Goal: Task Accomplishment & Management: Complete application form

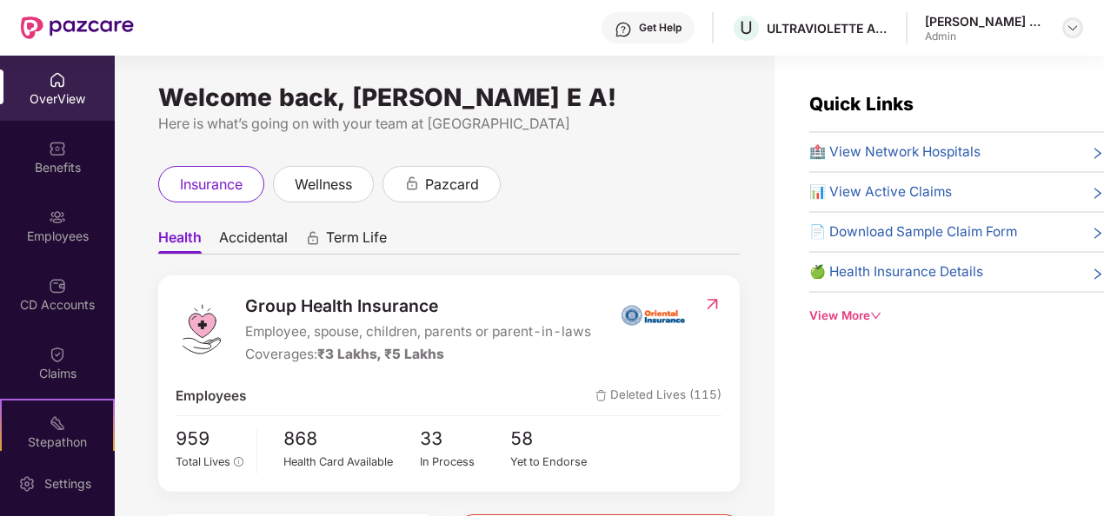
click at [1072, 27] on img at bounding box center [1072, 28] width 14 height 14
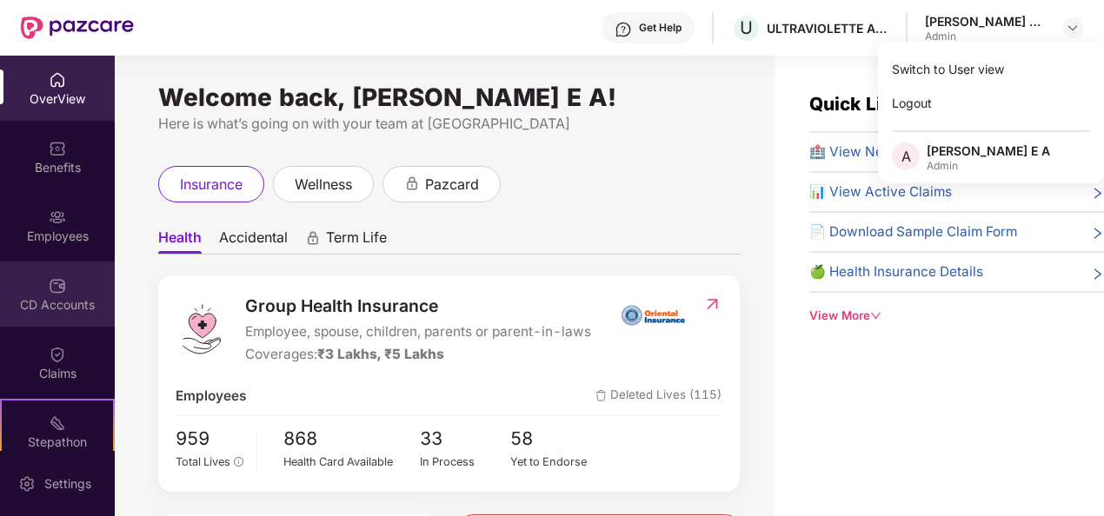
click at [44, 296] on div "CD Accounts" at bounding box center [57, 304] width 115 height 17
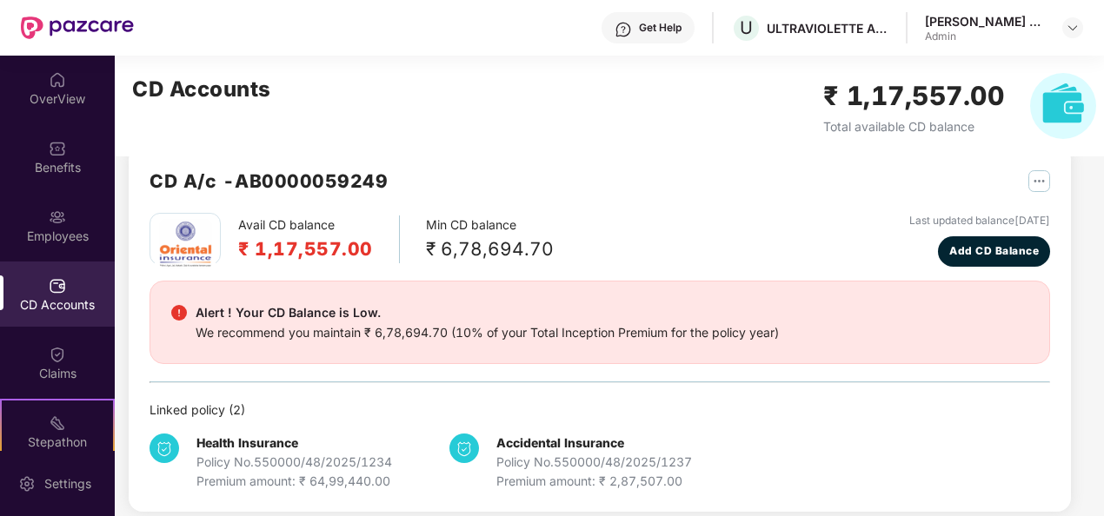
scroll to position [46, 0]
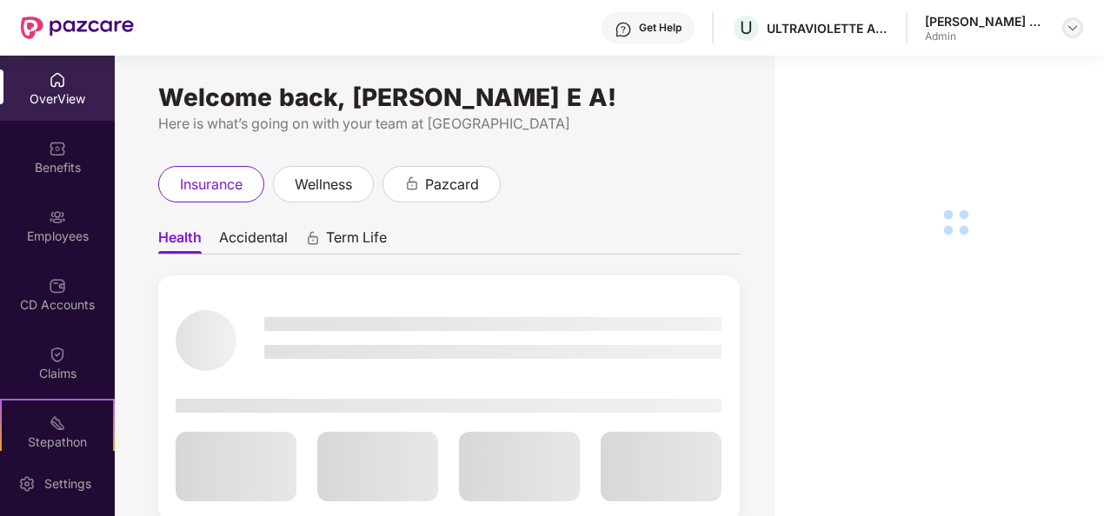
click at [1076, 26] on img at bounding box center [1072, 28] width 14 height 14
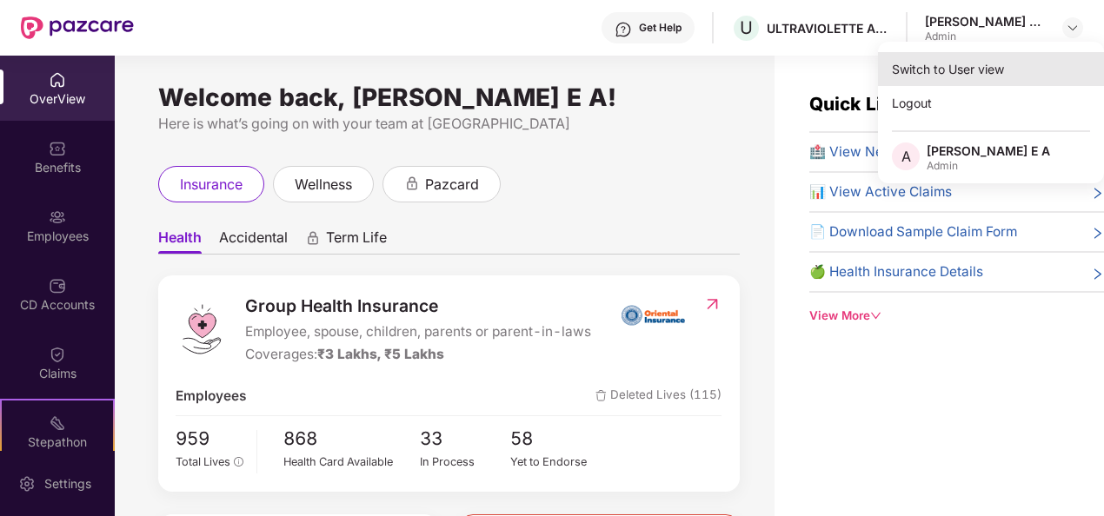
click at [970, 71] on div "Switch to User view" at bounding box center [991, 69] width 226 height 34
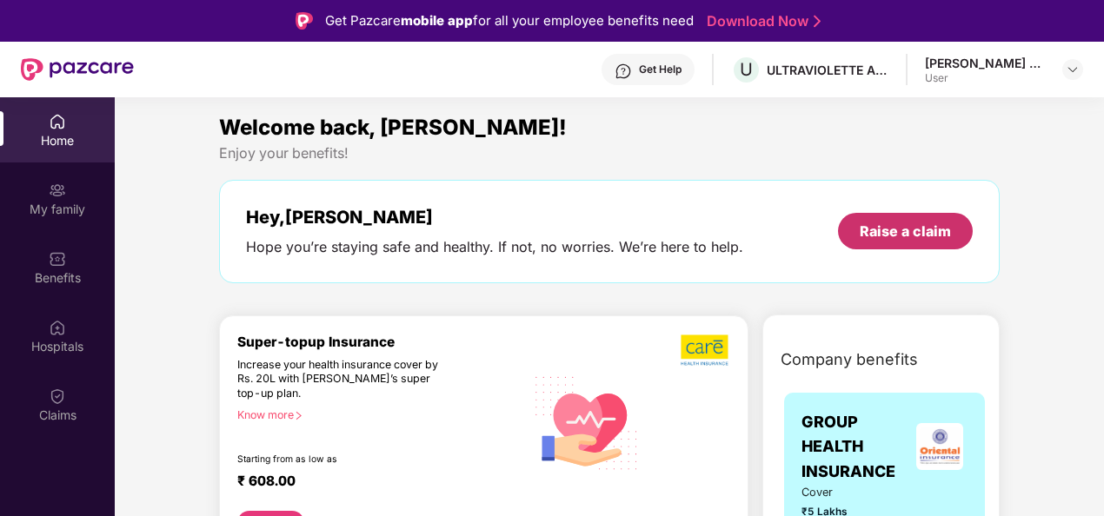
click at [932, 222] on div "Raise a claim" at bounding box center [905, 231] width 91 height 19
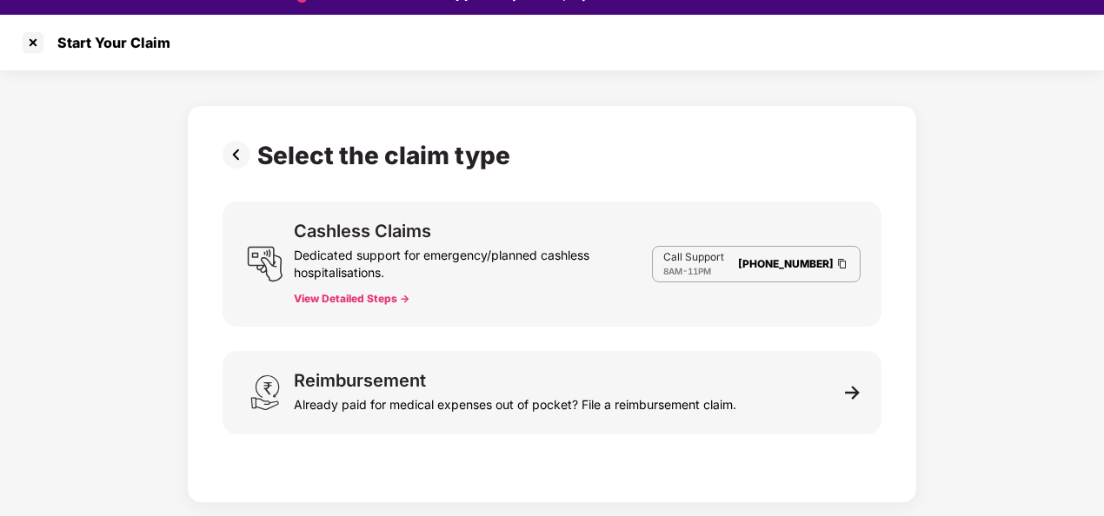
scroll to position [42, 0]
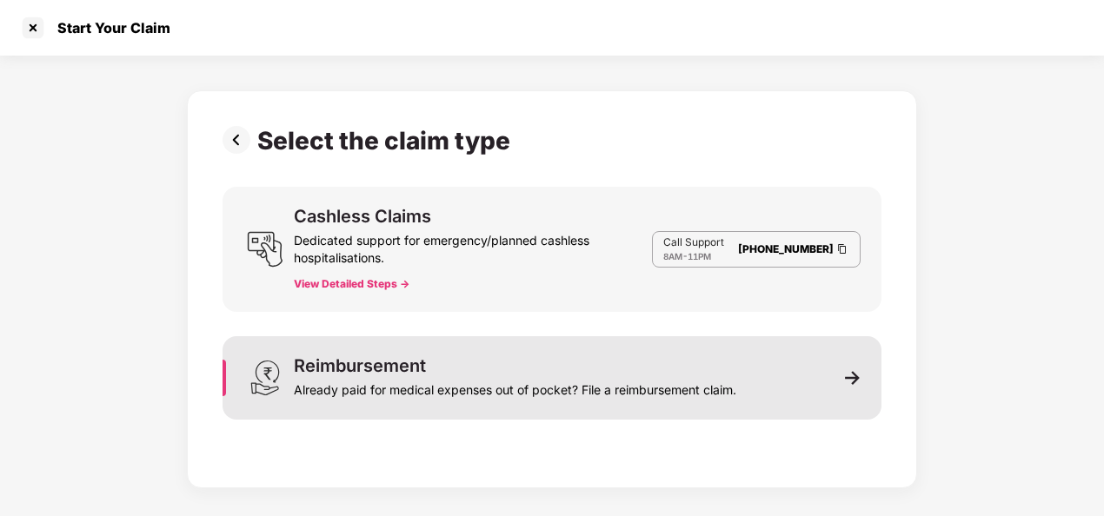
click at [407, 365] on div "Reimbursement" at bounding box center [360, 365] width 132 height 17
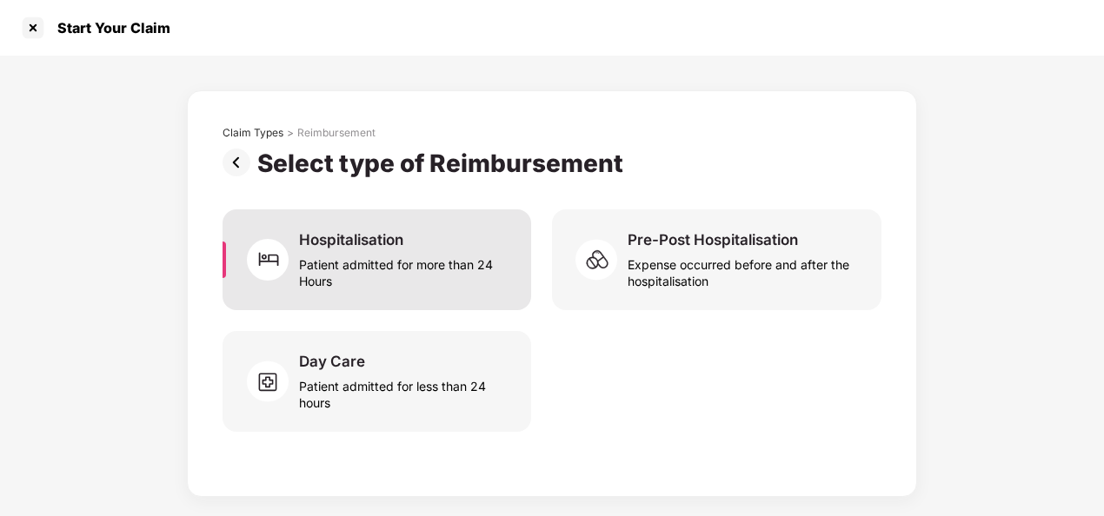
click at [375, 261] on div "Patient admitted for more than 24 Hours" at bounding box center [404, 269] width 211 height 40
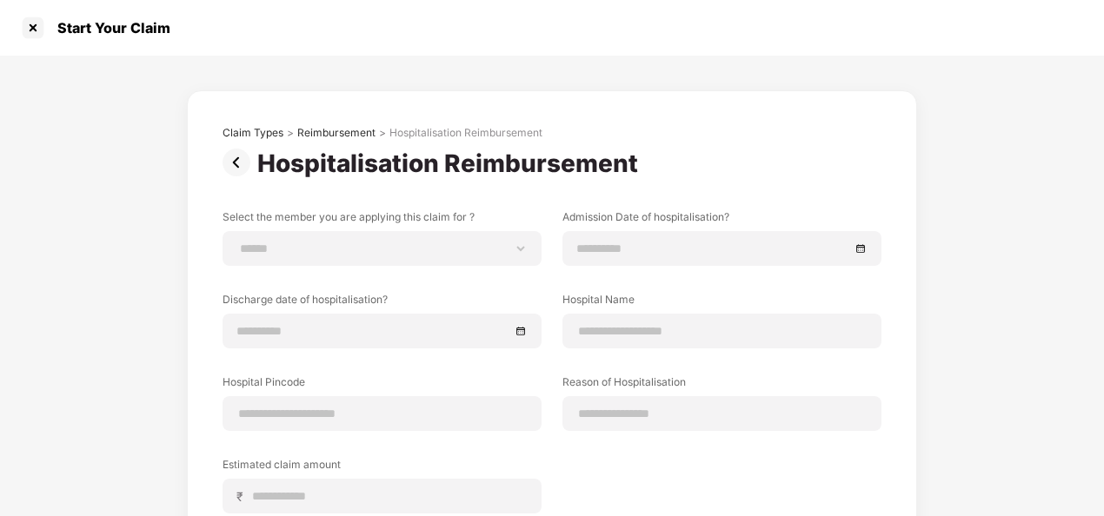
scroll to position [174, 0]
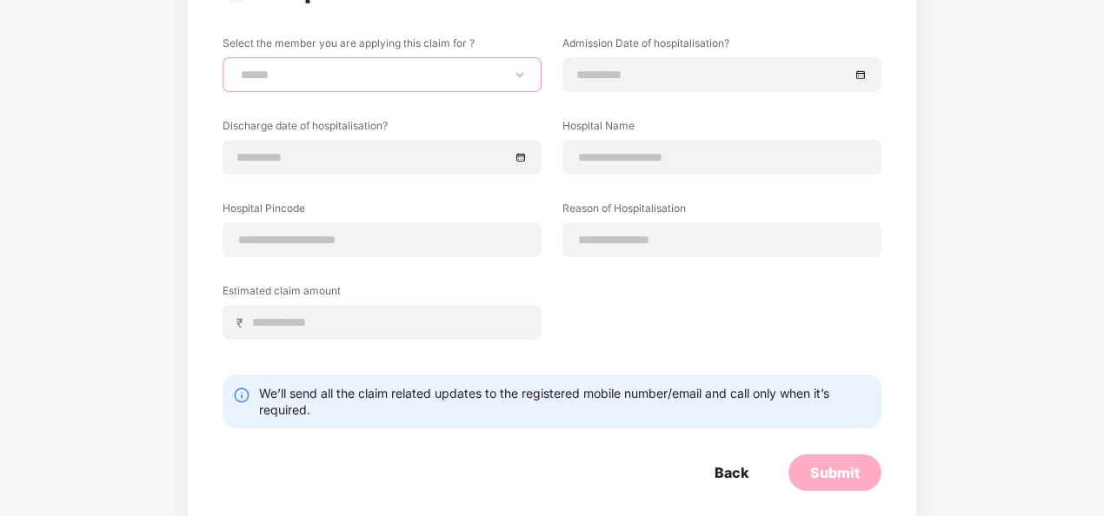
click at [375, 78] on select "**********" at bounding box center [381, 75] width 289 height 14
select select "**********"
click at [237, 68] on select "**********" at bounding box center [381, 75] width 289 height 14
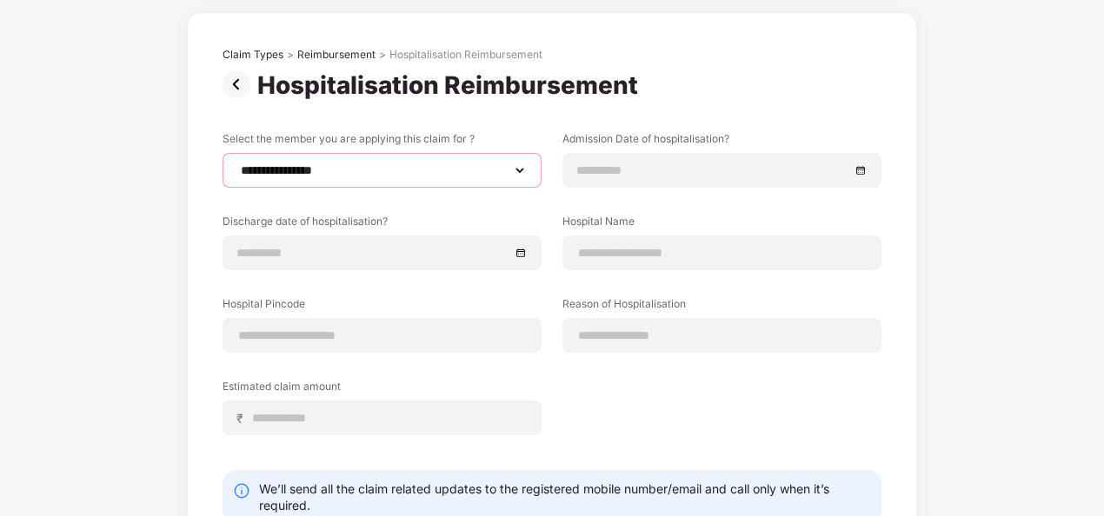
scroll to position [0, 0]
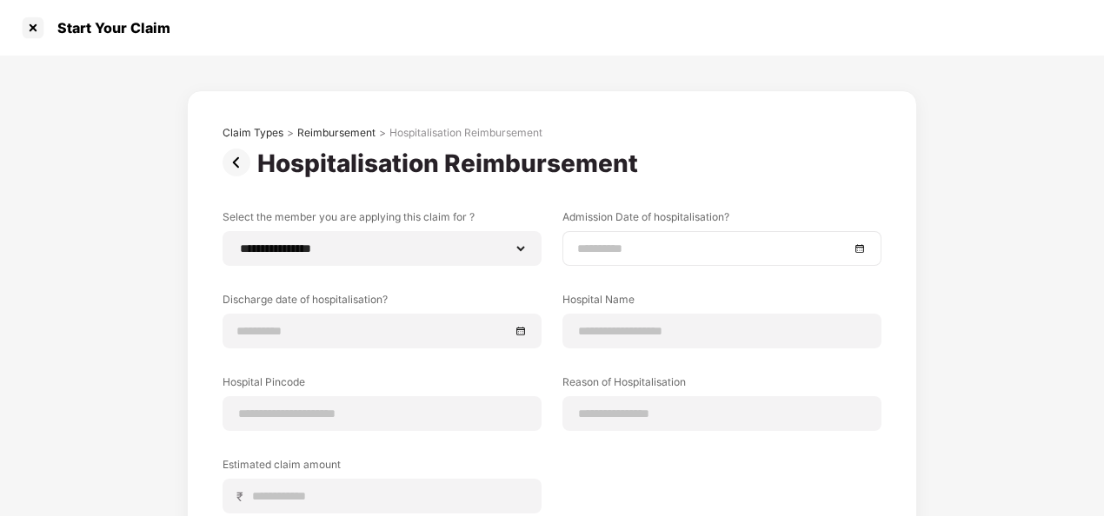
click at [656, 236] on div at bounding box center [721, 248] width 319 height 35
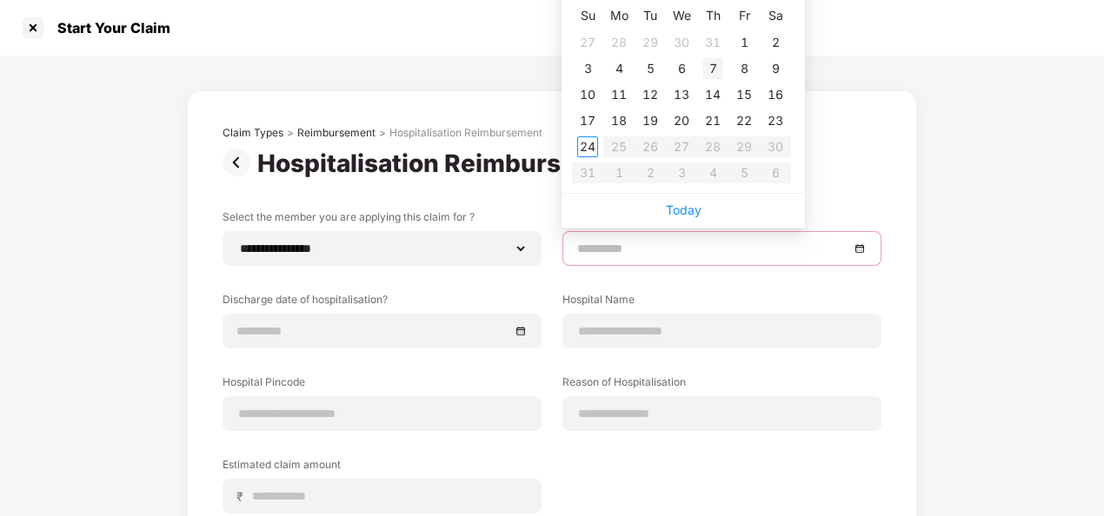
type input "**********"
click at [715, 68] on div "7" at bounding box center [712, 68] width 21 height 21
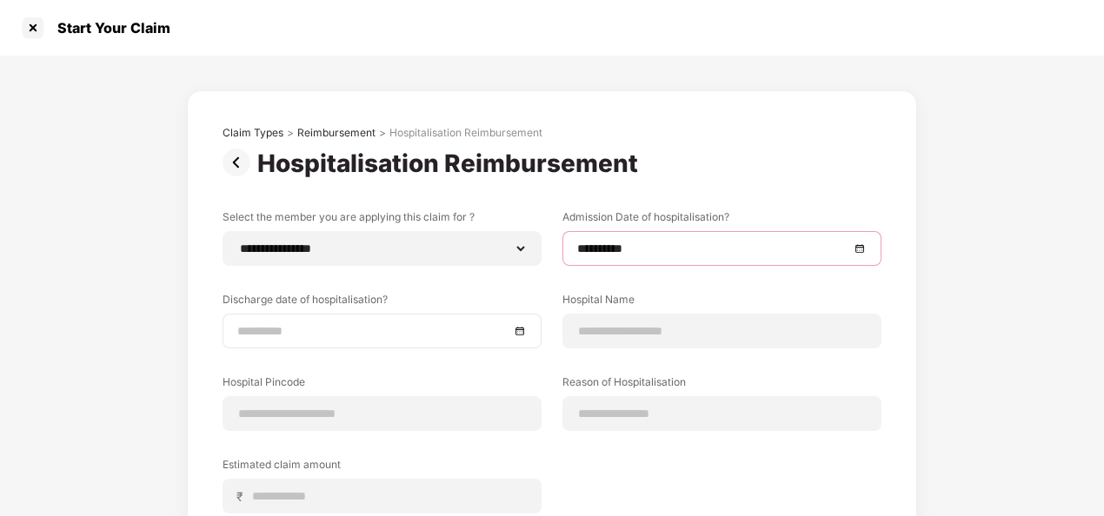
click at [337, 316] on div at bounding box center [381, 331] width 319 height 35
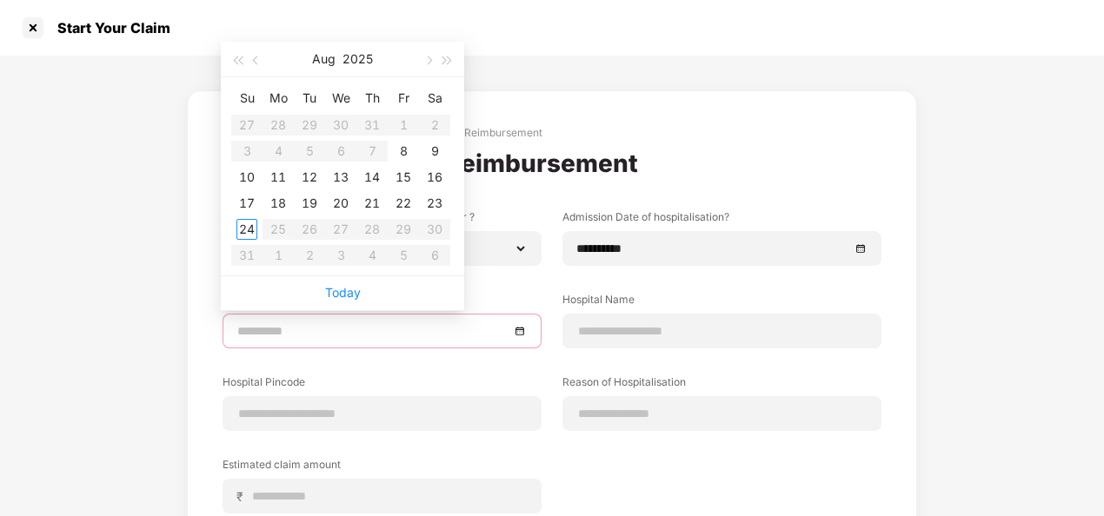
click at [344, 329] on input at bounding box center [373, 331] width 272 height 19
type input "**********"
click at [249, 172] on div "10" at bounding box center [246, 177] width 21 height 21
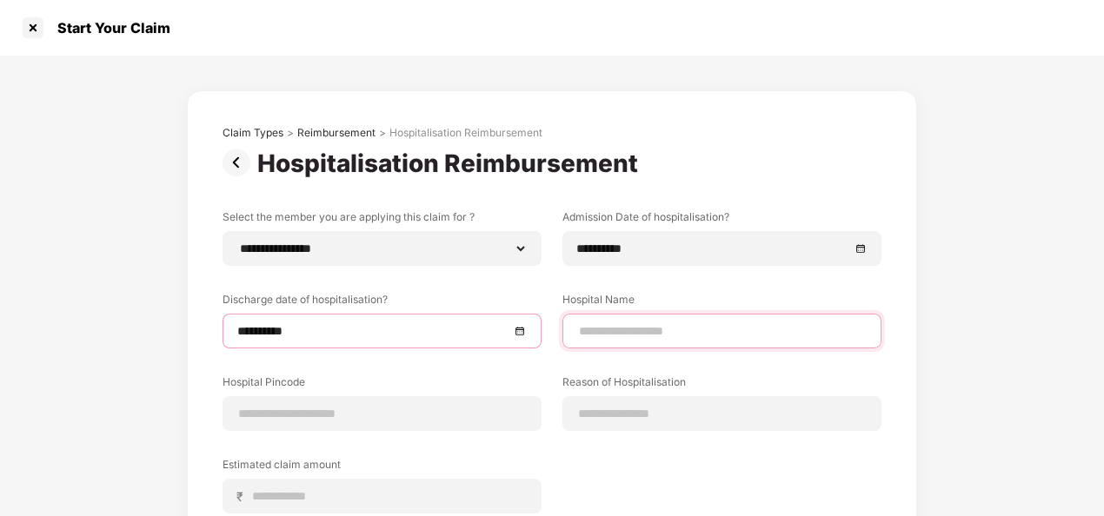
click at [676, 334] on input at bounding box center [721, 331] width 289 height 18
type input "**********"
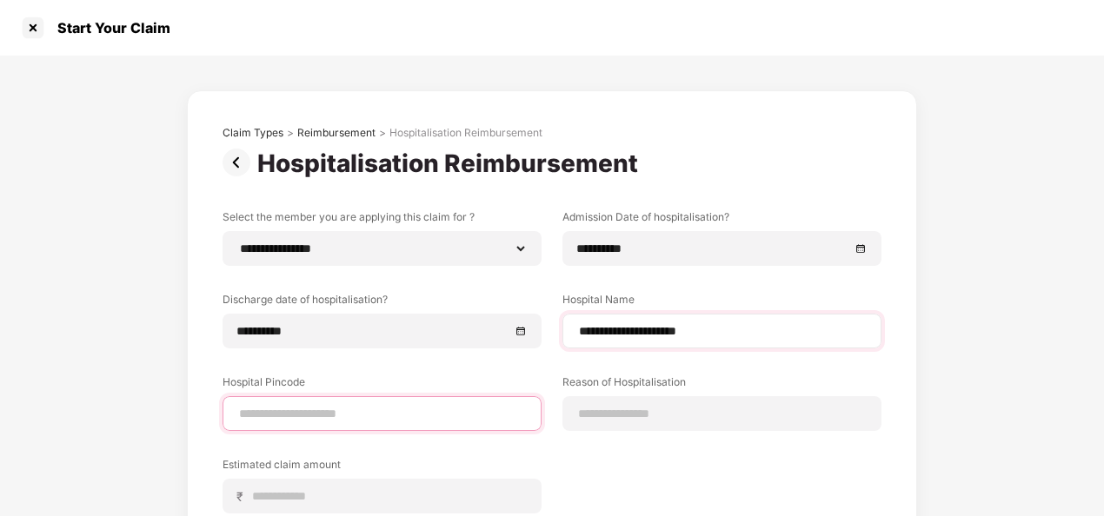
type input "******"
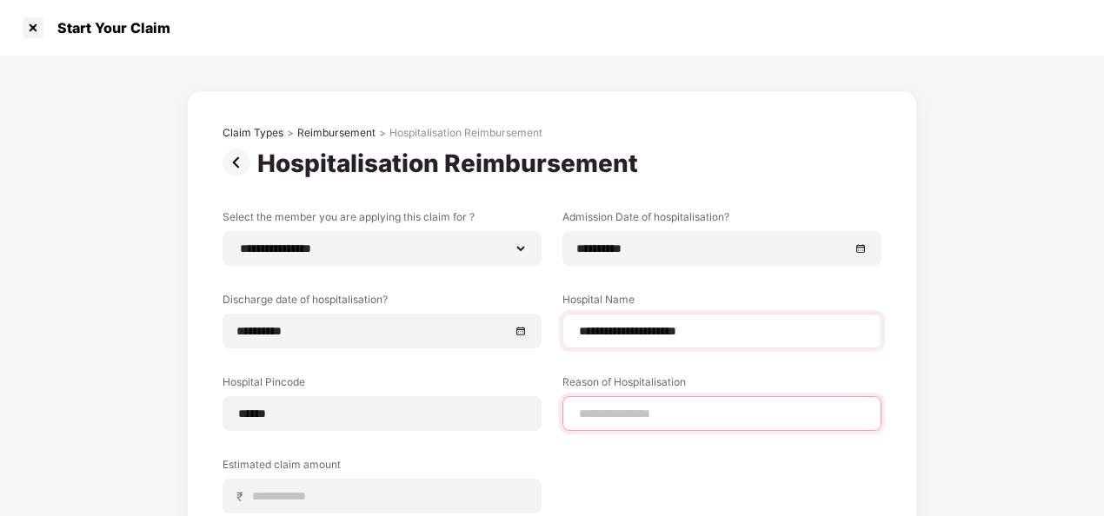
type input "*********"
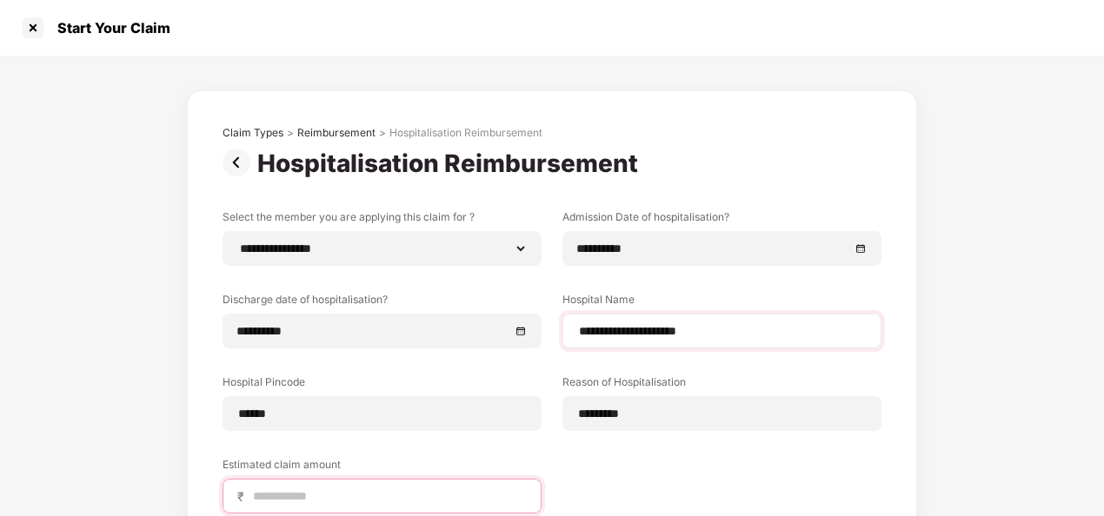
type input "*****"
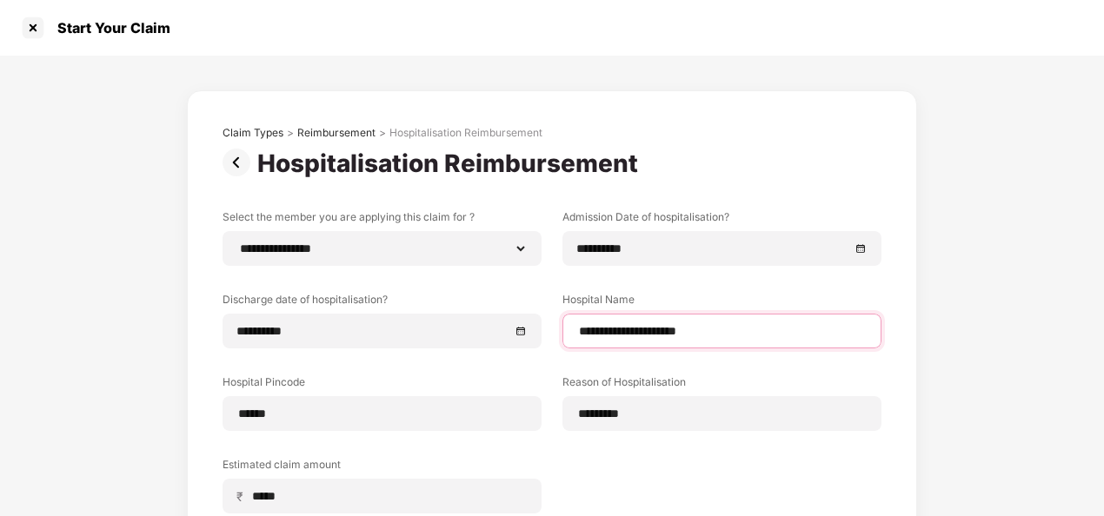
select select "**********"
select select "*********"
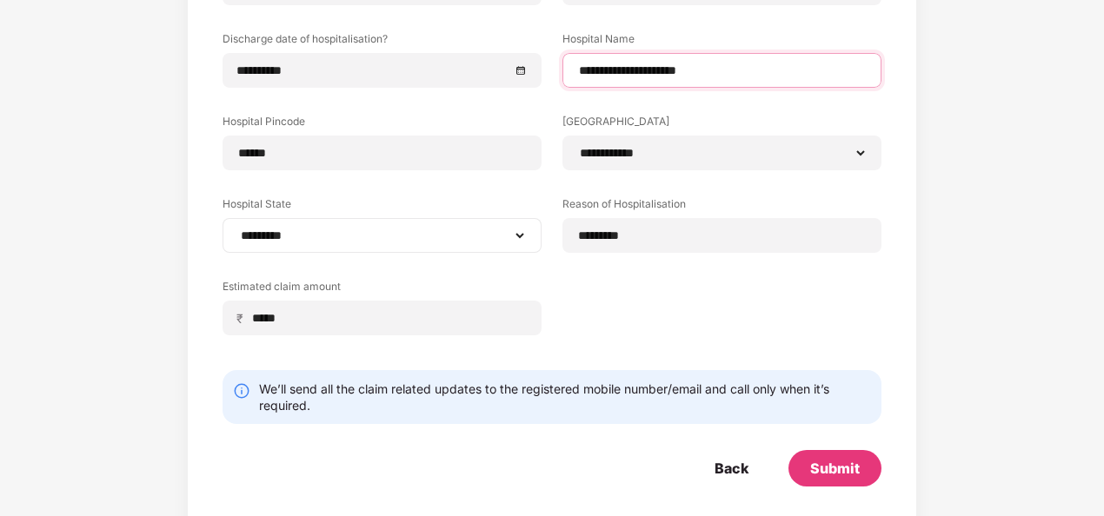
scroll to position [275, 0]
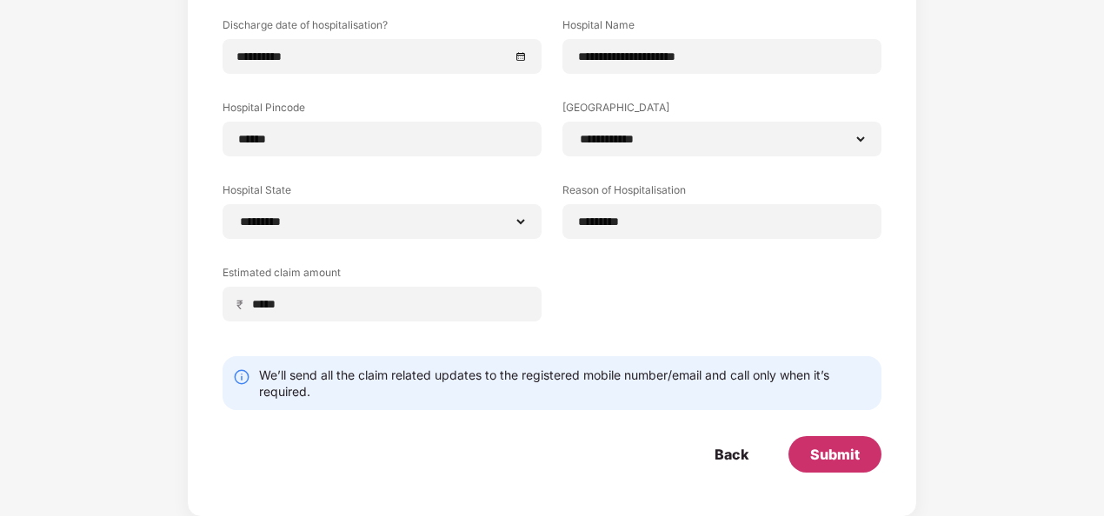
click at [839, 455] on div "Submit" at bounding box center [835, 454] width 50 height 19
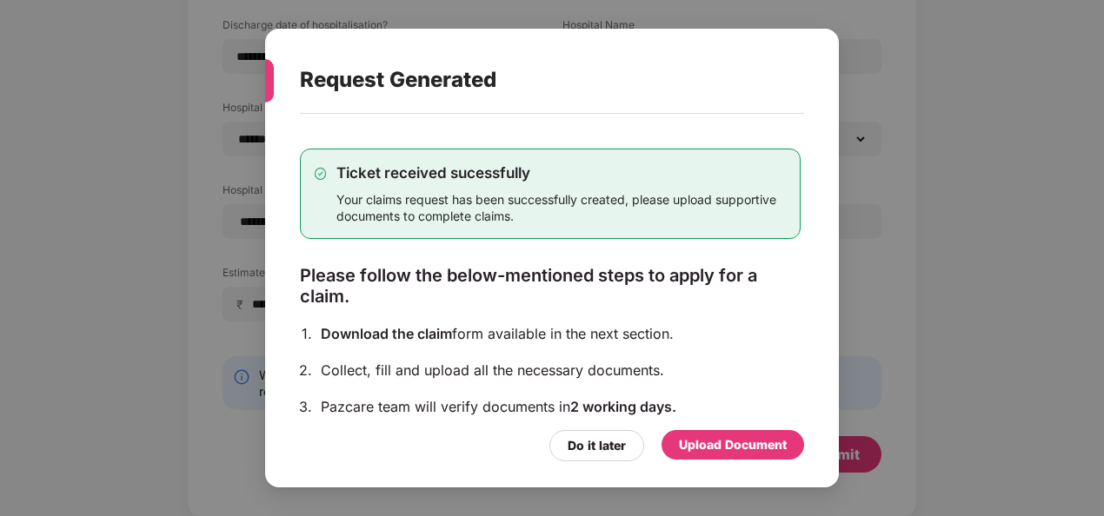
click at [711, 447] on div "Upload Document" at bounding box center [733, 444] width 108 height 19
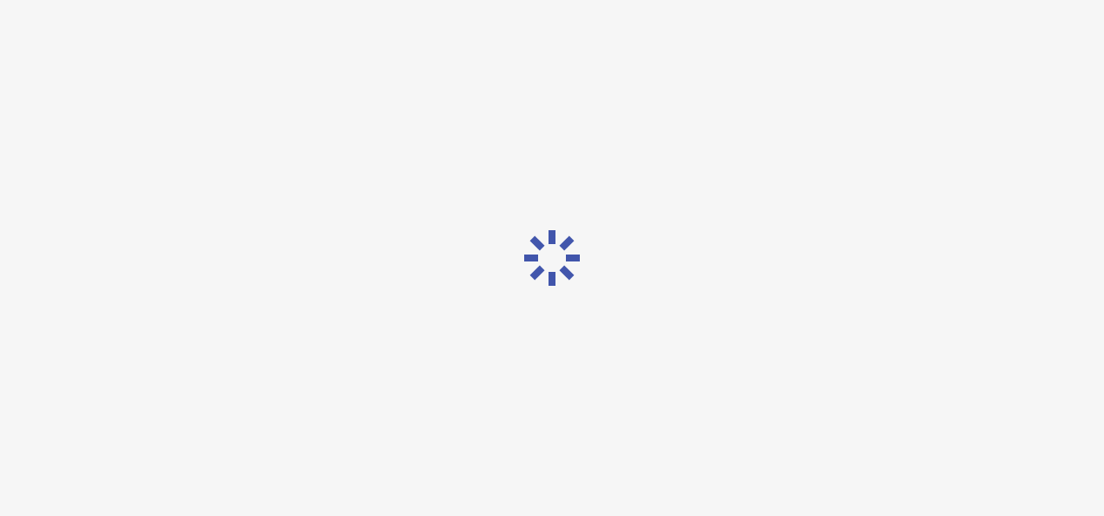
scroll to position [0, 0]
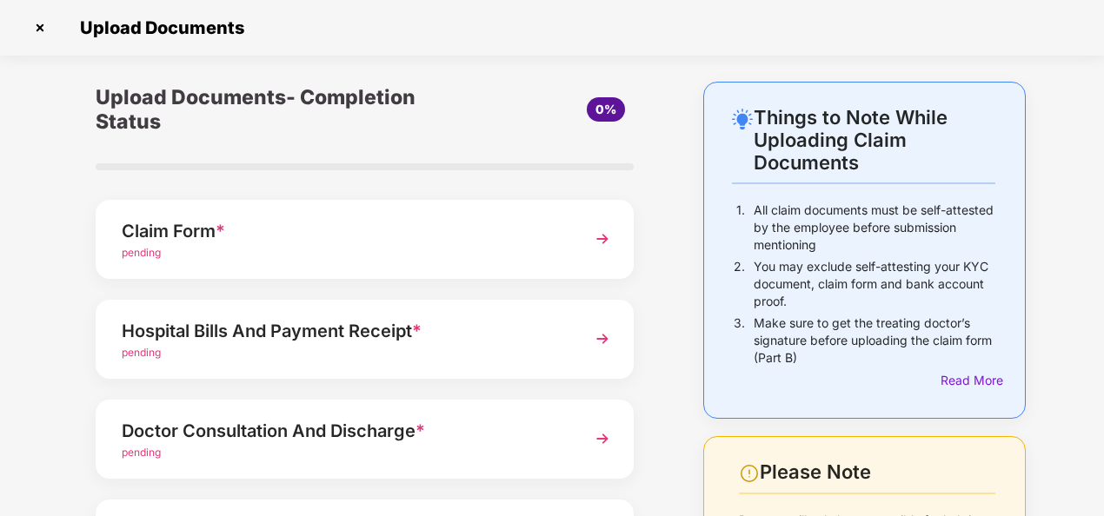
click at [218, 244] on div "Claim Form *" at bounding box center [344, 231] width 445 height 28
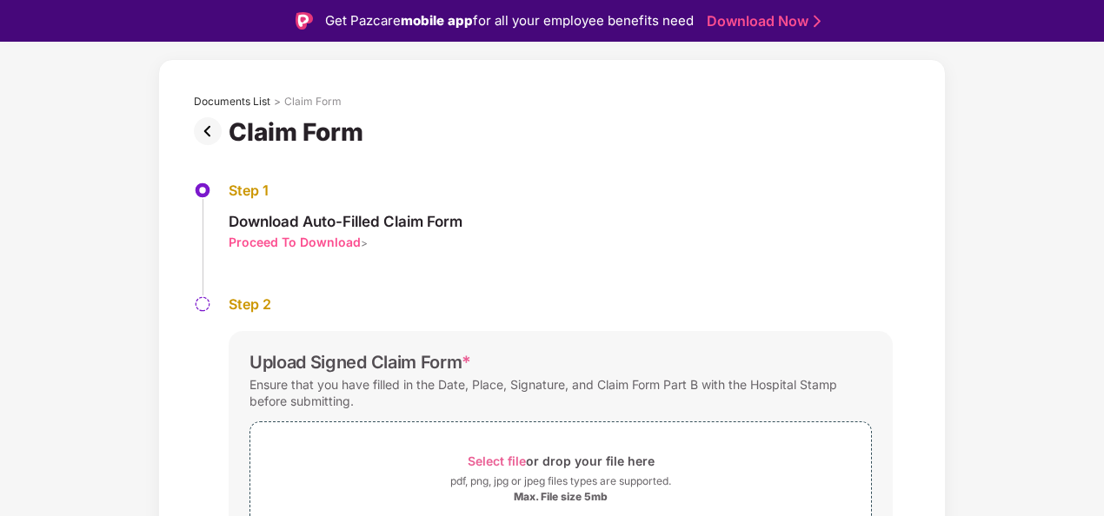
scroll to position [155, 0]
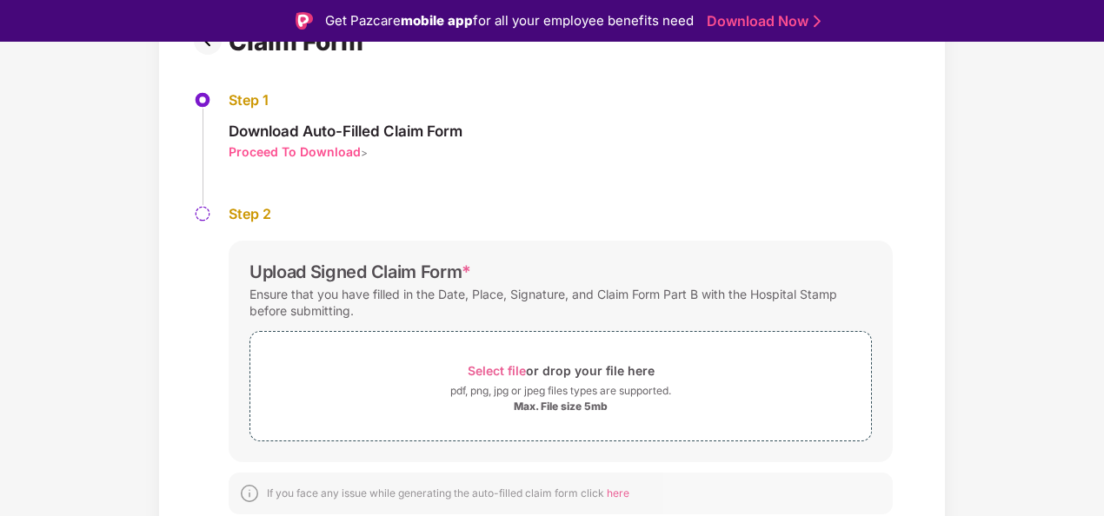
click at [316, 149] on div "Proceed To Download" at bounding box center [295, 151] width 132 height 17
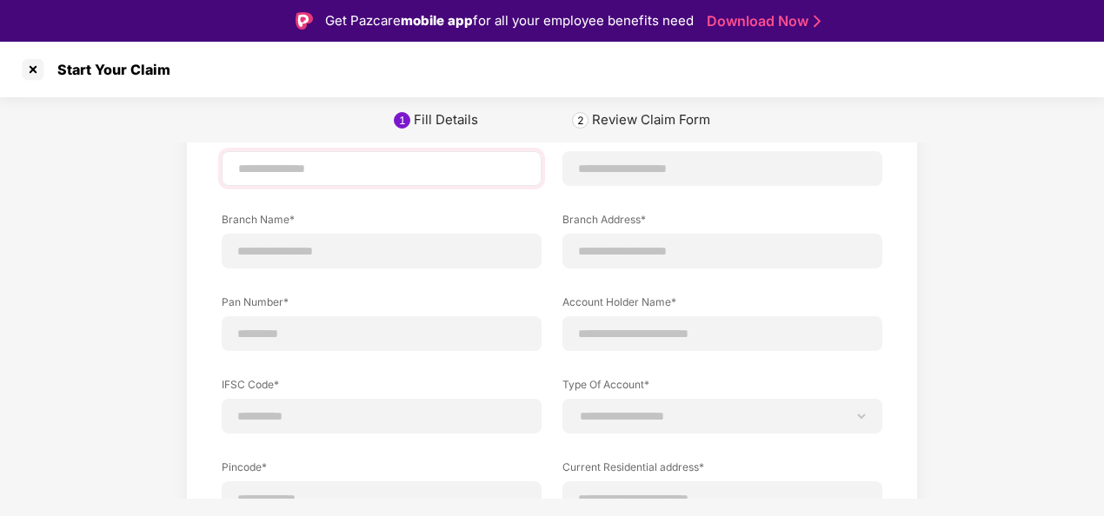
scroll to position [87, 0]
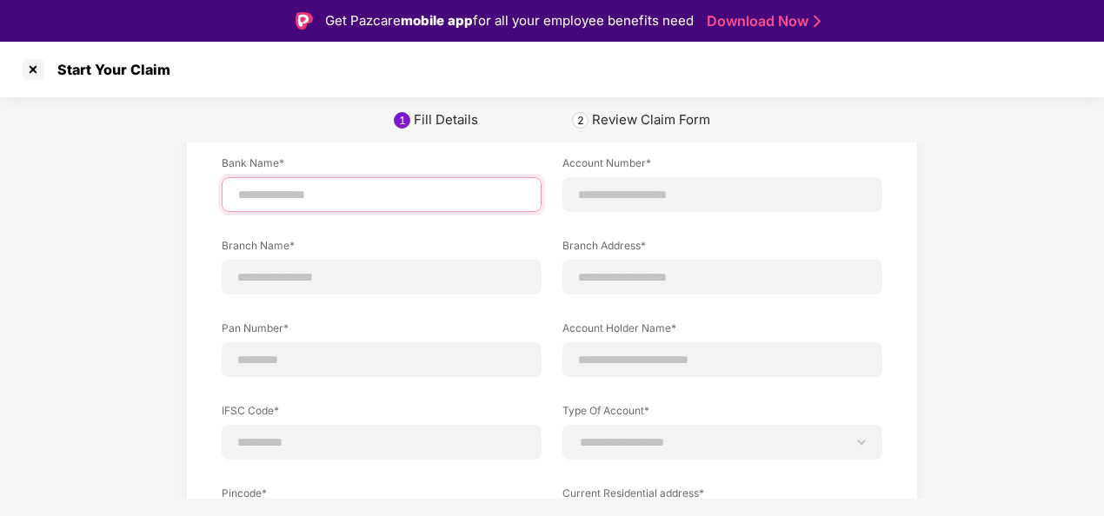
click at [304, 203] on input at bounding box center [381, 195] width 290 height 18
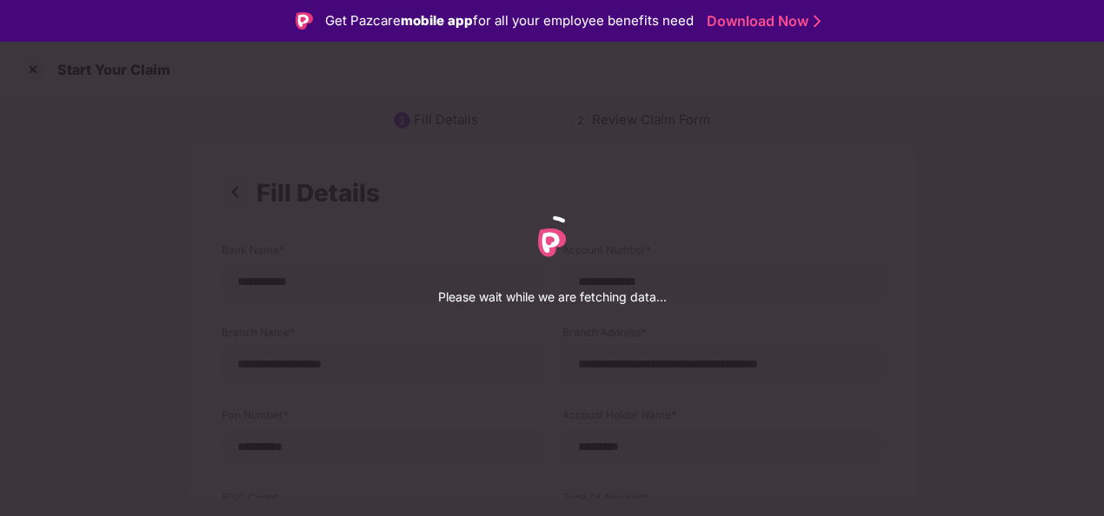
select select "*********"
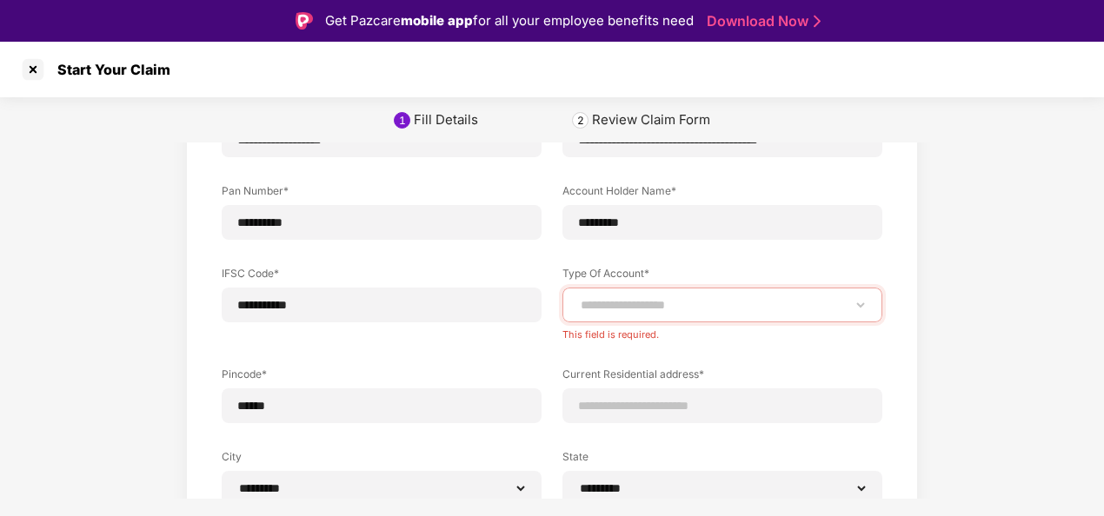
scroll to position [261, 0]
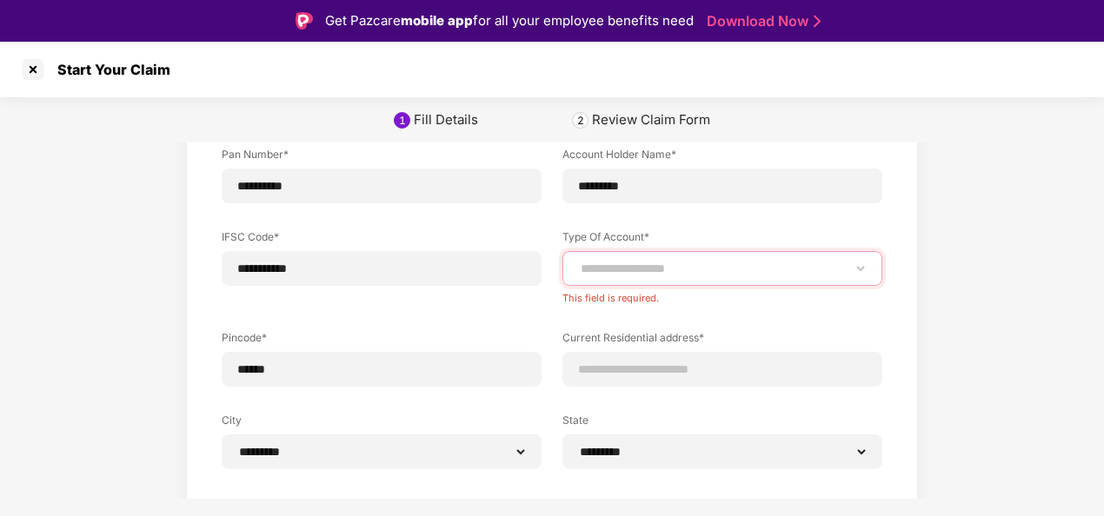
click at [662, 266] on select "**********" at bounding box center [722, 269] width 290 height 14
select select "*******"
click at [577, 262] on select "**********" at bounding box center [722, 269] width 290 height 14
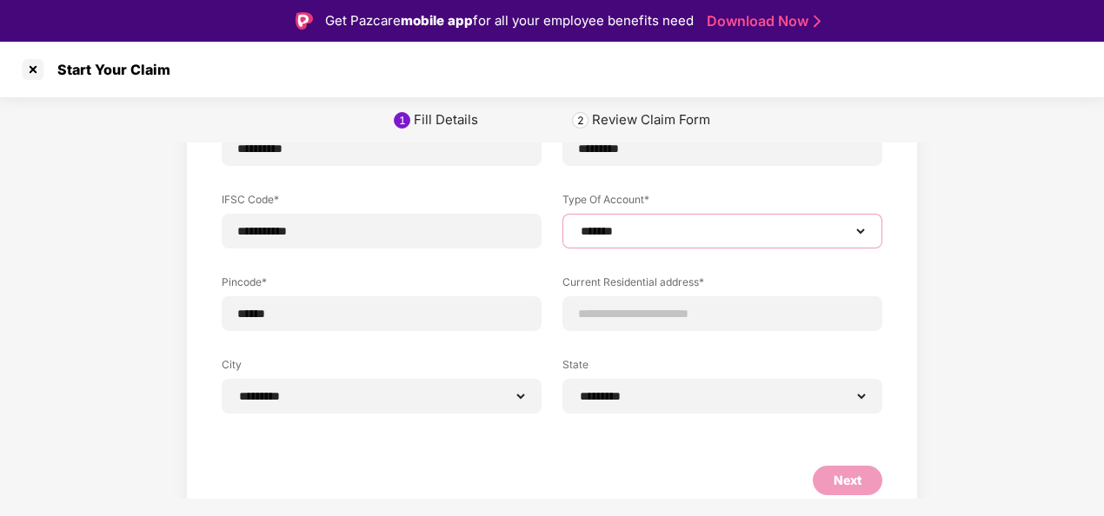
scroll to position [319, 0]
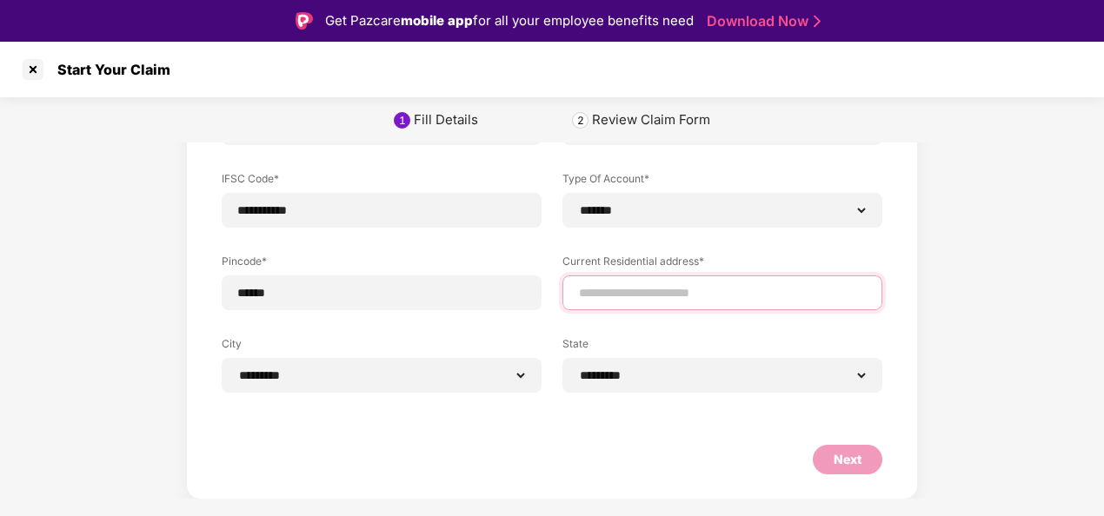
click at [711, 301] on input at bounding box center [722, 293] width 290 height 18
type input "**********"
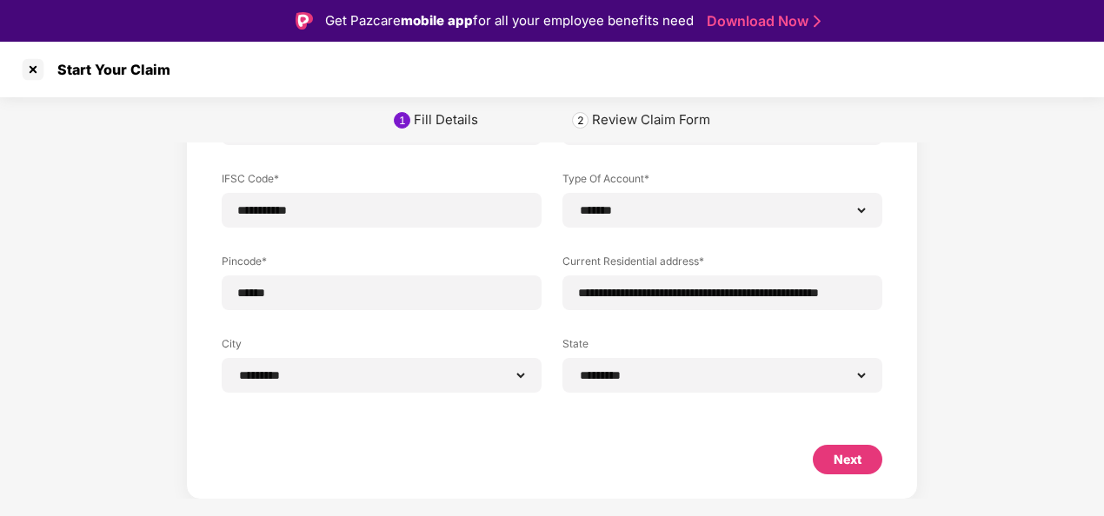
click at [854, 451] on div "Next" at bounding box center [847, 459] width 28 height 19
select select "*******"
select select "*********"
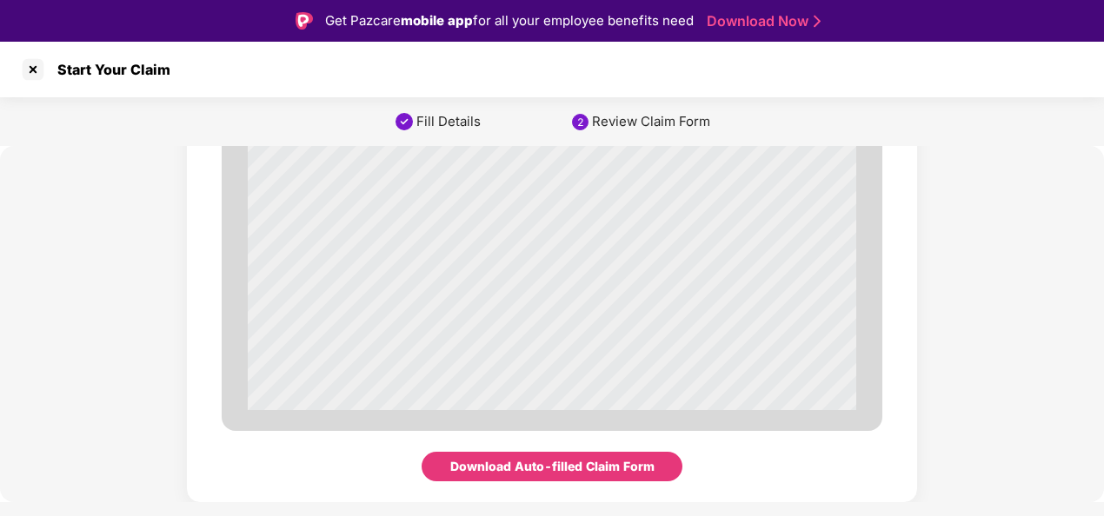
scroll to position [42, 0]
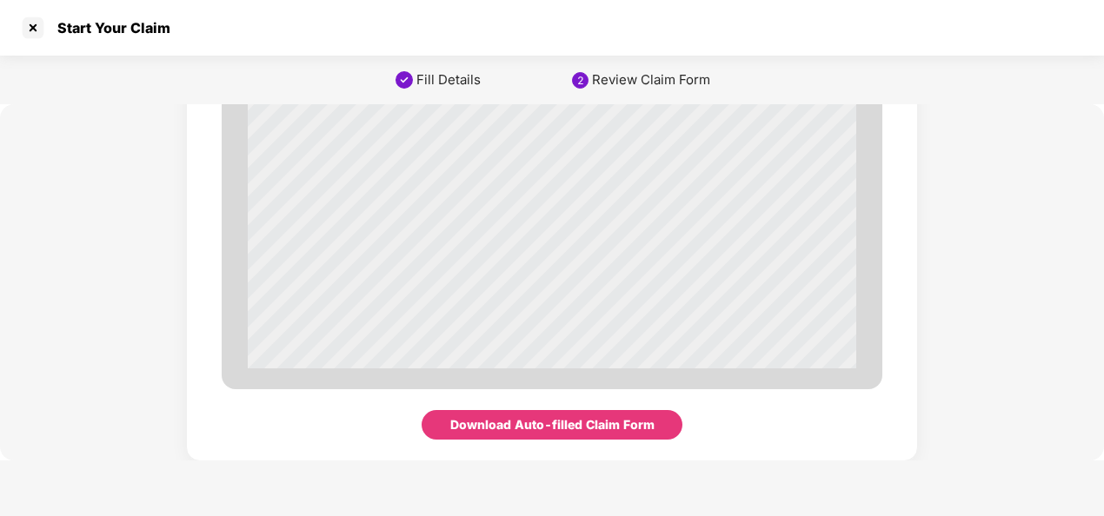
click at [571, 419] on div "Download Auto-filled Claim Form" at bounding box center [552, 424] width 204 height 19
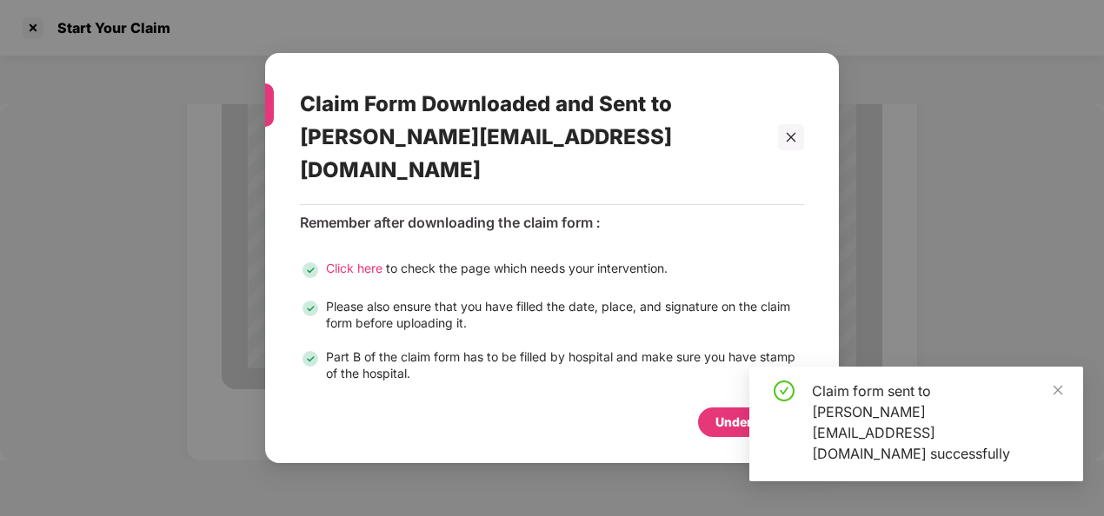
click at [1066, 413] on div "Claim form sent to anush.ea@ultraviolette.com successfully" at bounding box center [916, 424] width 334 height 115
click at [1057, 396] on icon "close" at bounding box center [1058, 390] width 12 height 12
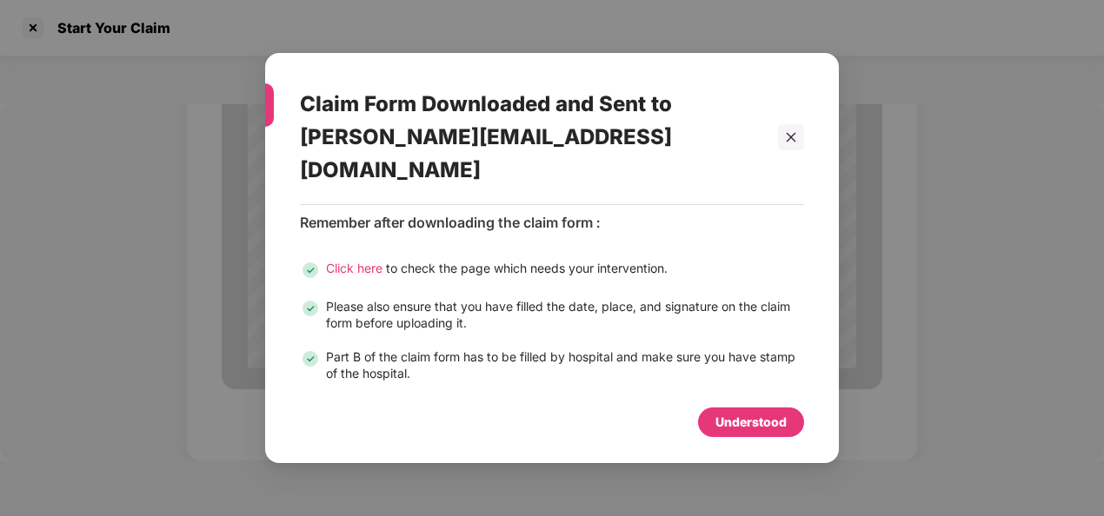
click at [766, 413] on div "Understood" at bounding box center [750, 422] width 71 height 19
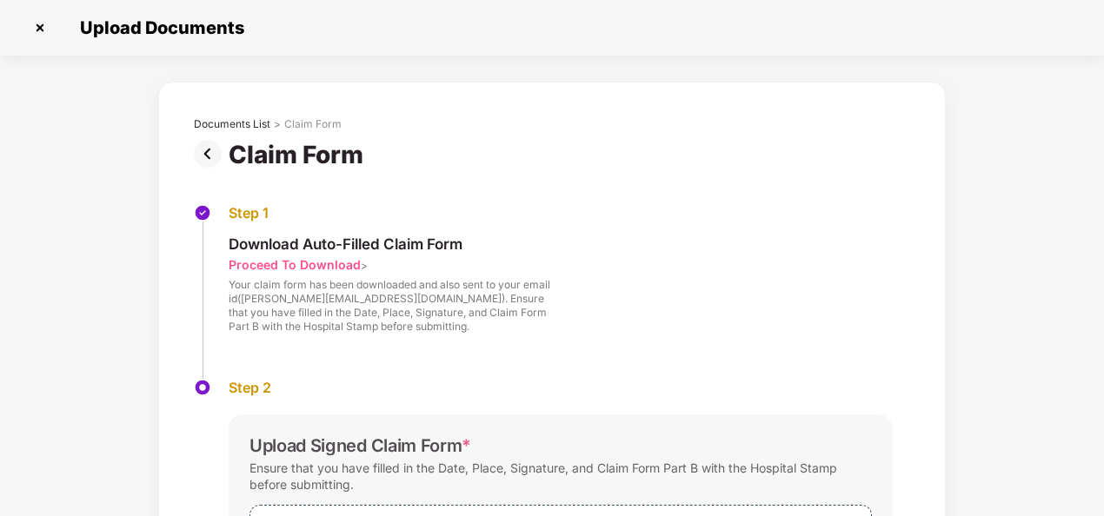
scroll to position [0, 0]
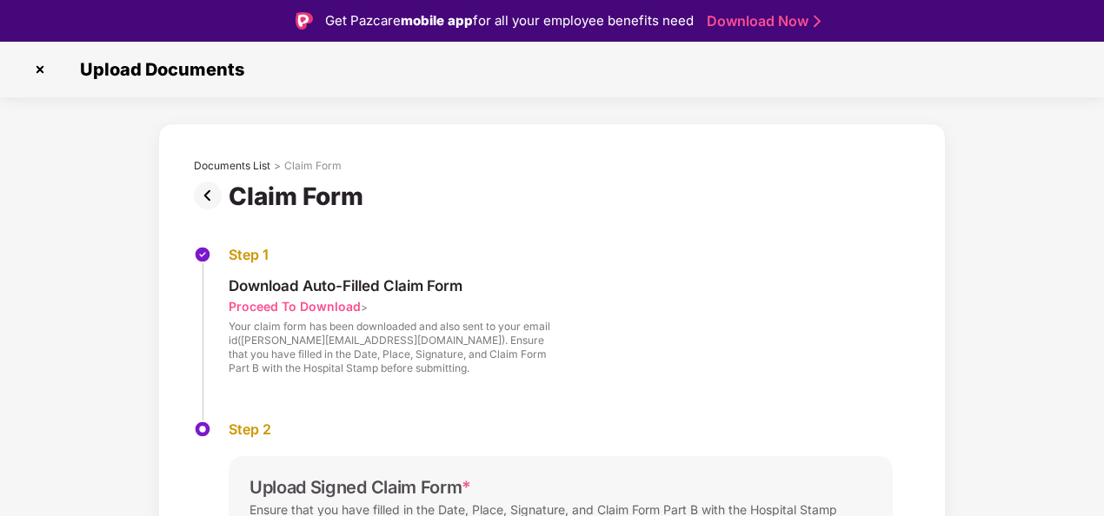
click at [43, 71] on img at bounding box center [40, 70] width 28 height 28
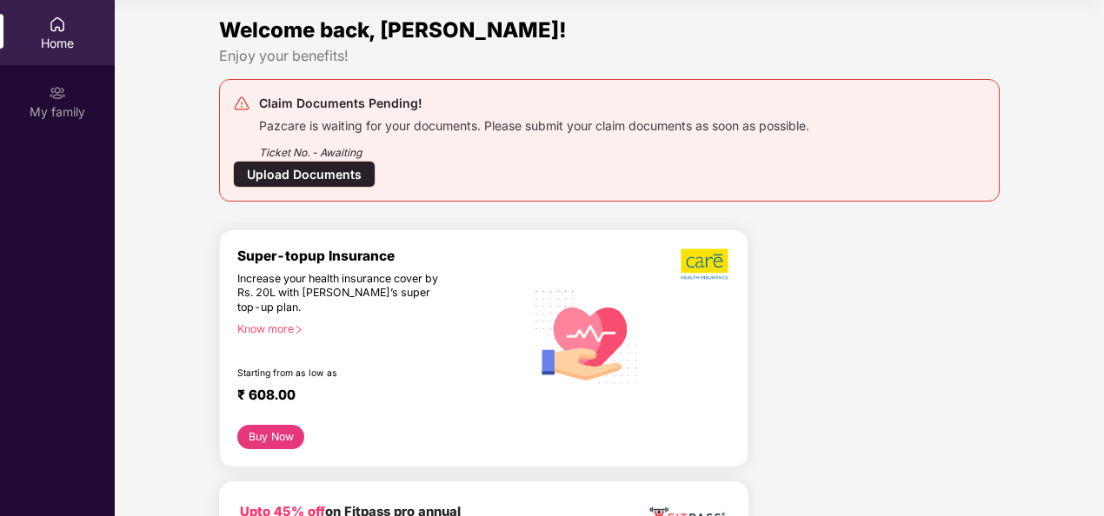
click at [316, 174] on div "Upload Documents" at bounding box center [304, 174] width 143 height 27
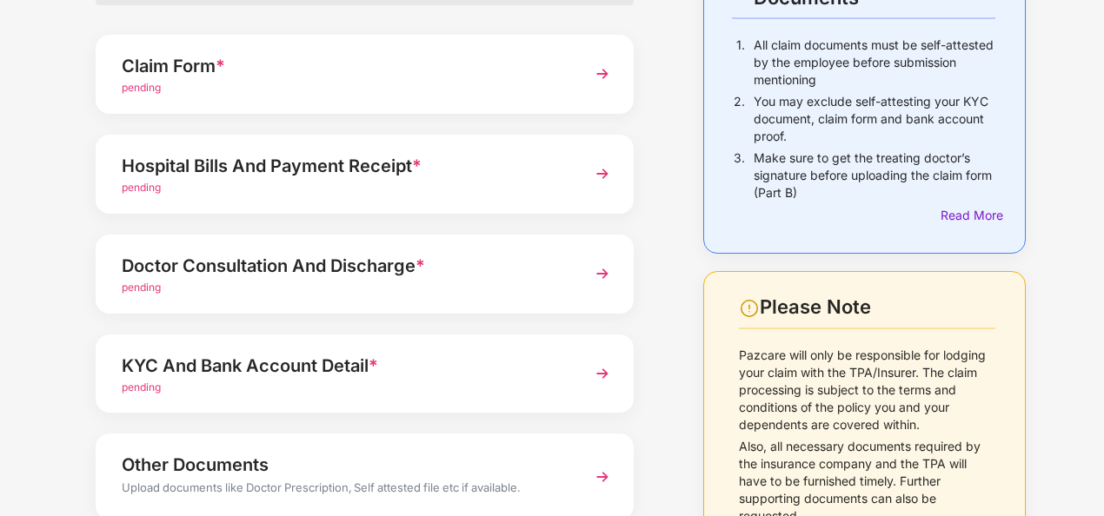
scroll to position [174, 0]
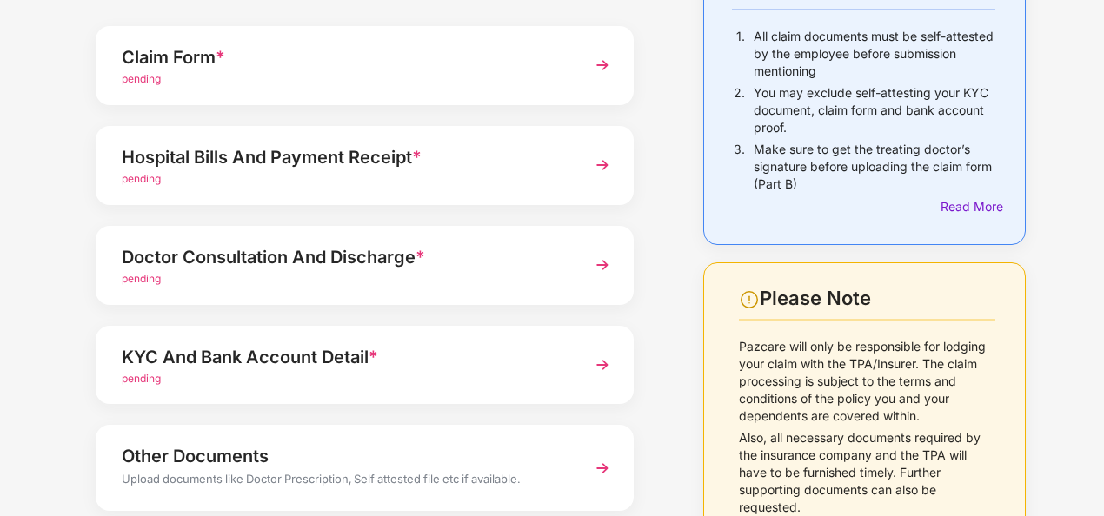
click at [368, 171] on div "pending" at bounding box center [344, 179] width 445 height 17
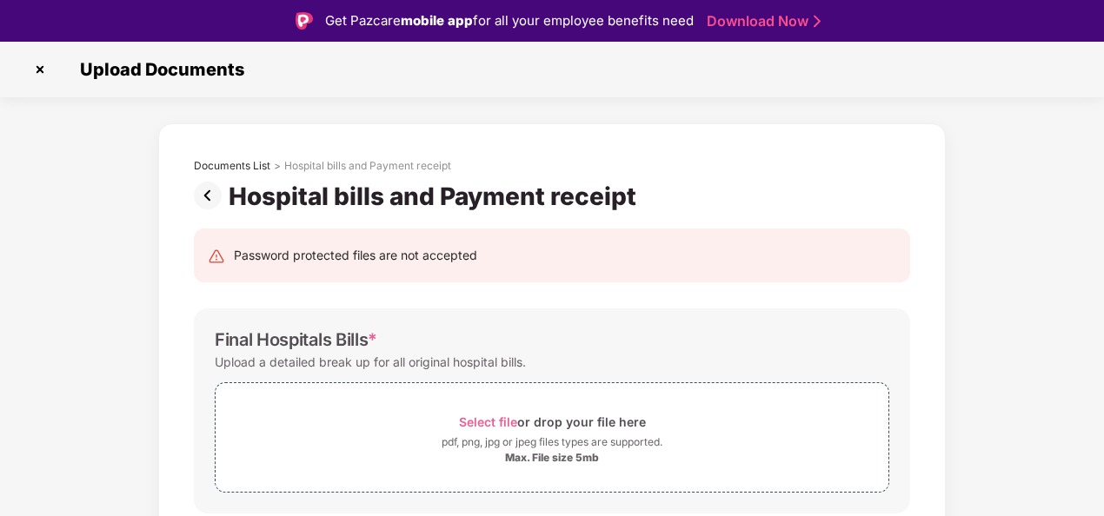
click at [196, 198] on img at bounding box center [211, 196] width 35 height 28
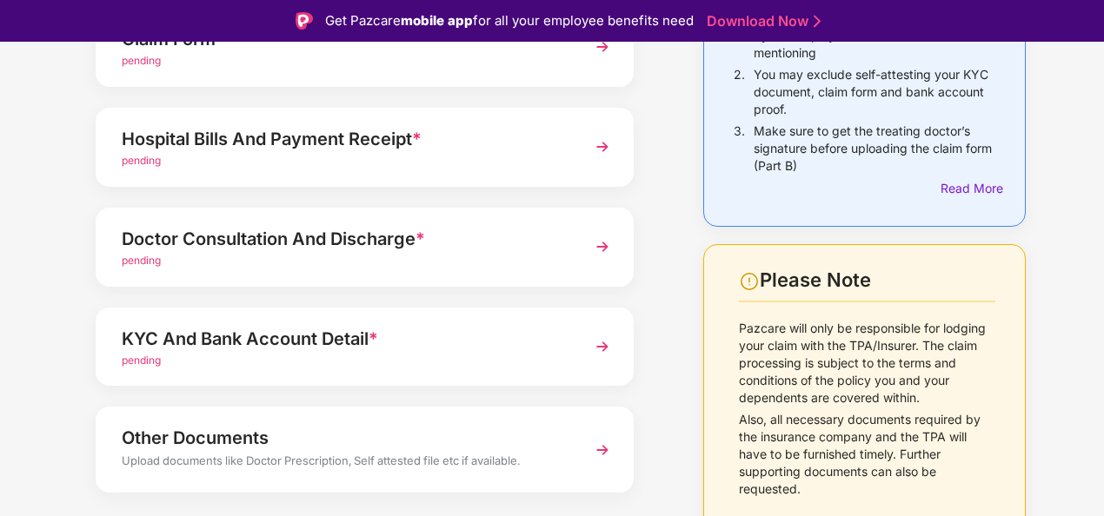
scroll to position [261, 0]
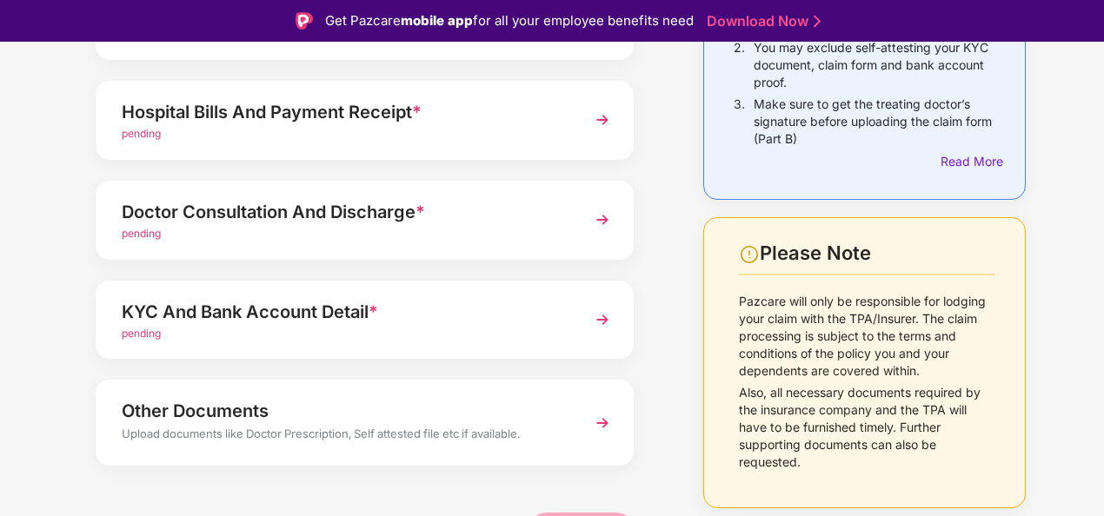
click at [323, 296] on div "KYC And Bank Account Detail * pending" at bounding box center [365, 320] width 538 height 79
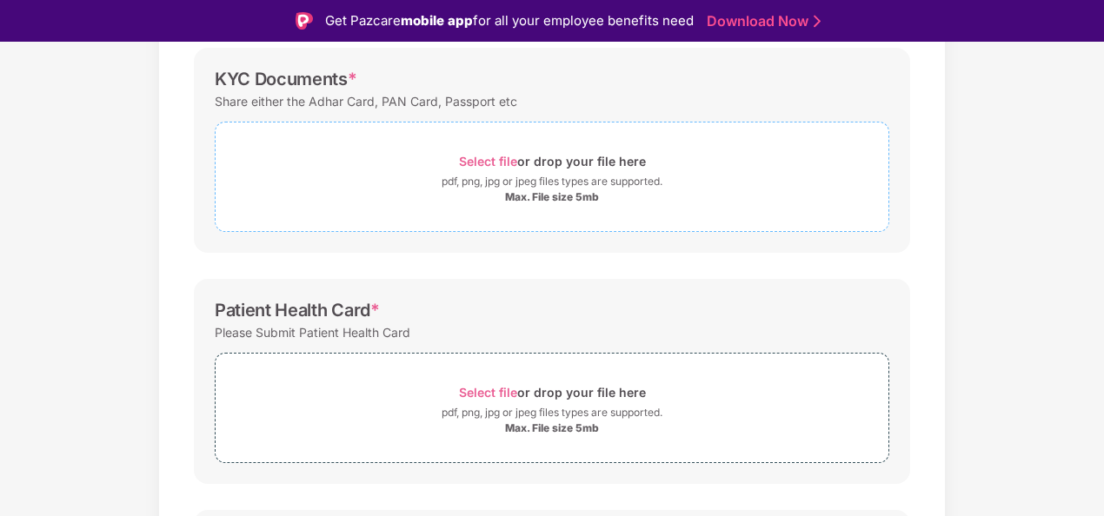
click at [488, 163] on span "Select file" at bounding box center [488, 161] width 58 height 15
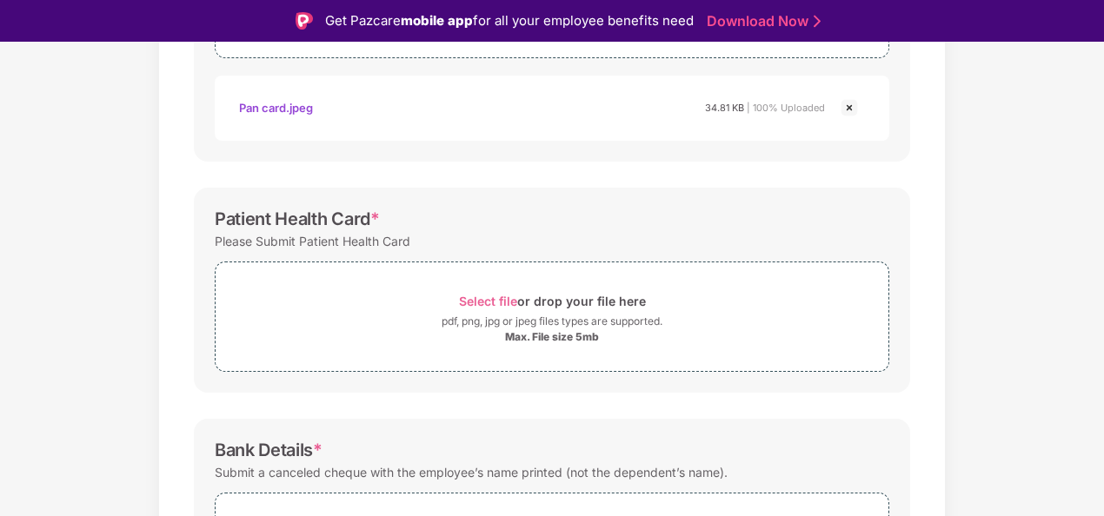
scroll to position [521, 0]
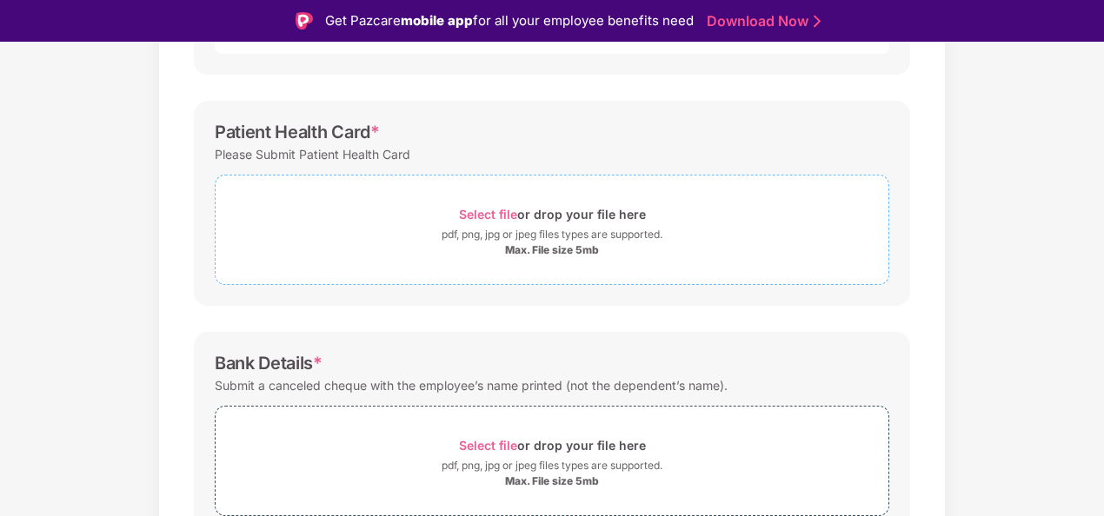
click at [483, 208] on span "Select file" at bounding box center [488, 214] width 58 height 15
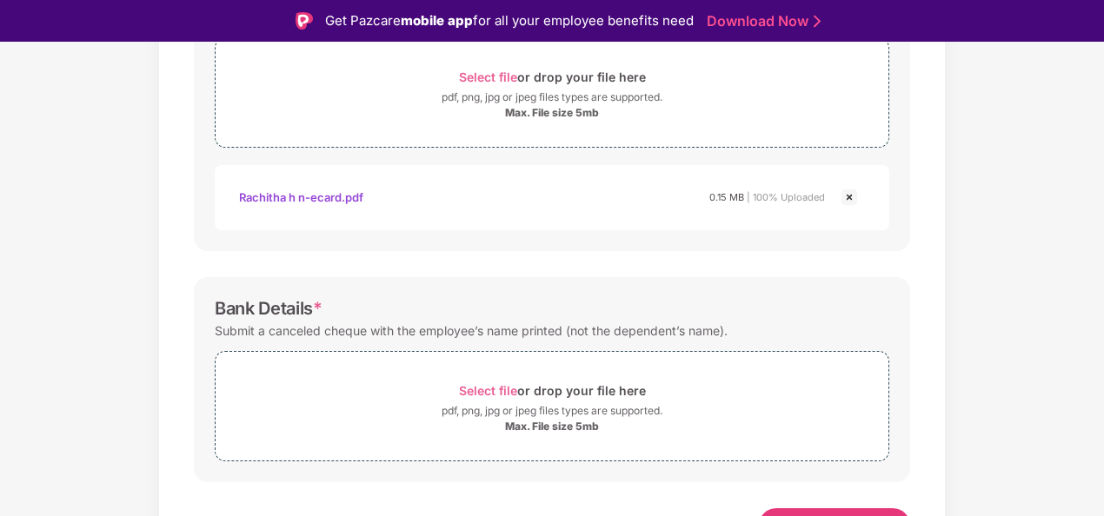
scroll to position [686, 0]
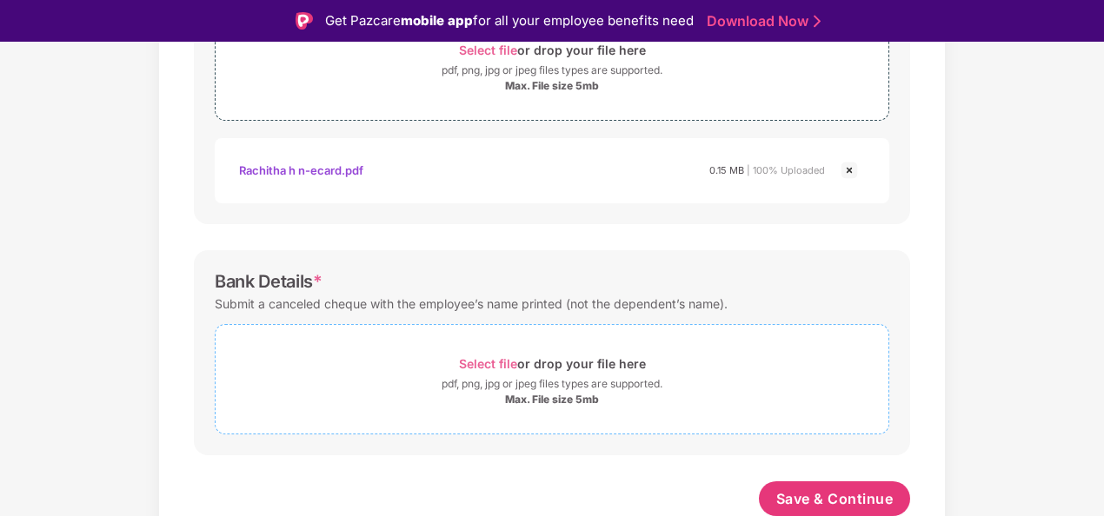
click at [494, 357] on span "Select file" at bounding box center [488, 363] width 58 height 15
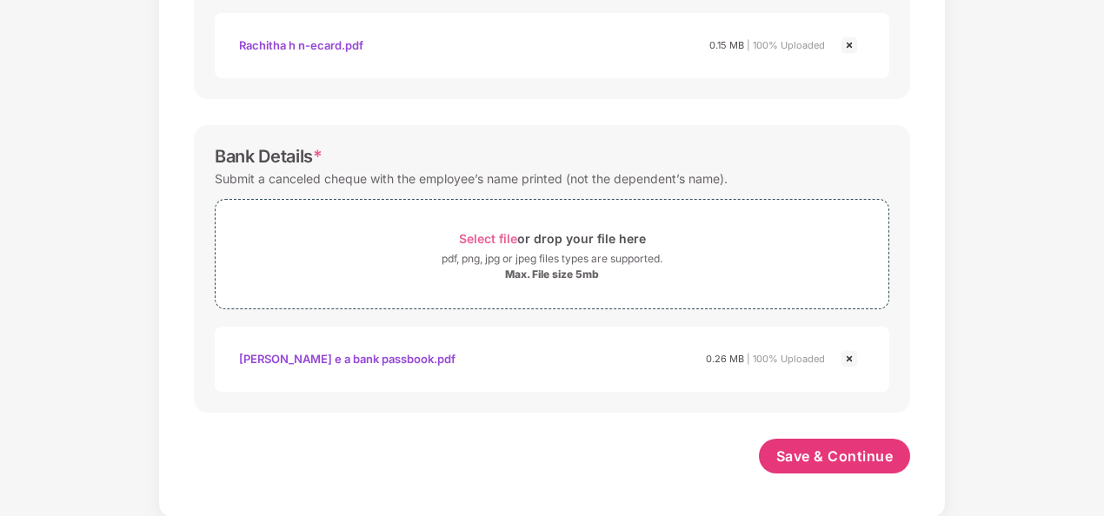
scroll to position [768, 0]
click at [860, 449] on span "Save & Continue" at bounding box center [834, 457] width 117 height 19
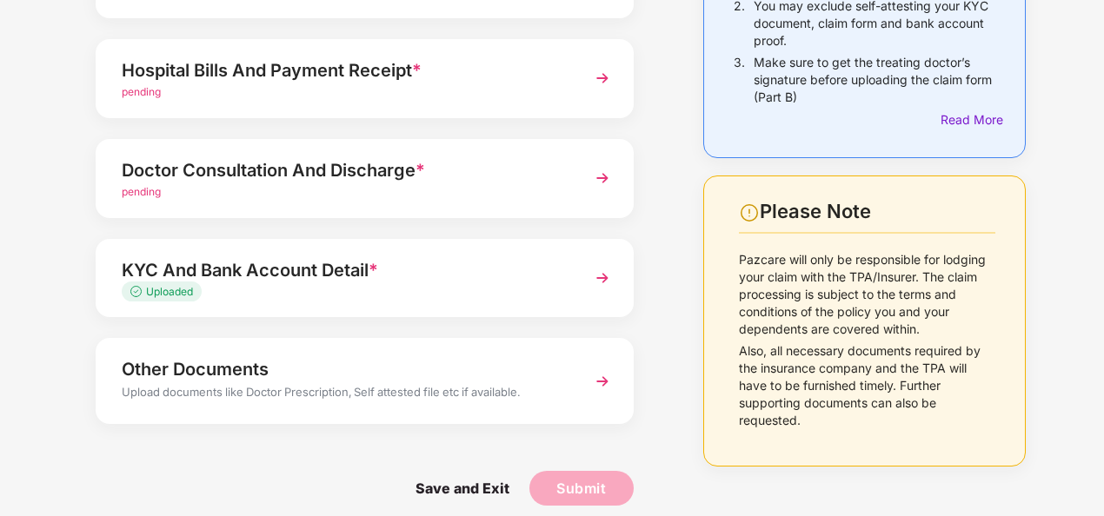
scroll to position [276, 0]
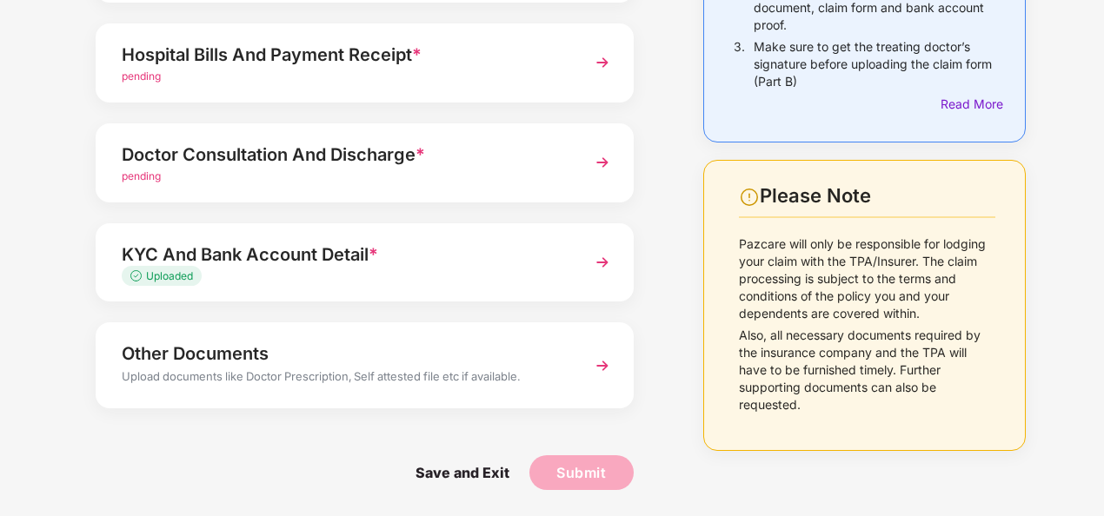
click at [495, 358] on div "Other Documents" at bounding box center [344, 354] width 445 height 28
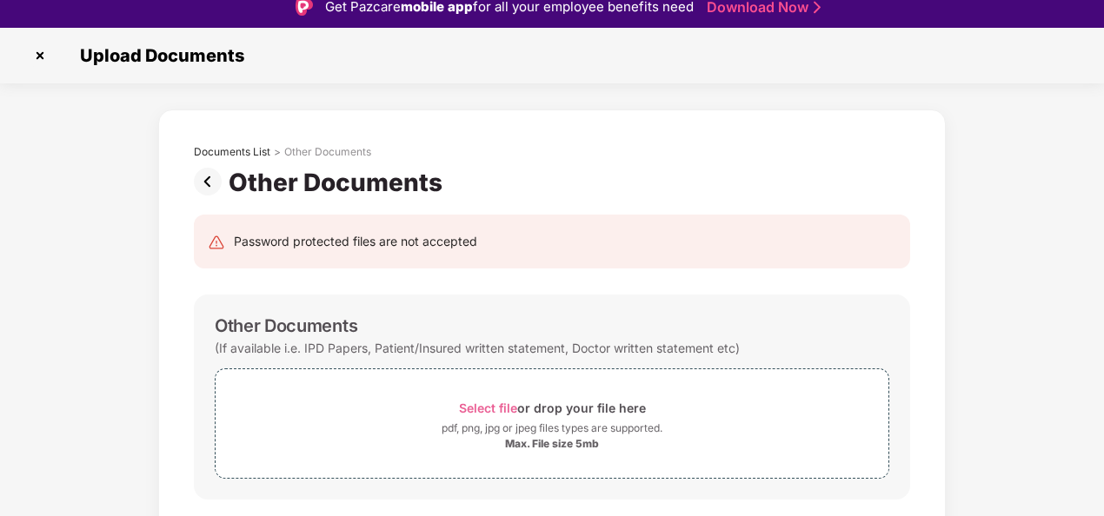
scroll to position [0, 0]
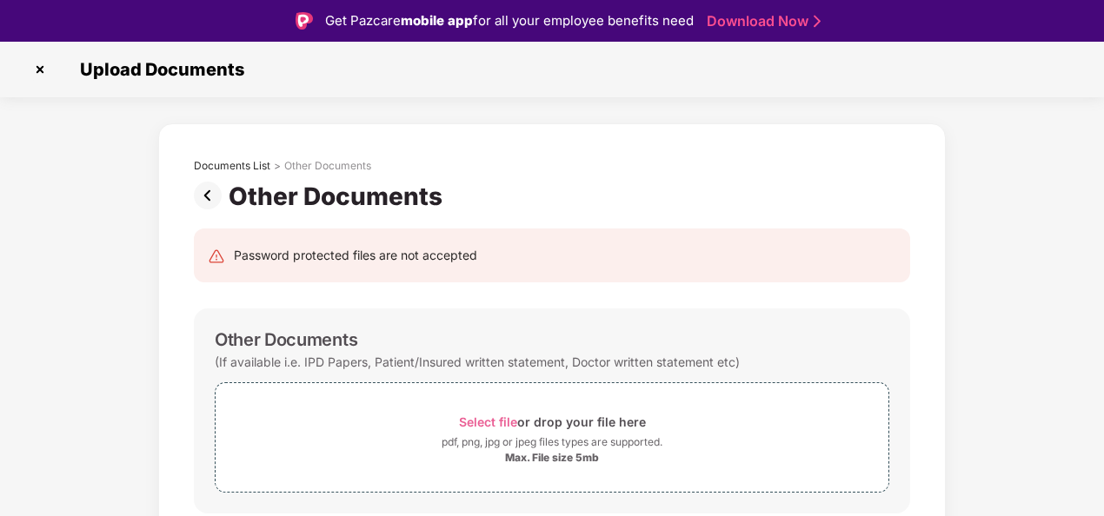
click at [45, 66] on img at bounding box center [40, 70] width 28 height 28
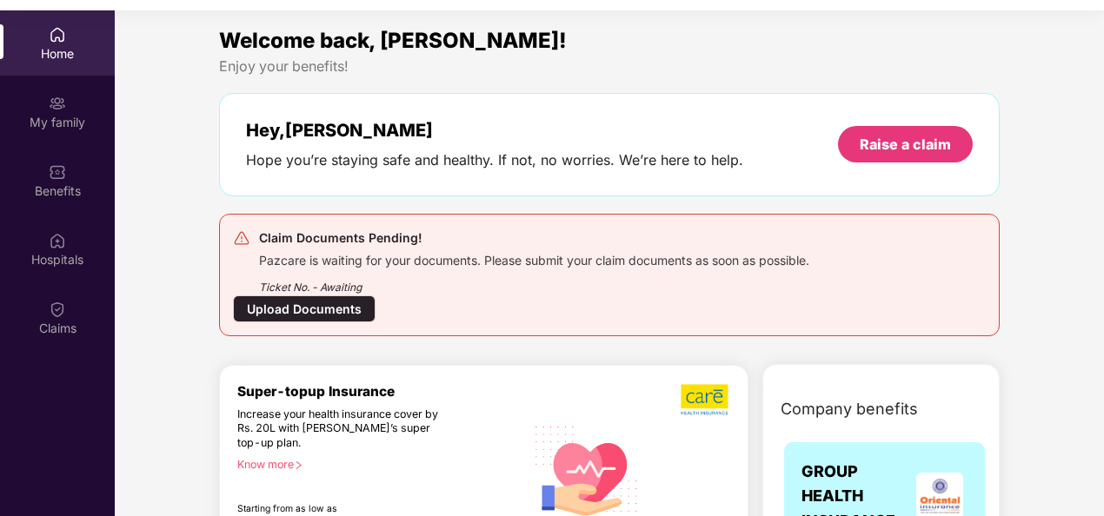
click at [939, 116] on div "Hey, Anush Hope you’re staying safe and healthy. If not, no worries. We’re here…" at bounding box center [609, 144] width 780 height 103
click at [320, 308] on div "Upload Documents" at bounding box center [304, 308] width 143 height 27
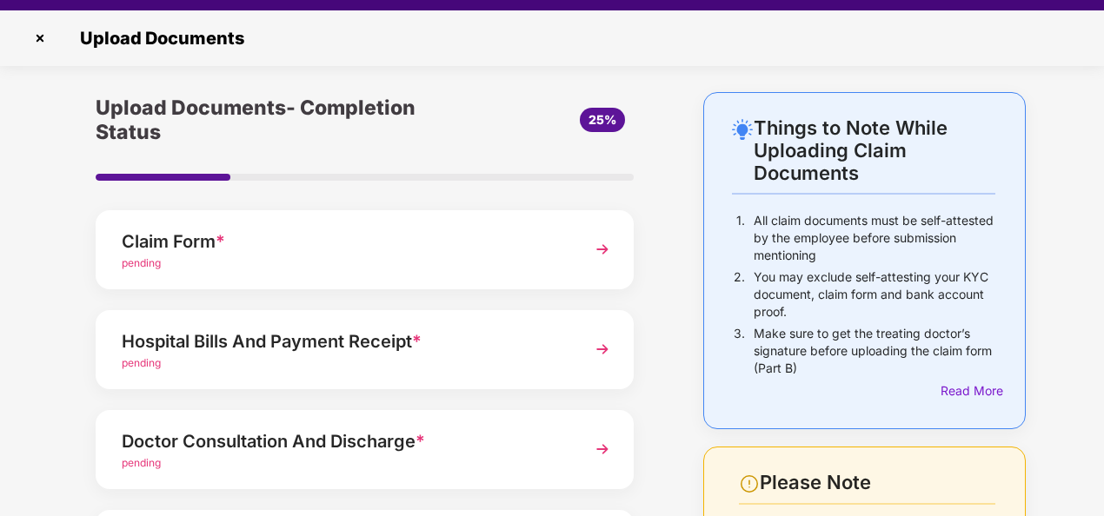
scroll to position [87, 0]
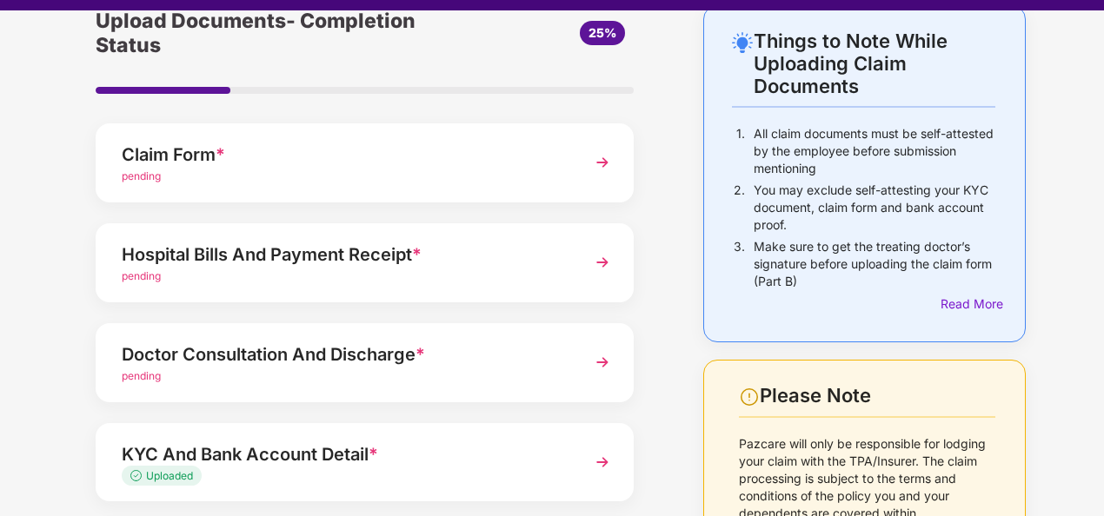
click at [363, 172] on div "pending" at bounding box center [344, 177] width 445 height 17
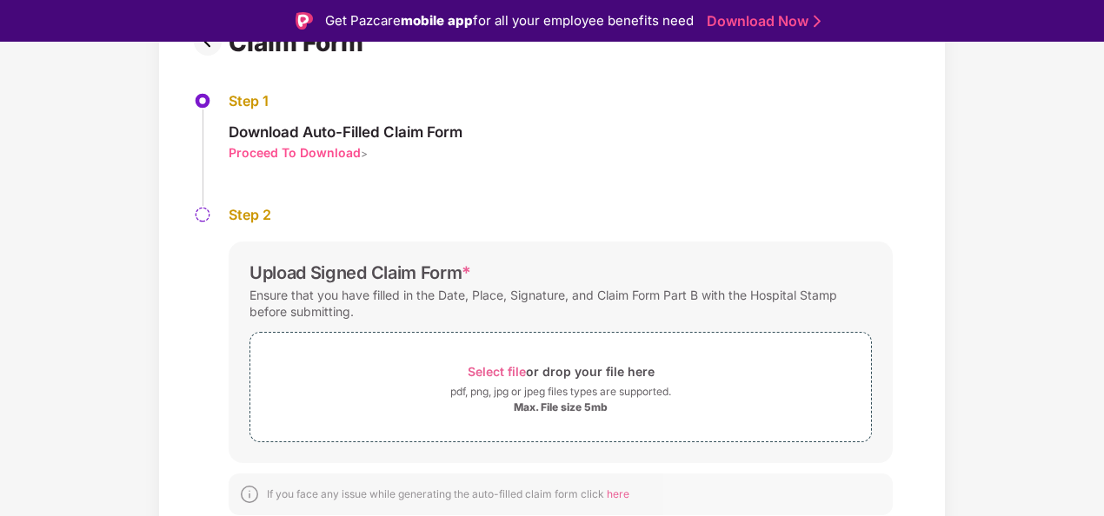
scroll to position [155, 0]
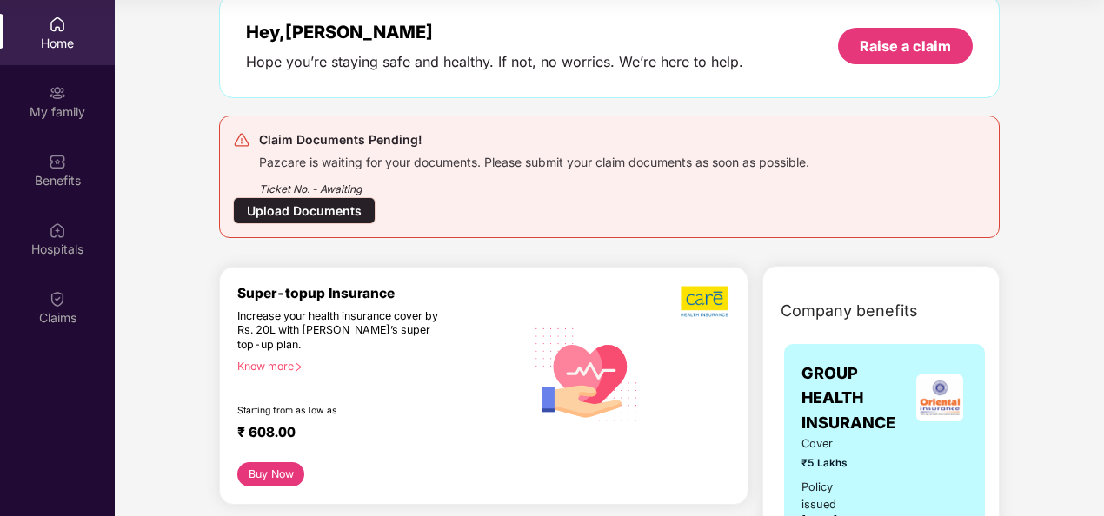
scroll to position [155, 0]
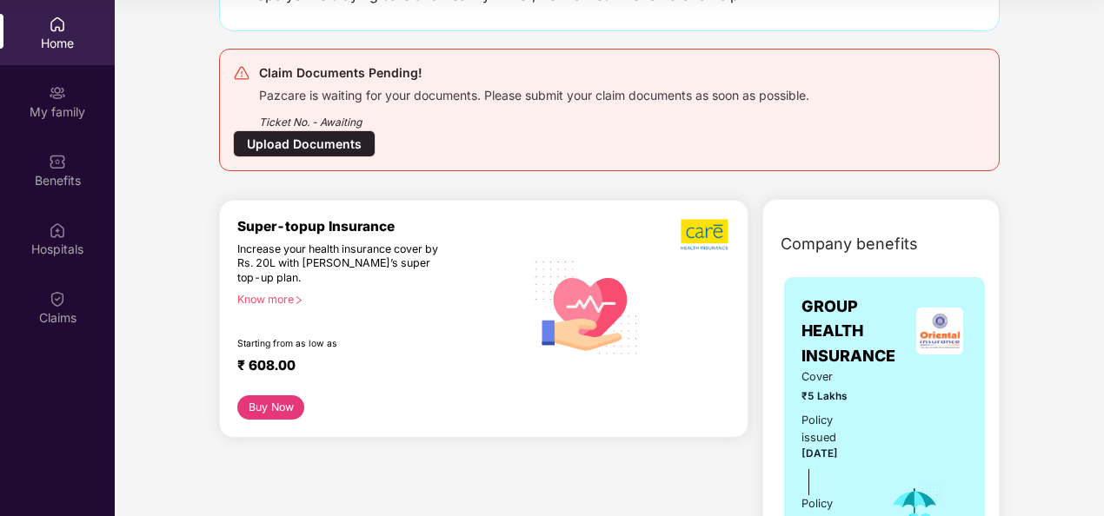
click at [325, 207] on div "Super-topup Insurance Increase your health insurance cover by Rs. 20L with PazC…" at bounding box center [483, 319] width 529 height 238
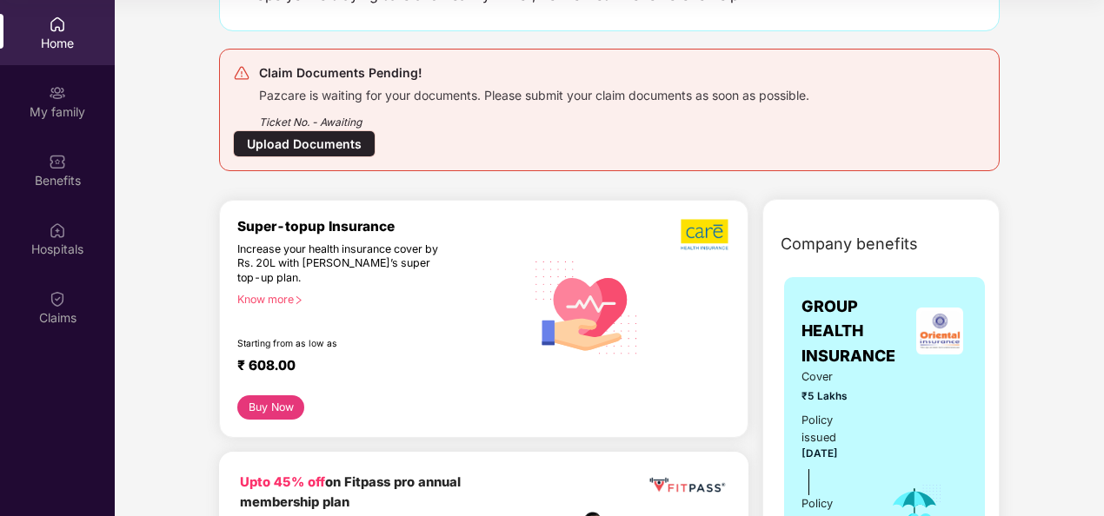
click at [316, 134] on div "Upload Documents" at bounding box center [304, 143] width 143 height 27
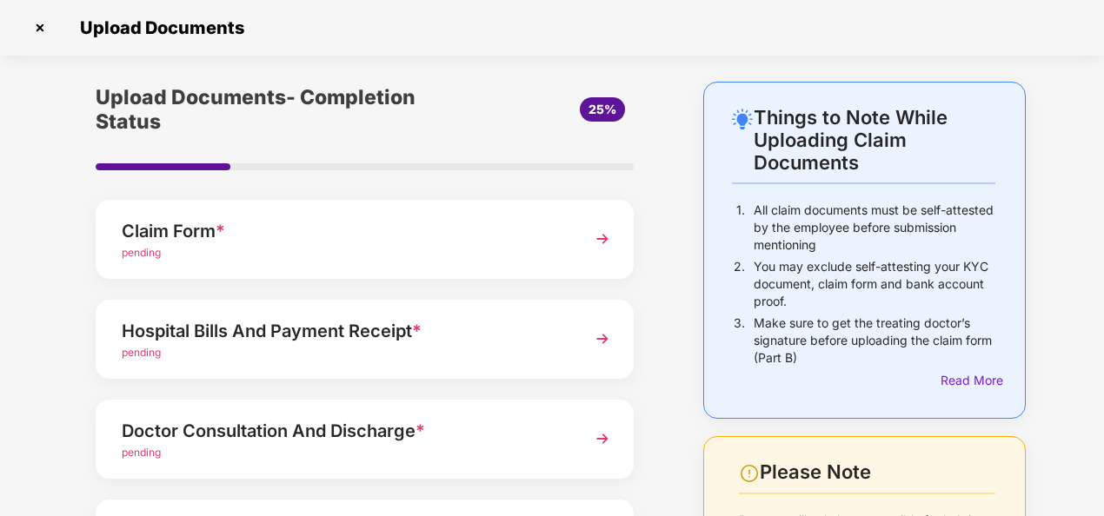
scroll to position [87, 0]
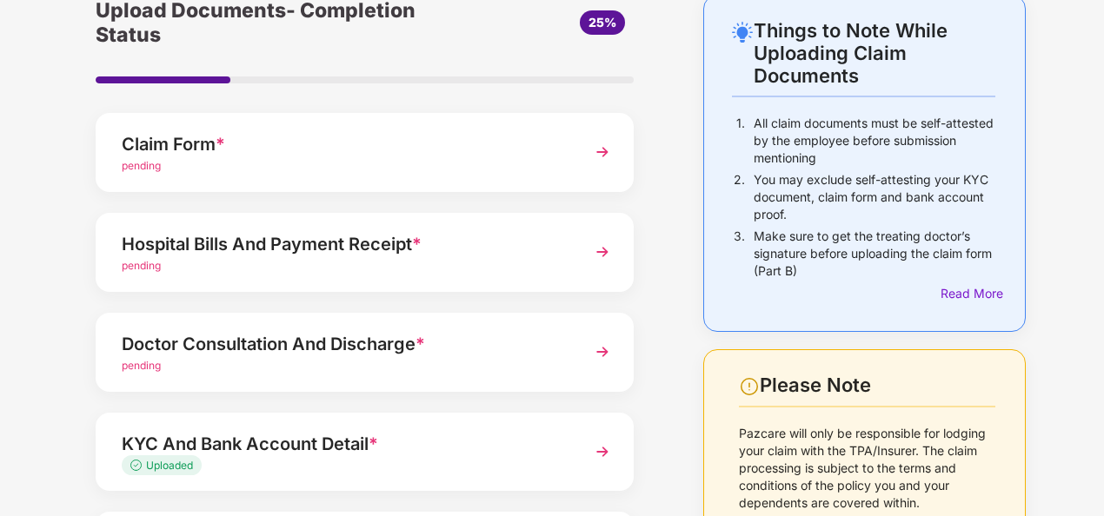
click at [315, 253] on div "Hospital Bills And Payment Receipt *" at bounding box center [344, 244] width 445 height 28
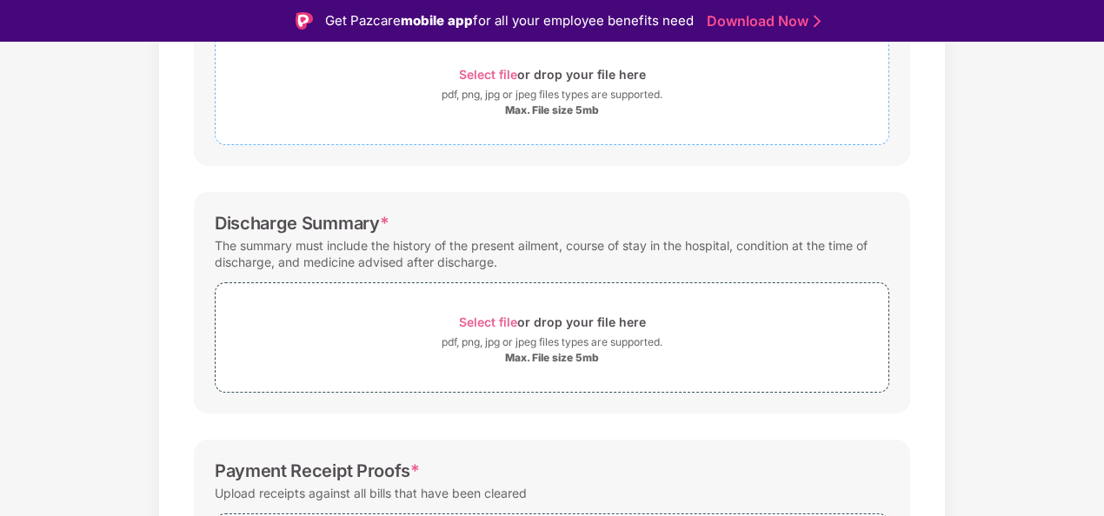
scroll to position [537, 0]
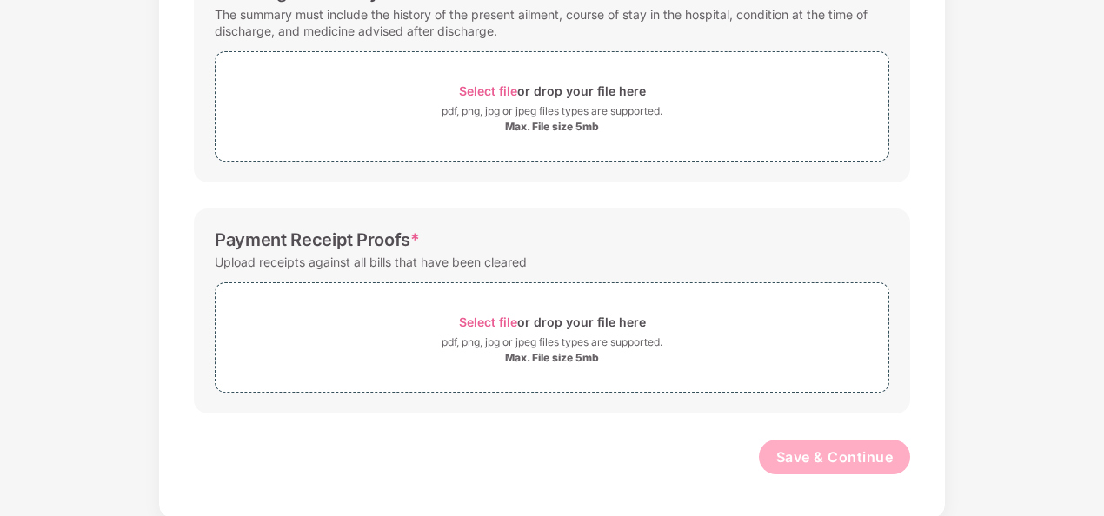
scroll to position [88, 0]
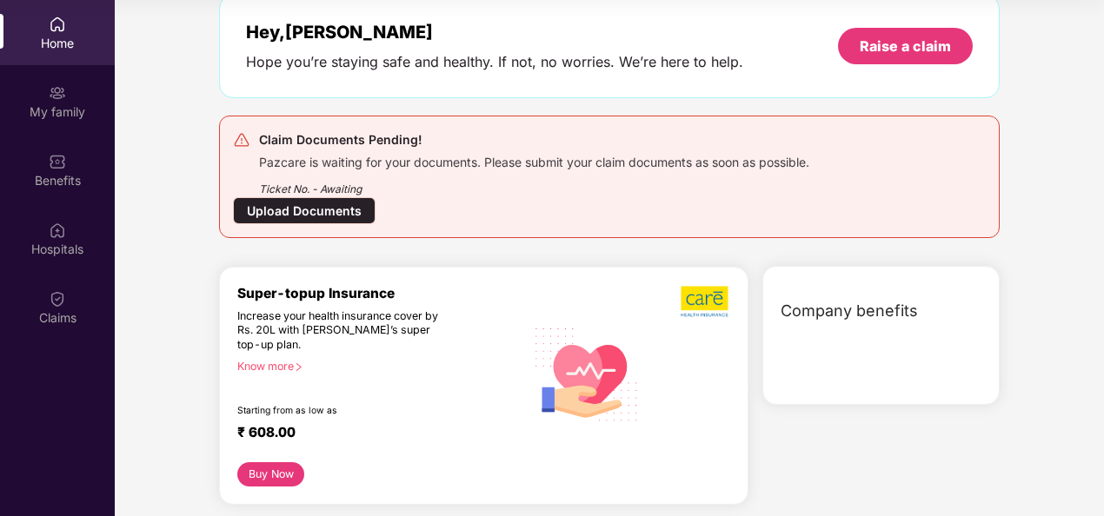
click at [323, 197] on div "Upload Documents" at bounding box center [304, 210] width 143 height 27
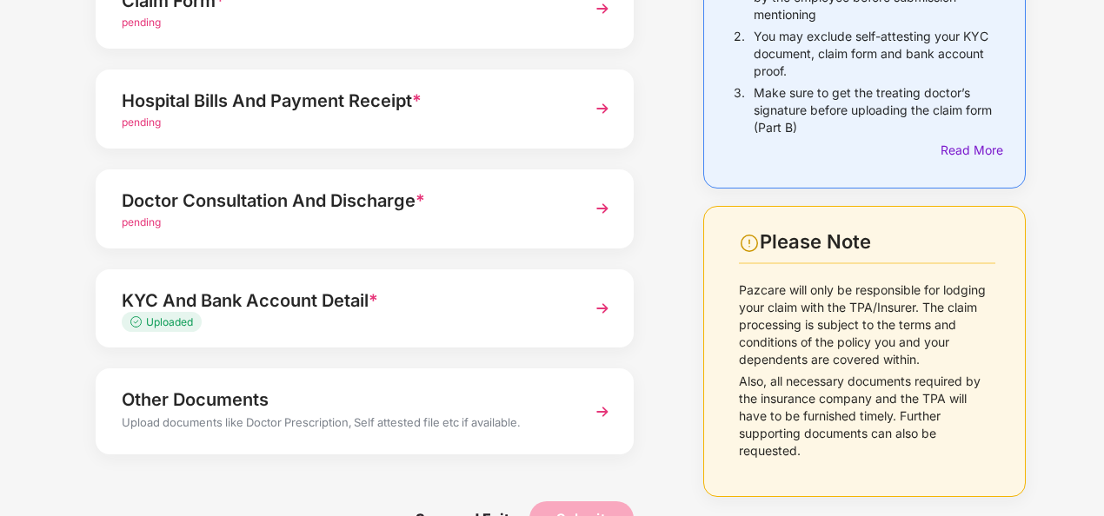
scroll to position [276, 0]
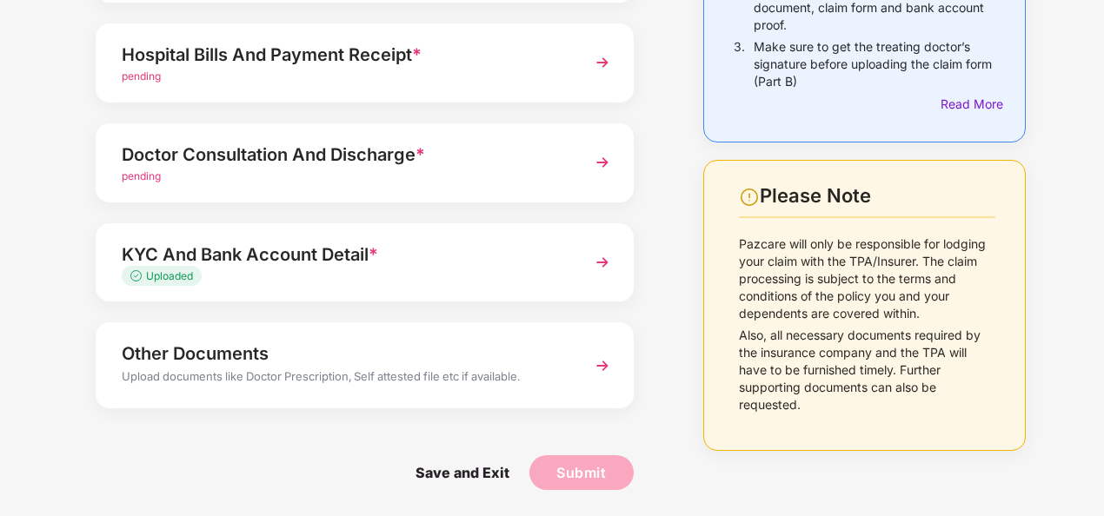
click at [283, 169] on div "pending" at bounding box center [344, 177] width 445 height 17
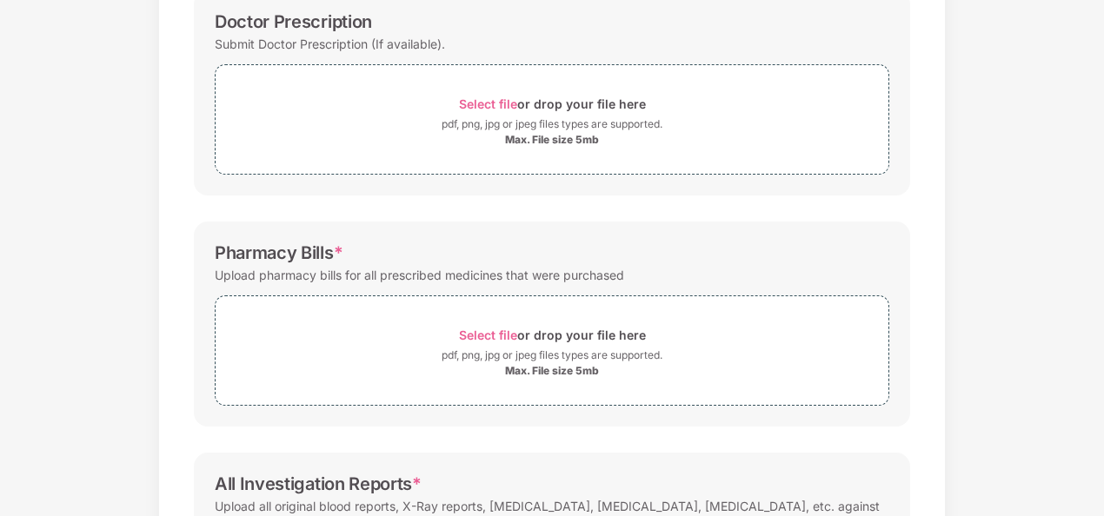
scroll to position [0, 0]
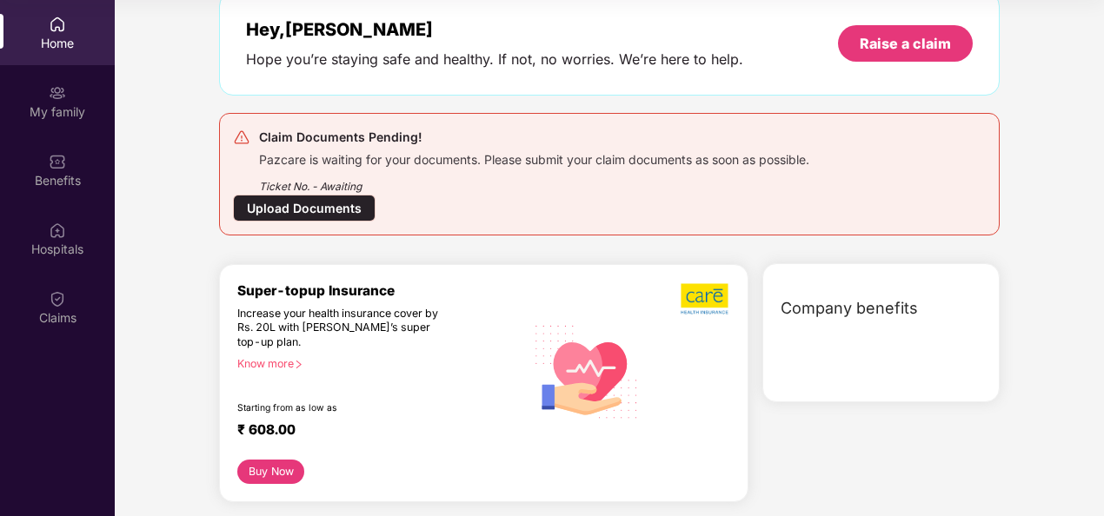
scroll to position [88, 0]
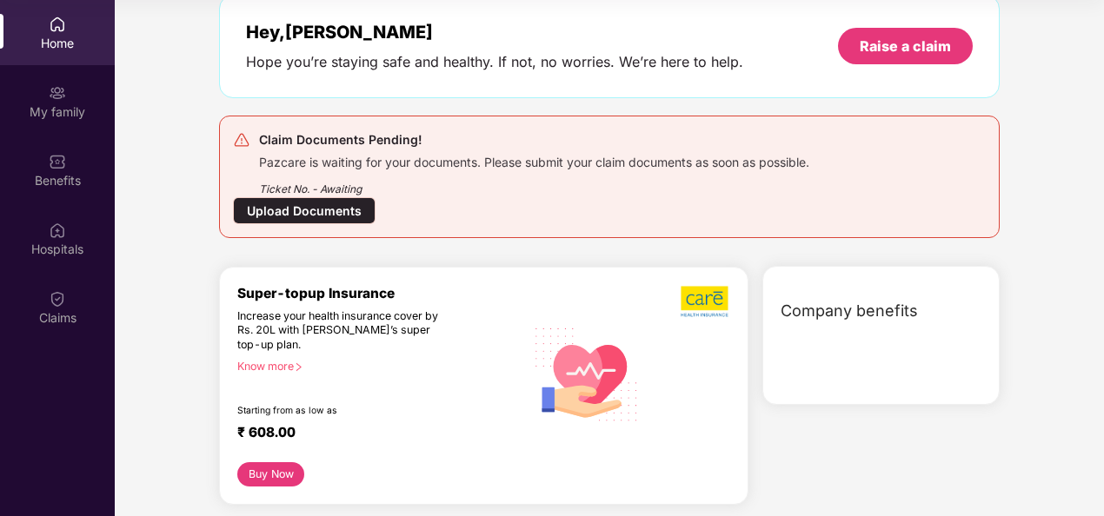
click at [309, 199] on div "Upload Documents" at bounding box center [304, 210] width 143 height 27
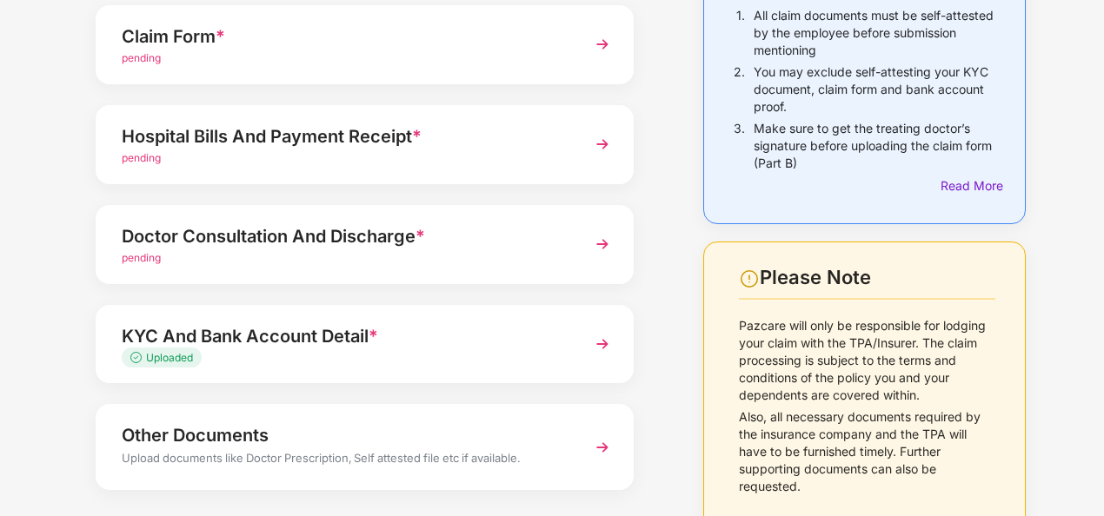
scroll to position [0, 0]
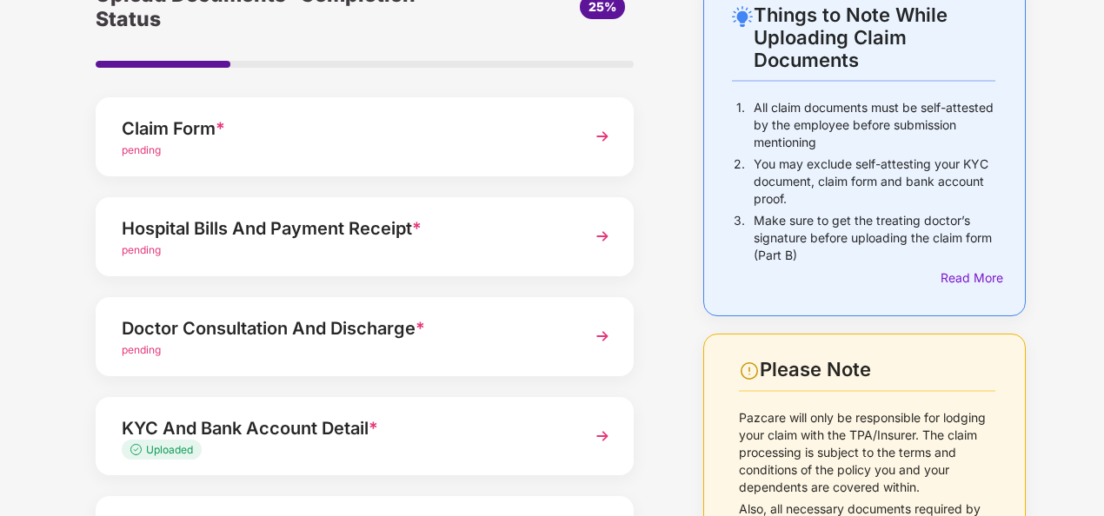
click at [226, 220] on div "Hospital Bills And Payment Receipt *" at bounding box center [344, 229] width 445 height 28
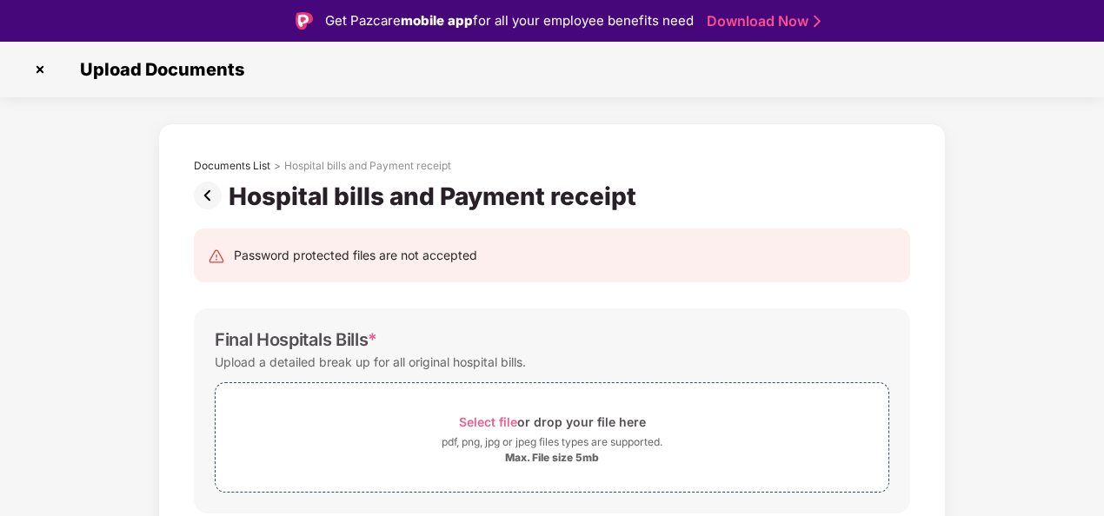
click at [37, 65] on img at bounding box center [40, 70] width 28 height 28
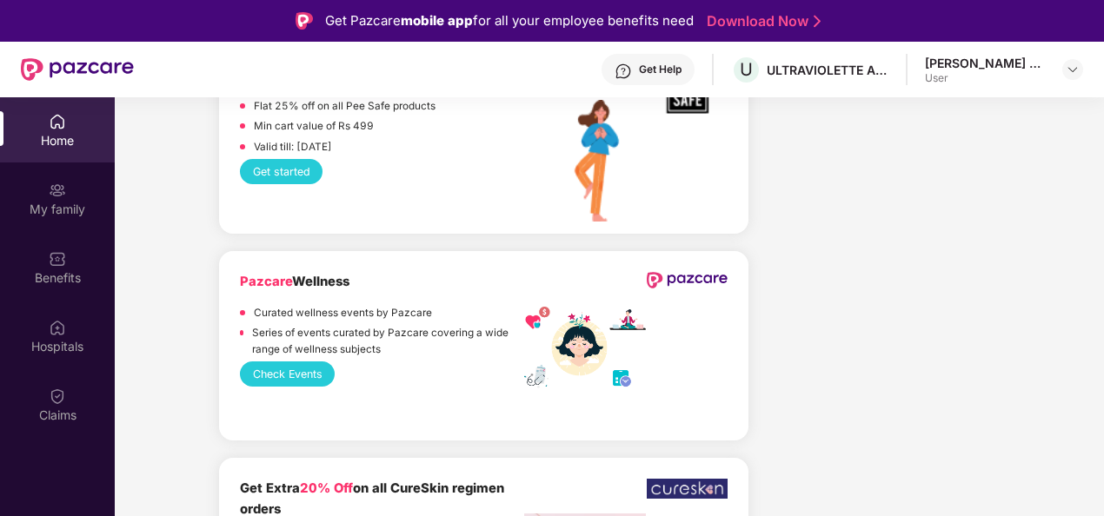
scroll to position [4582, 0]
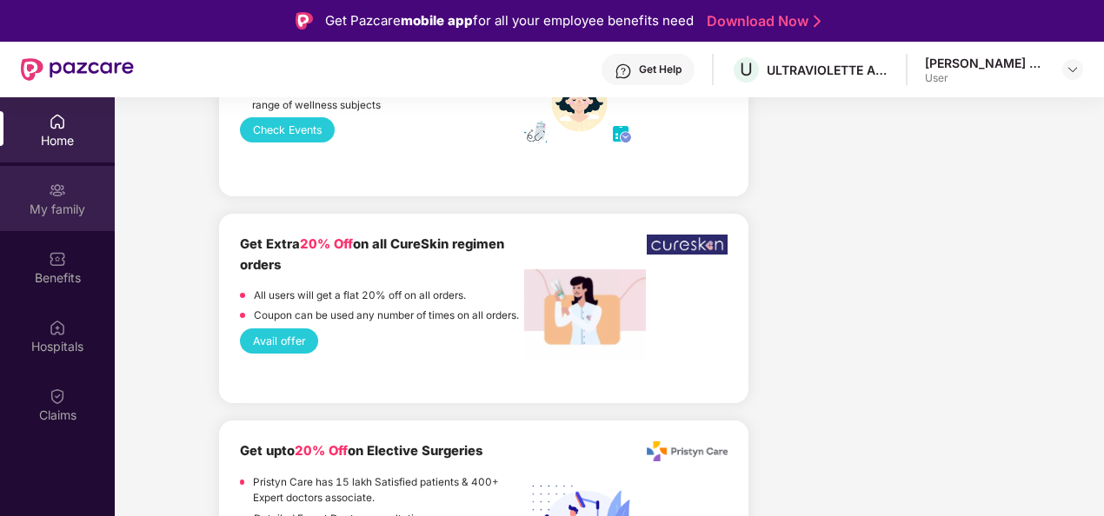
click at [45, 201] on div "My family" at bounding box center [57, 209] width 115 height 17
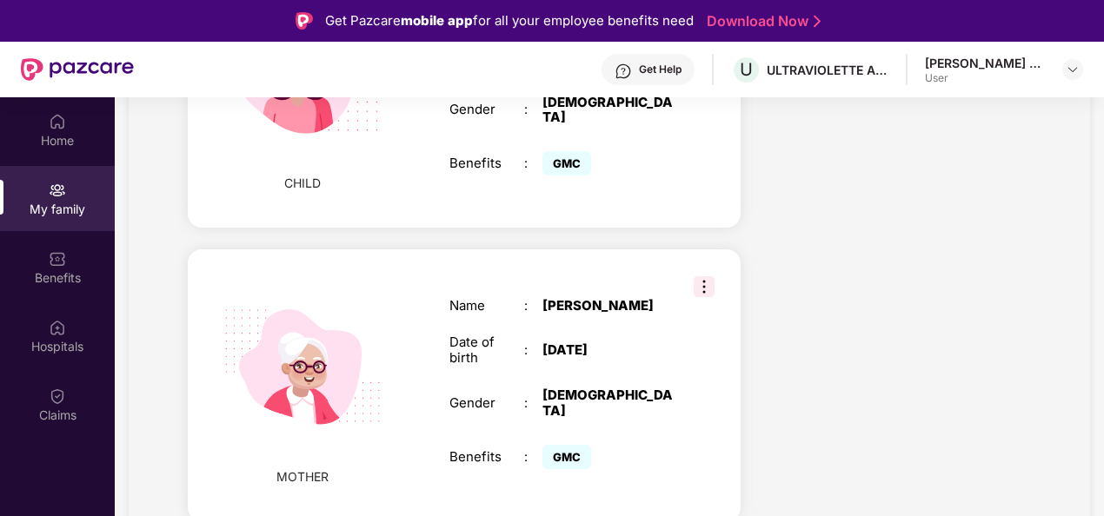
scroll to position [1217, 0]
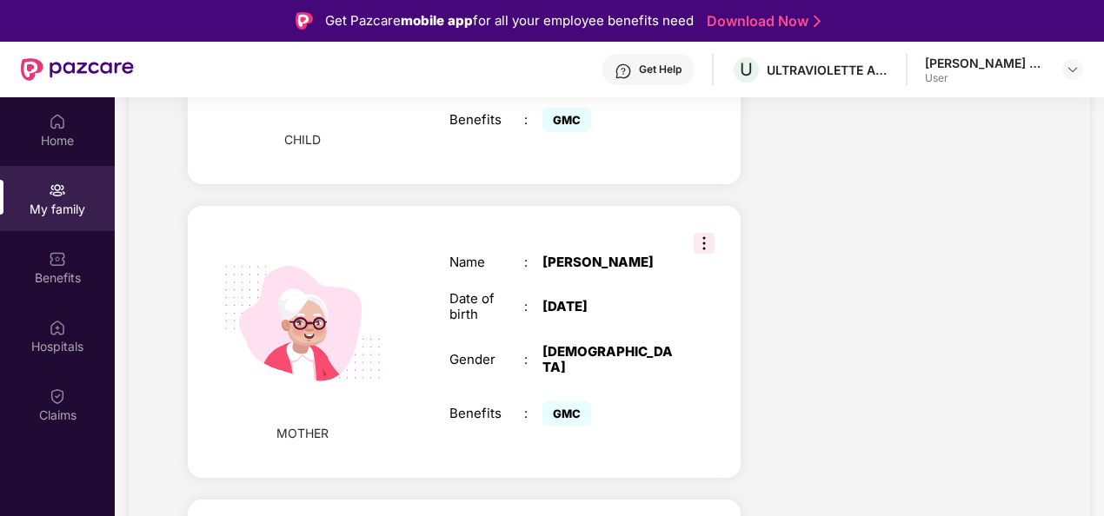
click at [714, 206] on div "MOTHER Name : [PERSON_NAME] Date of birth : [DEMOGRAPHIC_DATA] Gender : [DEMOGR…" at bounding box center [464, 342] width 553 height 272
click at [709, 233] on img at bounding box center [704, 243] width 21 height 21
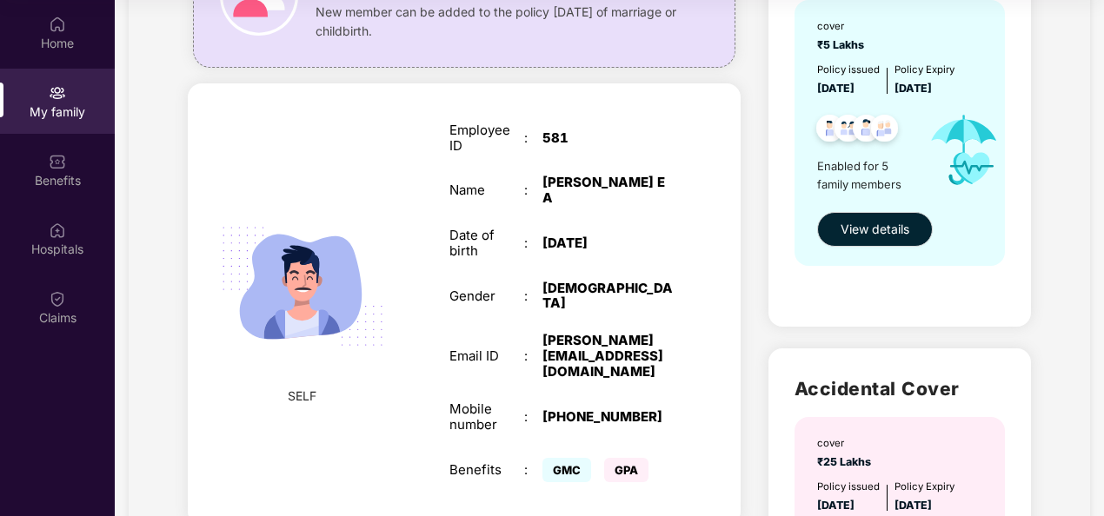
scroll to position [348, 0]
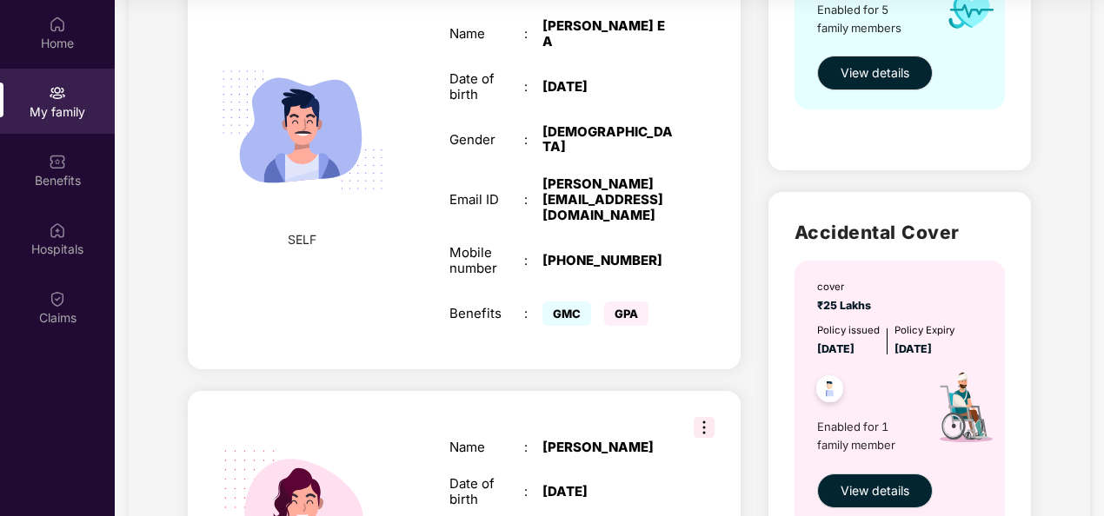
click at [711, 216] on div "SELF Employee ID : 581 Name : [PERSON_NAME] E A Date of birth : [DEMOGRAPHIC_DA…" at bounding box center [464, 148] width 553 height 443
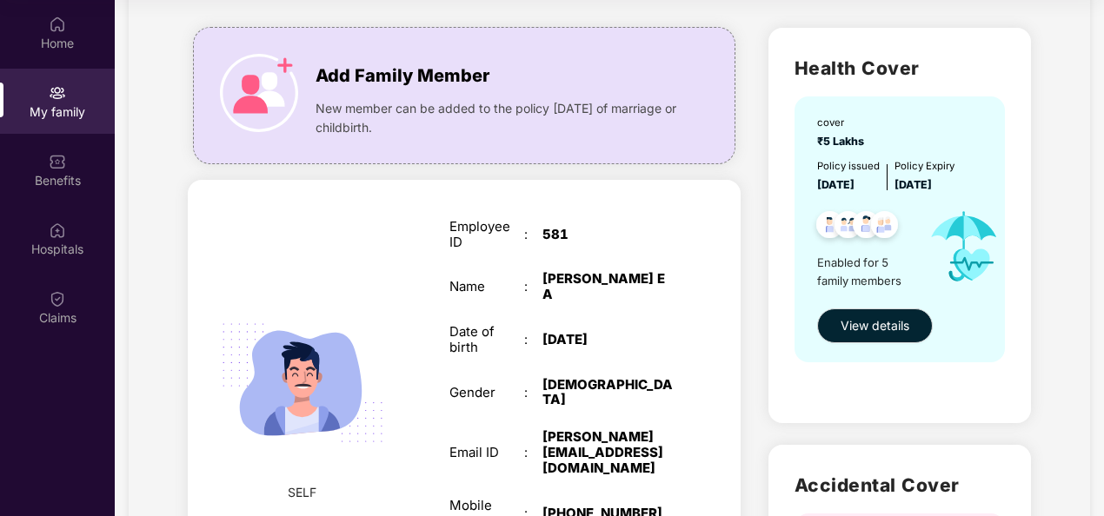
scroll to position [0, 0]
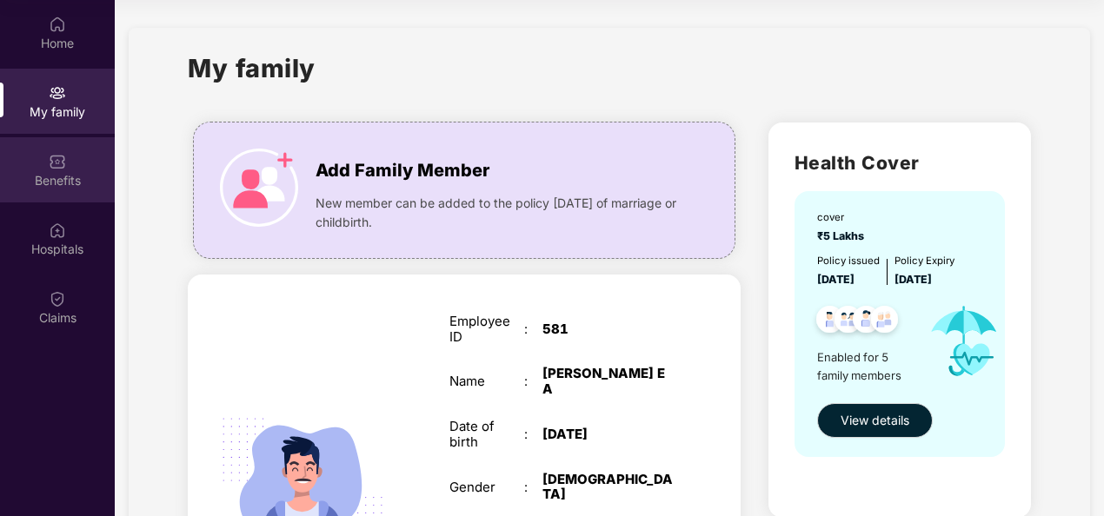
click at [64, 178] on div "Benefits" at bounding box center [57, 180] width 115 height 17
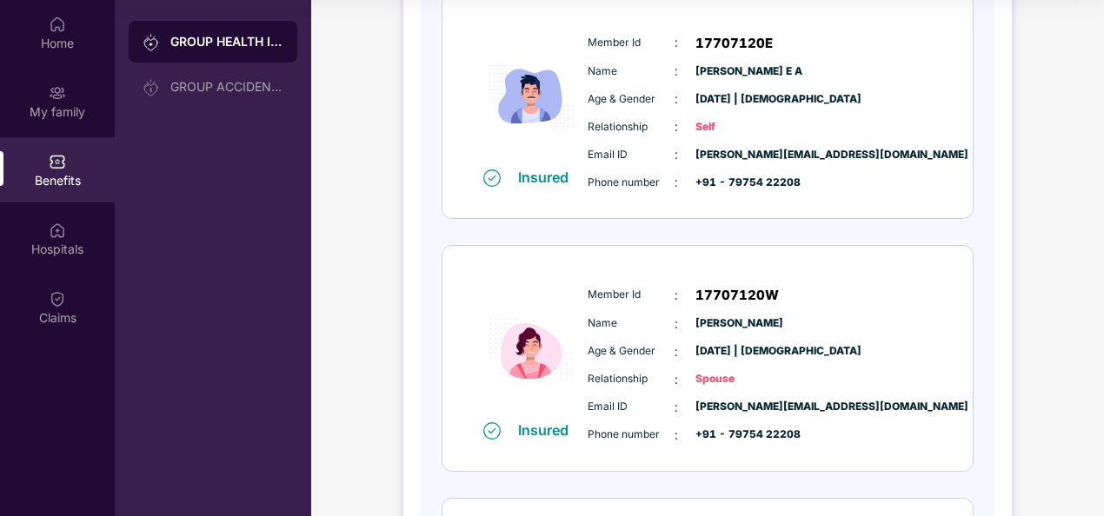
scroll to position [608, 0]
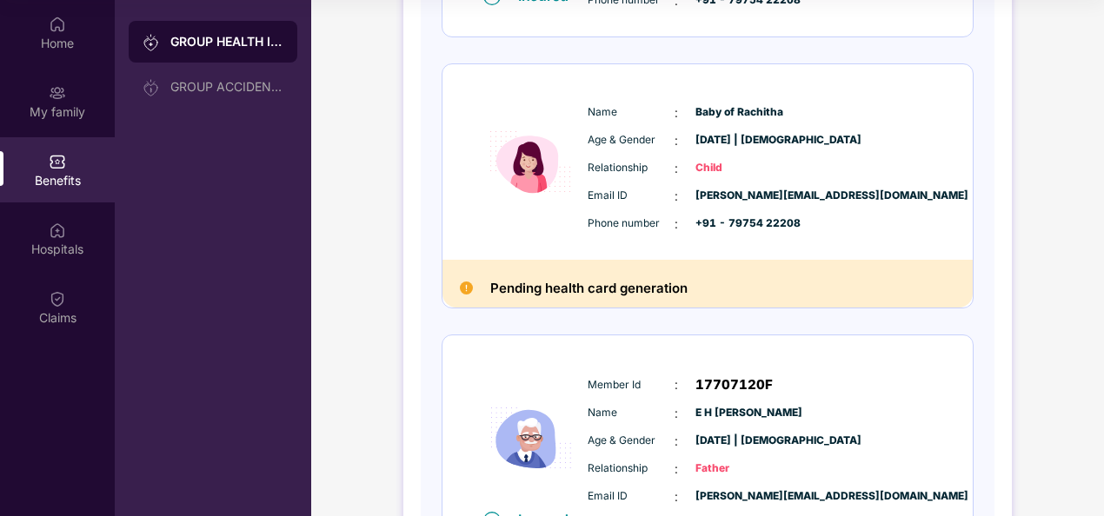
click at [565, 287] on h2 "Pending health card generation" at bounding box center [588, 288] width 197 height 23
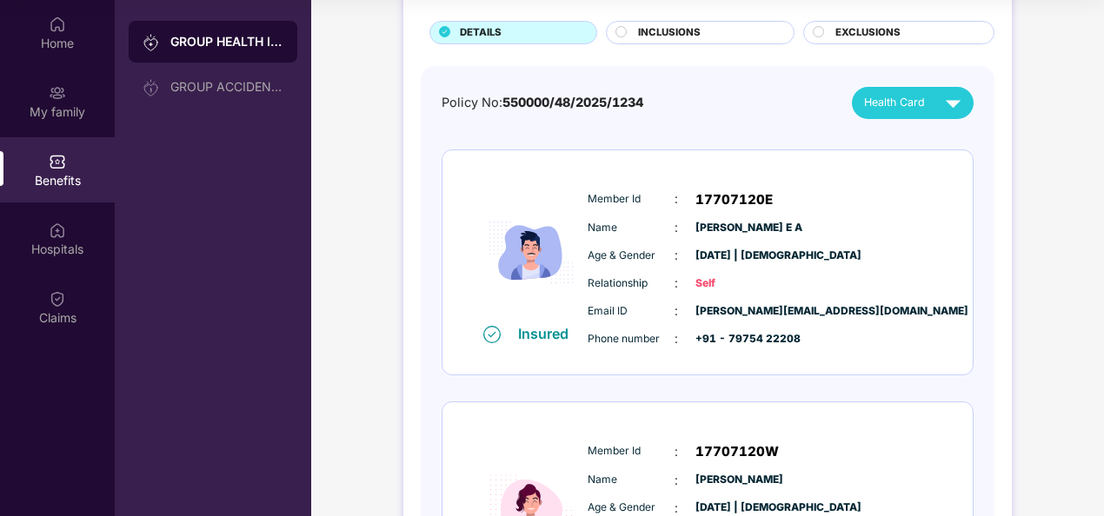
scroll to position [0, 0]
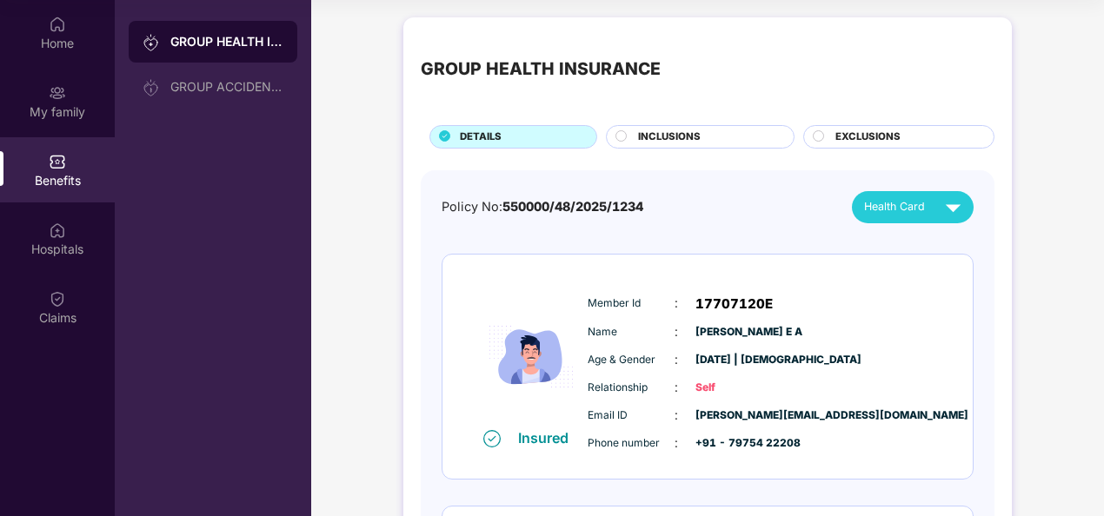
click at [718, 141] on div "INCLUSIONS" at bounding box center [707, 138] width 156 height 18
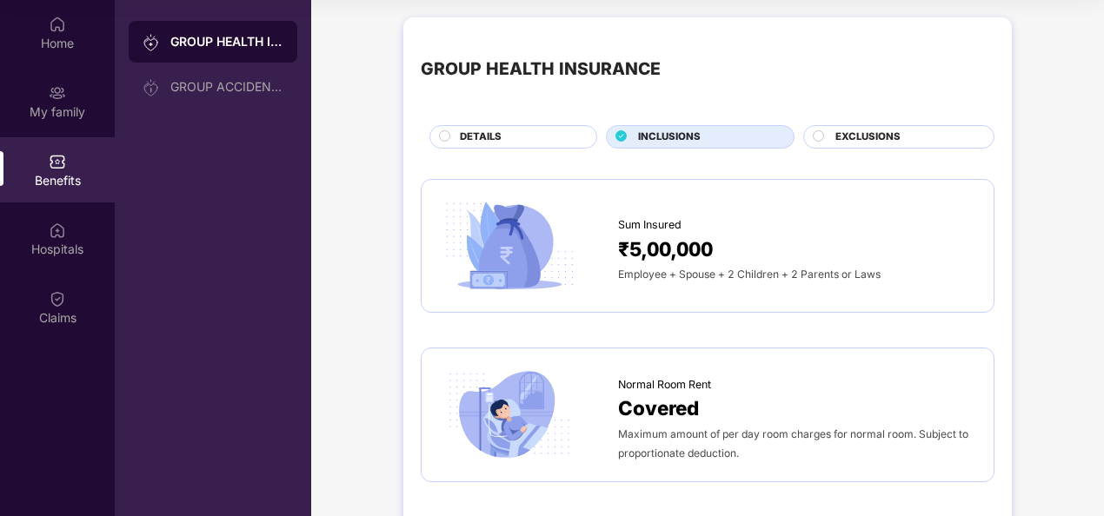
click at [893, 143] on span "EXCLUSIONS" at bounding box center [867, 137] width 65 height 16
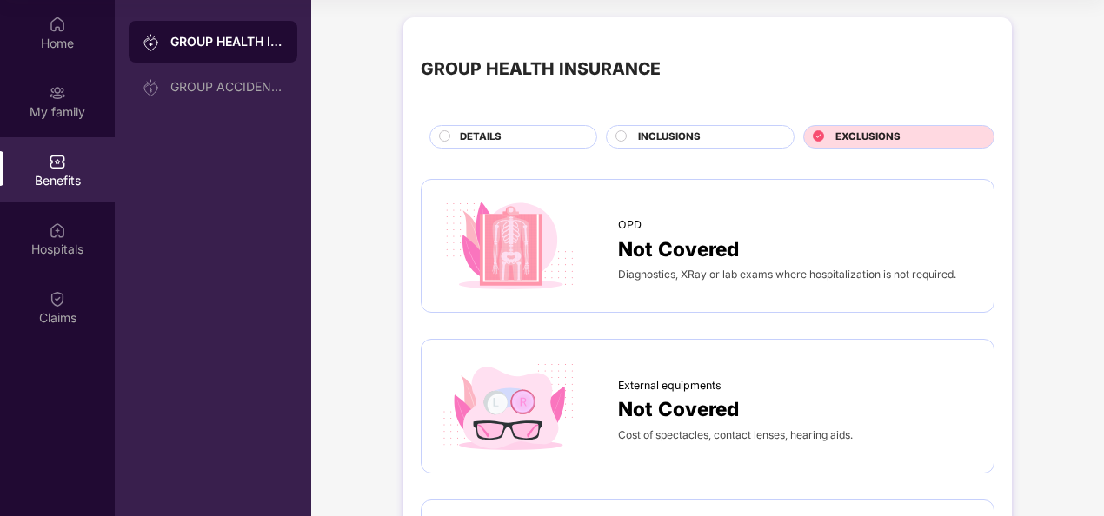
click at [888, 142] on span "EXCLUSIONS" at bounding box center [867, 137] width 65 height 16
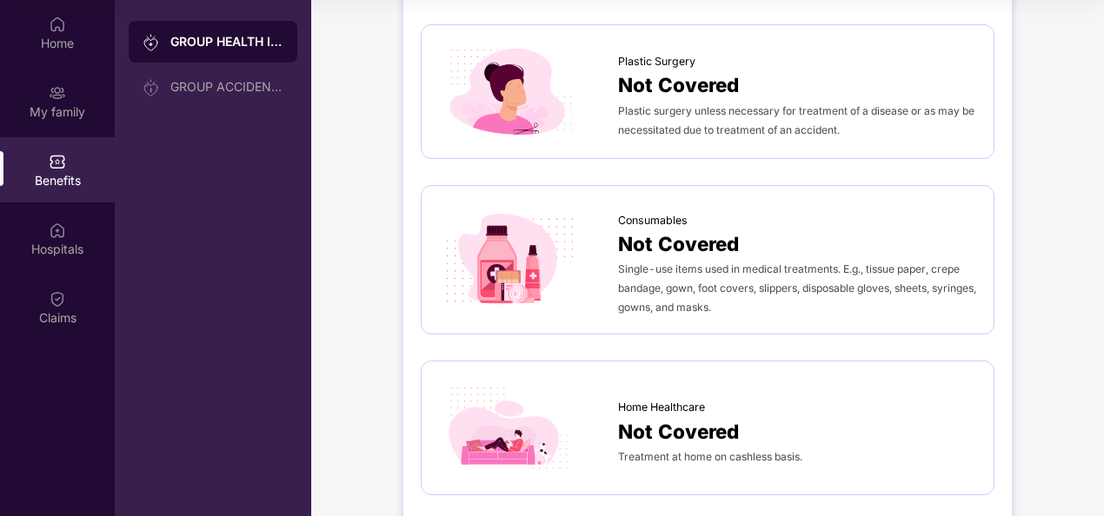
scroll to position [1043, 0]
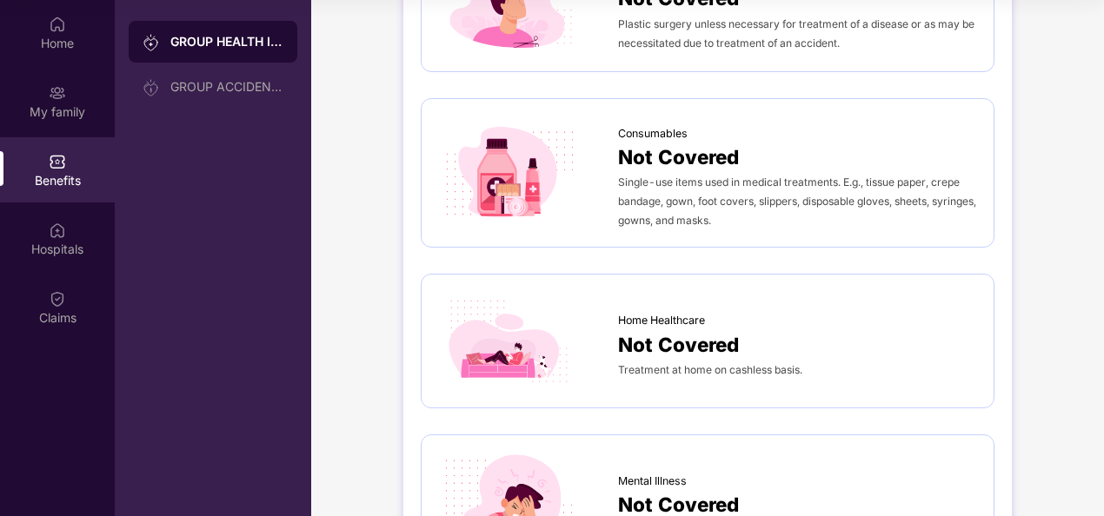
drag, startPoint x: 773, startPoint y: 235, endPoint x: 677, endPoint y: 242, distance: 96.7
click at [677, 242] on div "Consumables Not Covered Single-use items used in medical treatments. E.g., tiss…" at bounding box center [708, 173] width 574 height 150
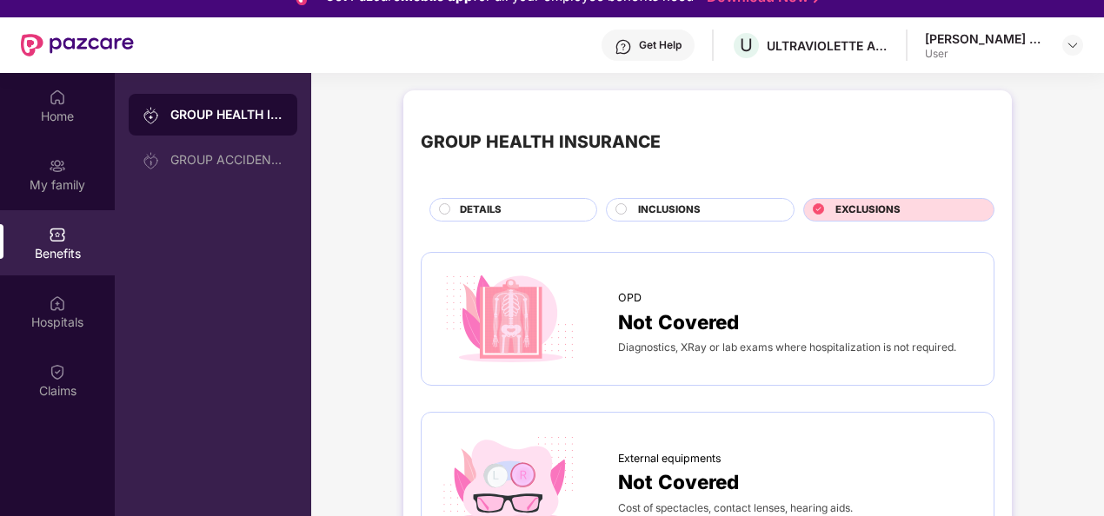
scroll to position [0, 0]
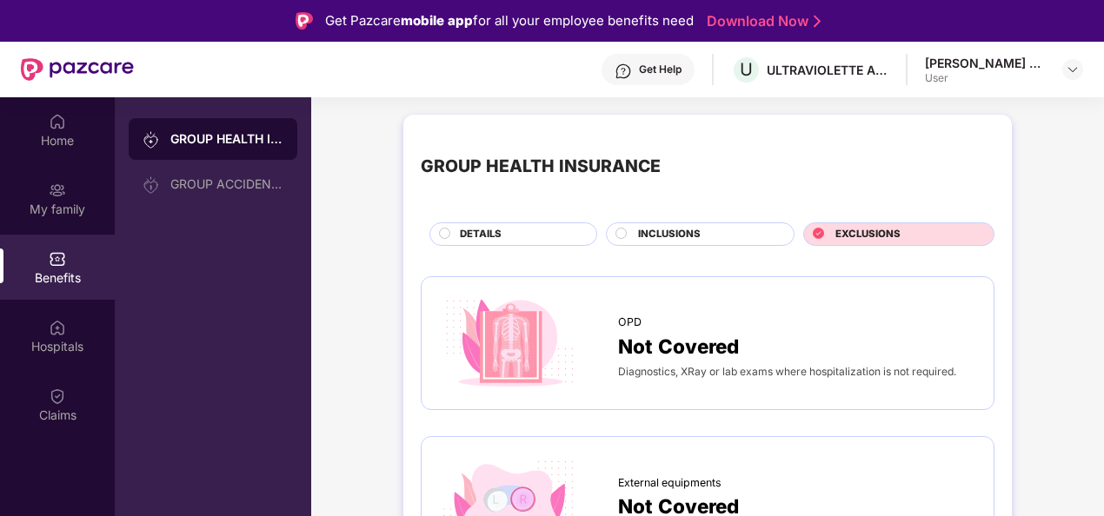
click at [27, 249] on div "Benefits" at bounding box center [57, 267] width 115 height 65
click at [58, 211] on div "My family" at bounding box center [57, 209] width 115 height 17
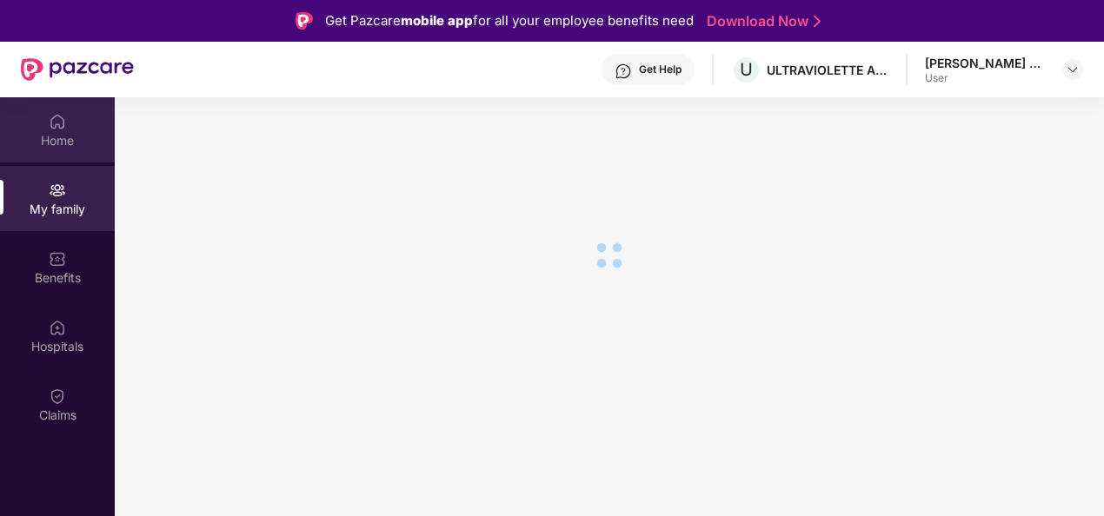
click at [56, 137] on div "Home" at bounding box center [57, 140] width 115 height 17
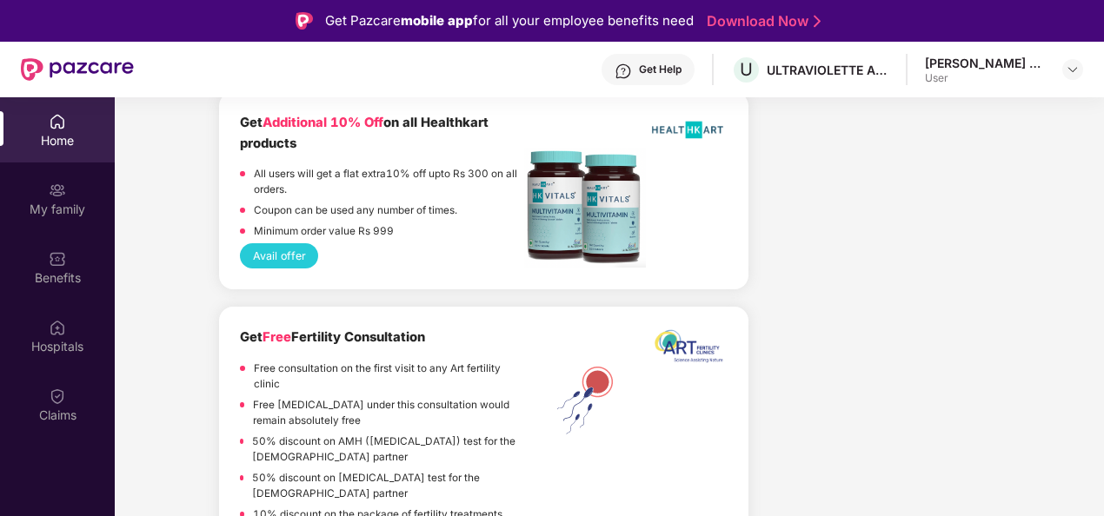
scroll to position [2695, 0]
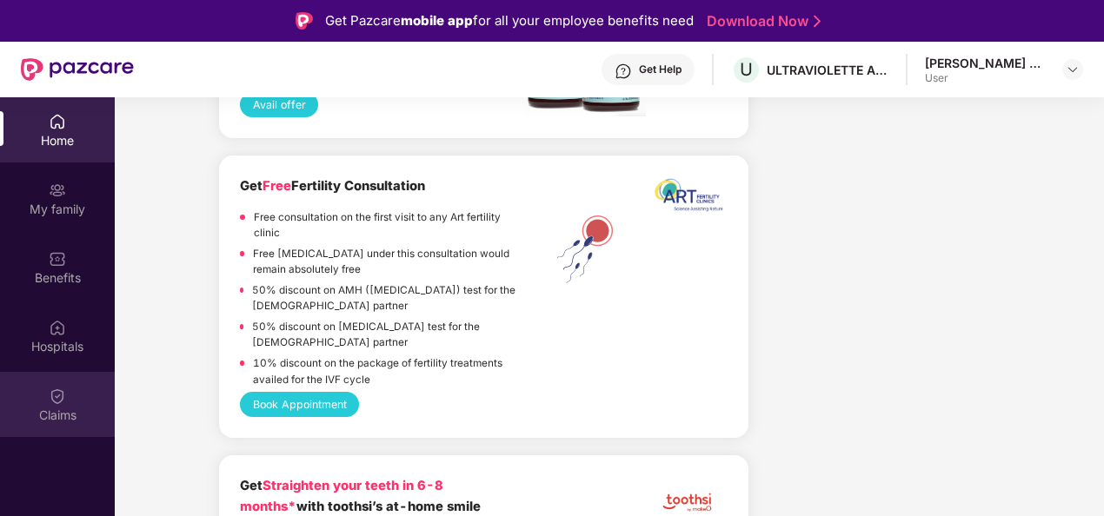
click at [61, 386] on div at bounding box center [57, 394] width 17 height 17
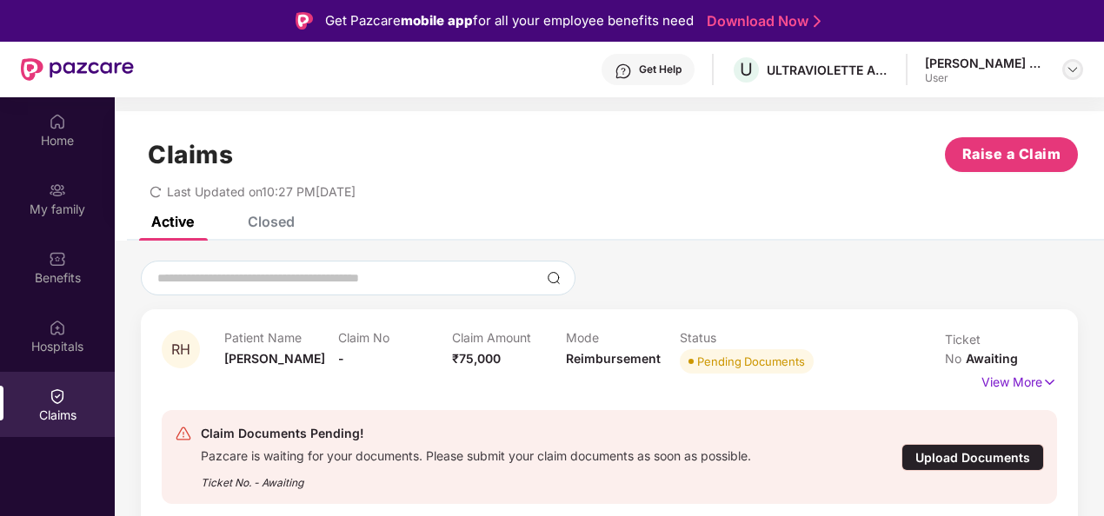
click at [1065, 64] on img at bounding box center [1072, 70] width 14 height 14
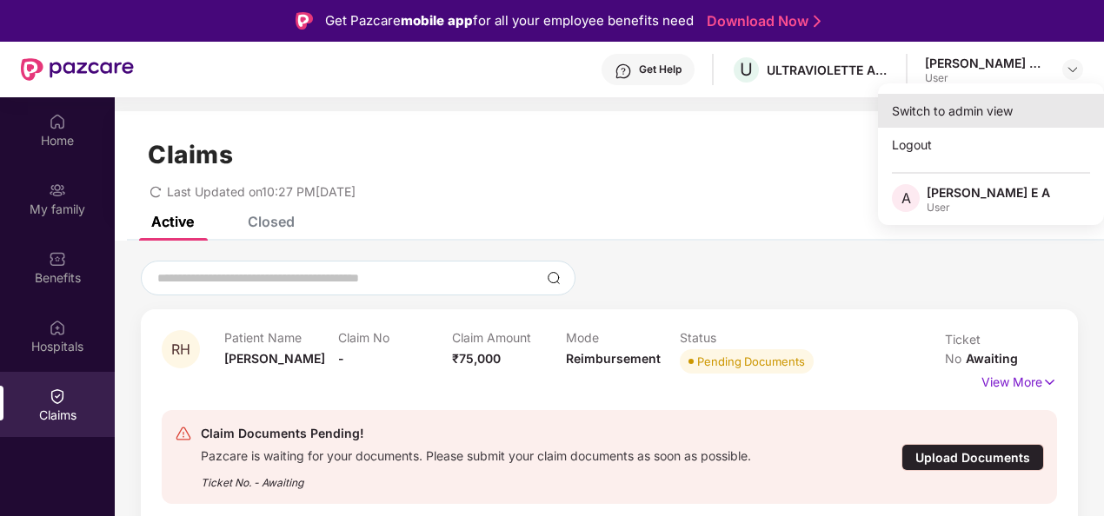
click at [1001, 111] on div "Switch to admin view" at bounding box center [991, 111] width 226 height 34
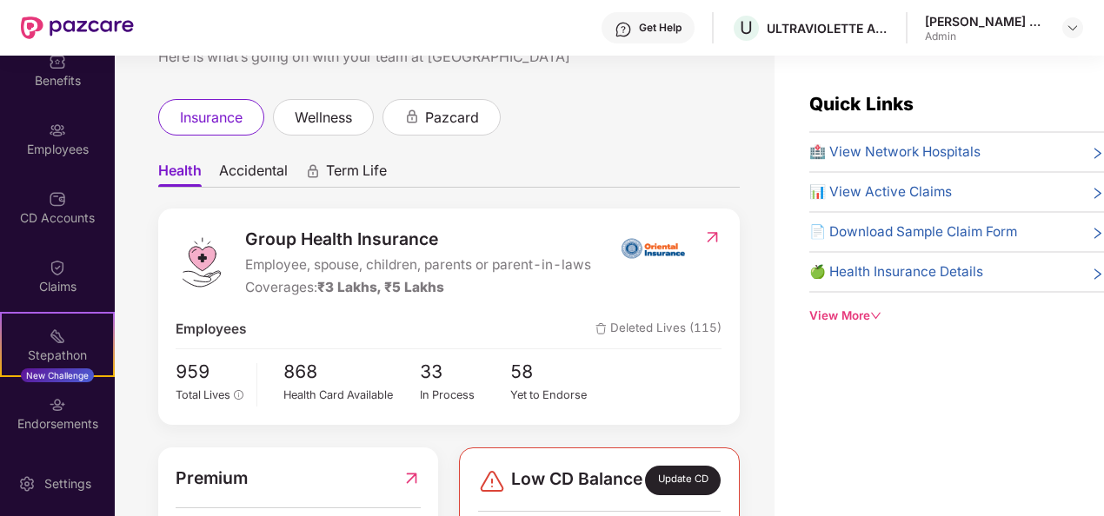
scroll to position [115, 0]
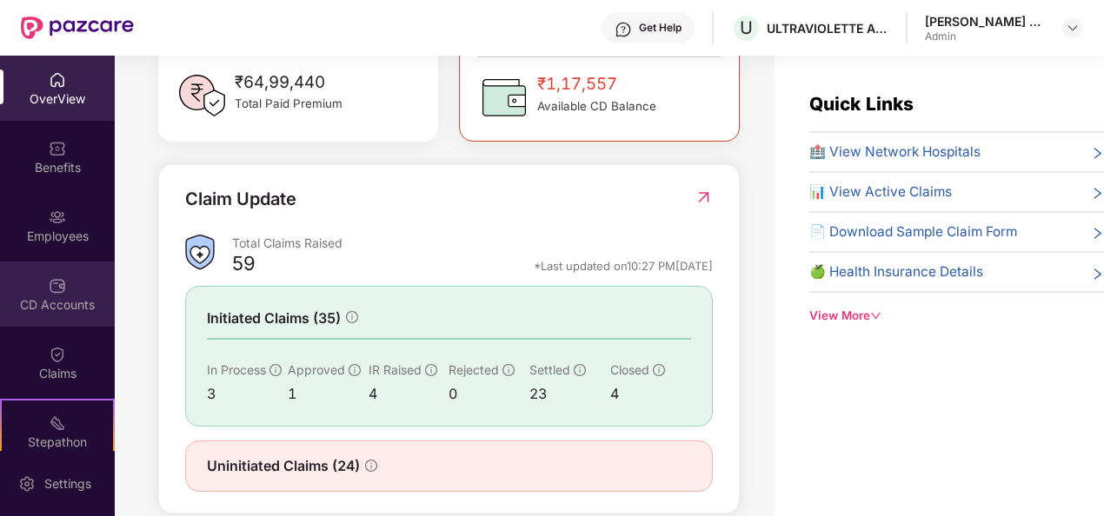
click at [70, 284] on div "CD Accounts" at bounding box center [57, 294] width 115 height 65
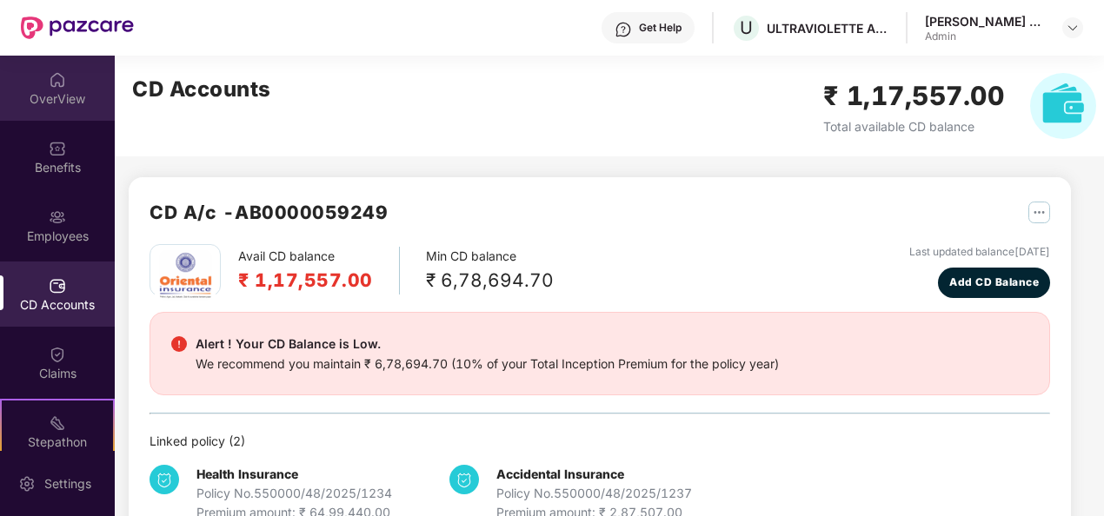
click at [63, 96] on div "OverView" at bounding box center [57, 98] width 115 height 17
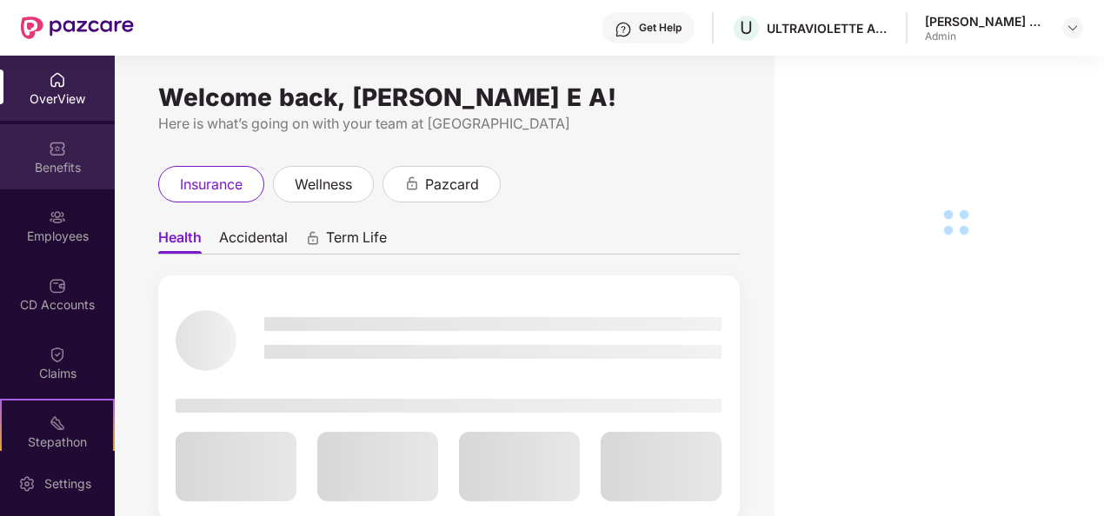
click at [68, 159] on div "Benefits" at bounding box center [57, 167] width 115 height 17
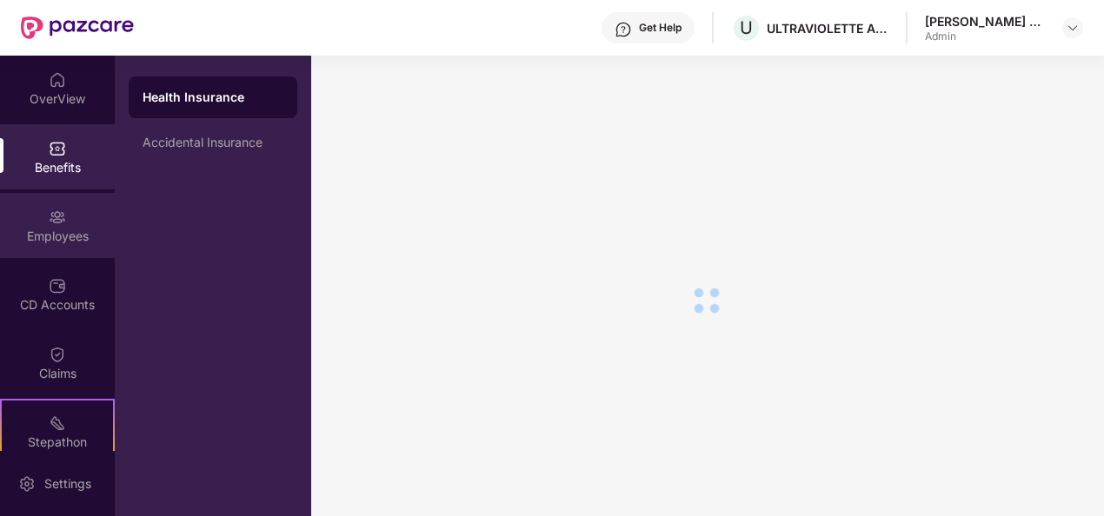
click at [48, 228] on div "Employees" at bounding box center [57, 236] width 115 height 17
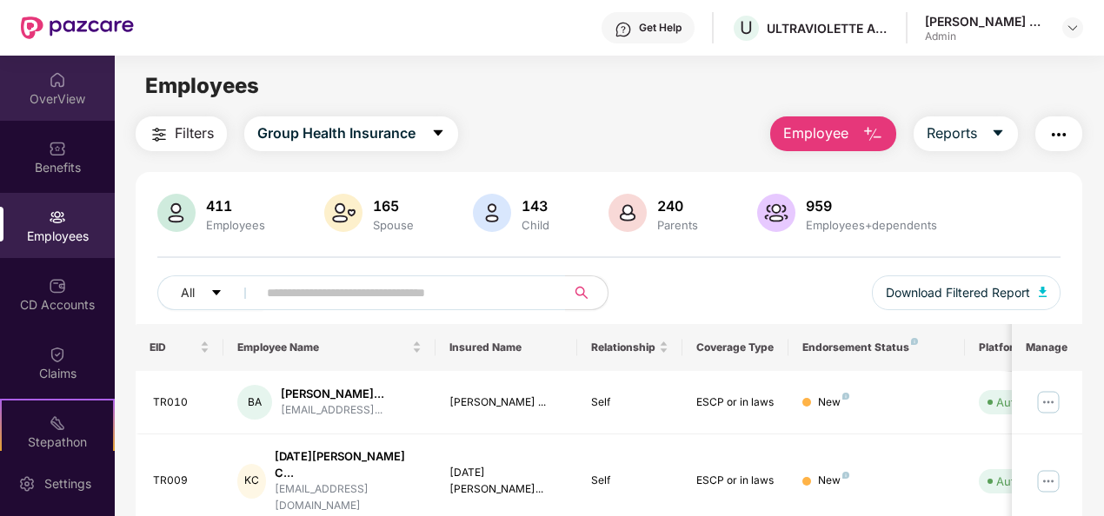
click at [48, 99] on div "OverView" at bounding box center [57, 98] width 115 height 17
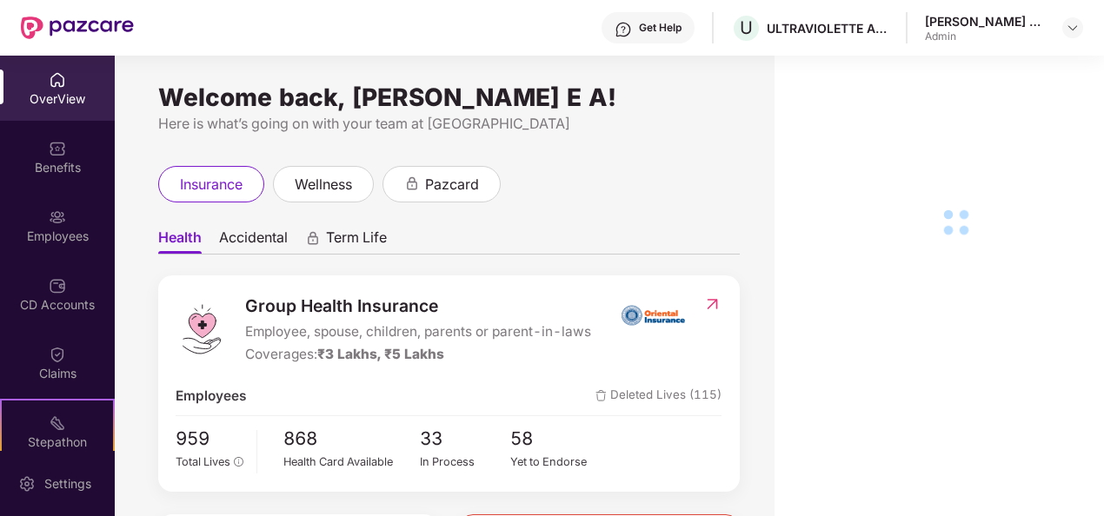
click at [56, 293] on img at bounding box center [57, 285] width 17 height 17
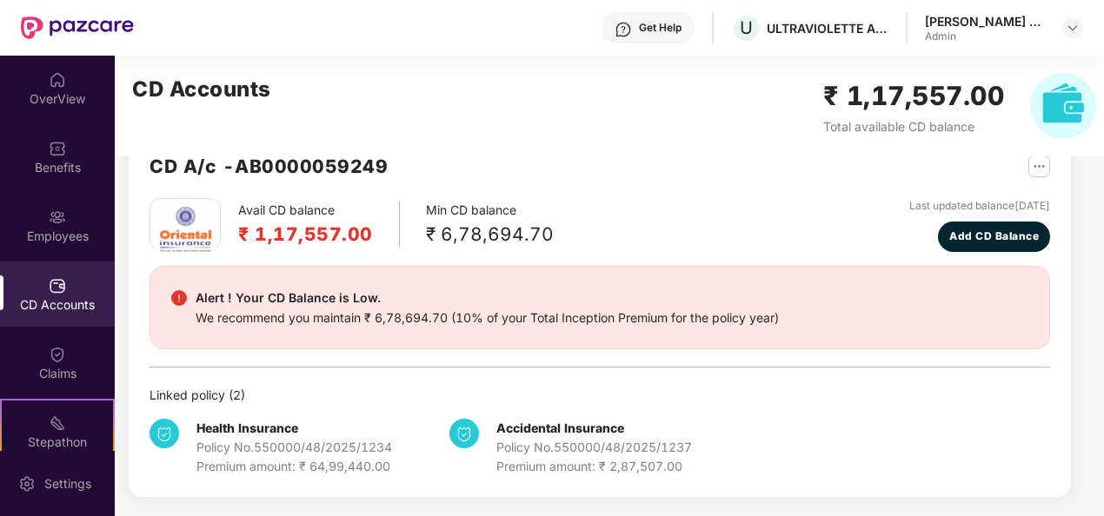
click at [623, 471] on div "Premium amount: ₹ 2,87,507.00" at bounding box center [594, 466] width 196 height 19
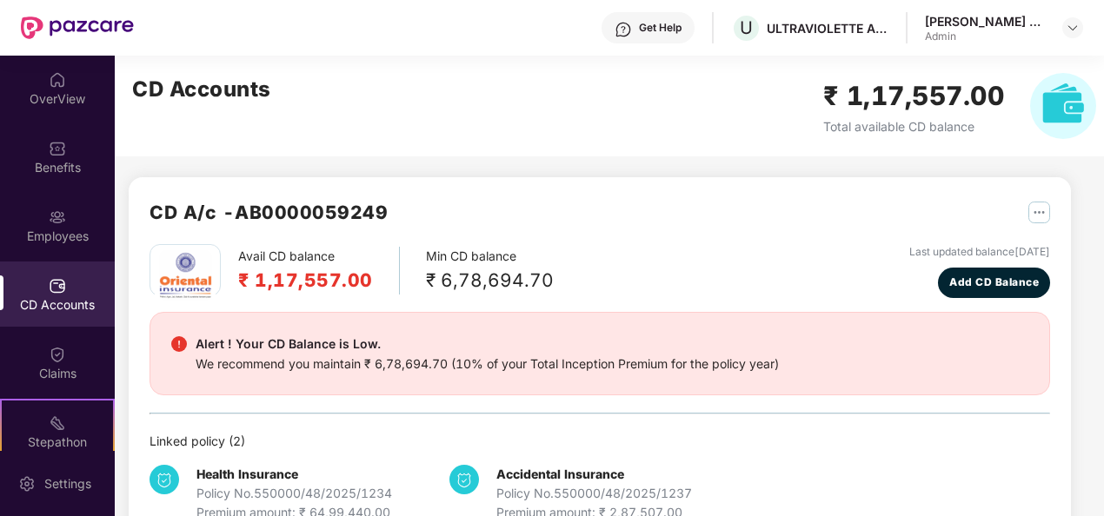
click at [43, 284] on div "CD Accounts" at bounding box center [57, 294] width 115 height 65
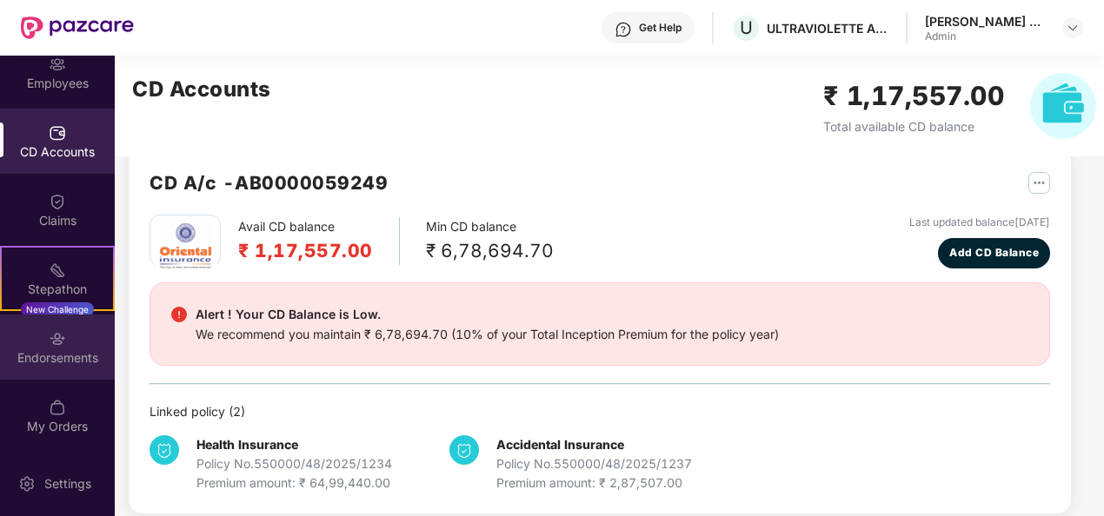
scroll to position [46, 0]
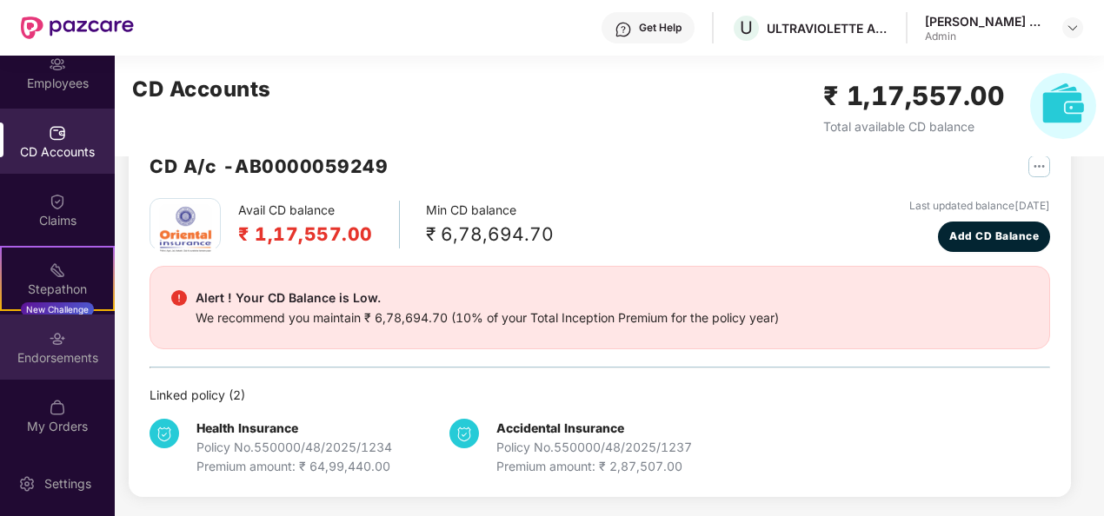
click at [56, 350] on div "Endorsements" at bounding box center [57, 357] width 115 height 17
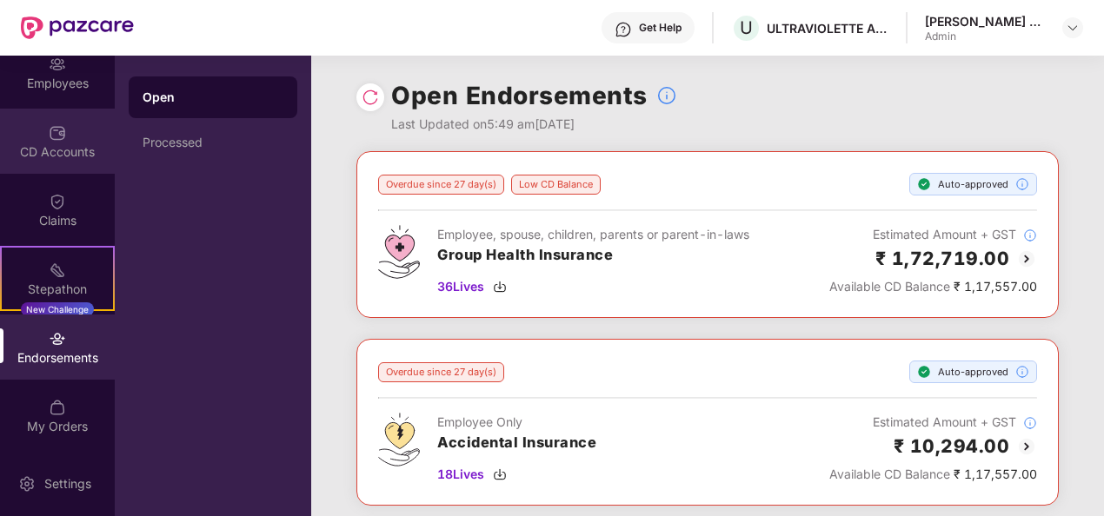
click at [55, 149] on div "CD Accounts" at bounding box center [57, 151] width 115 height 17
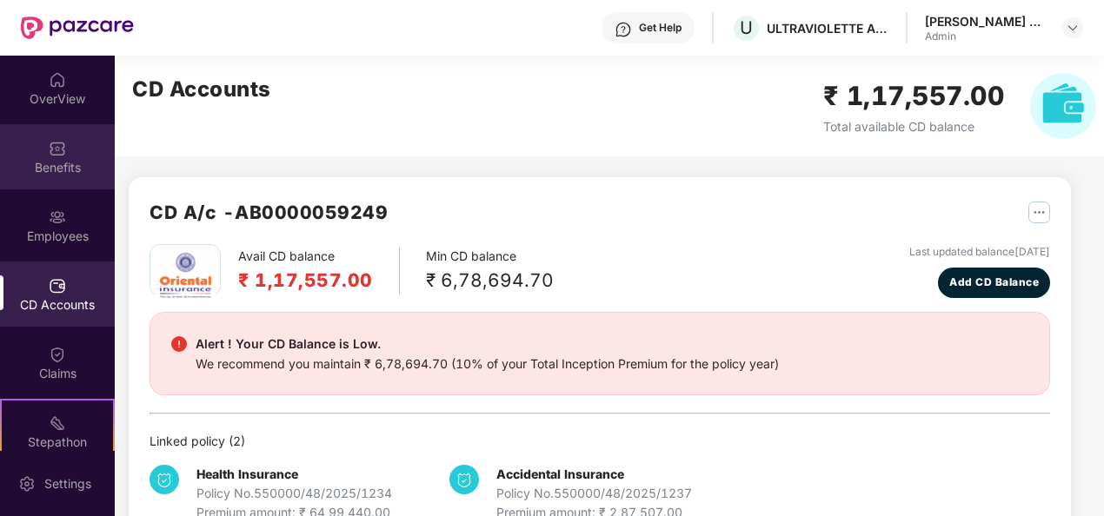
click at [65, 163] on div "Benefits" at bounding box center [57, 167] width 115 height 17
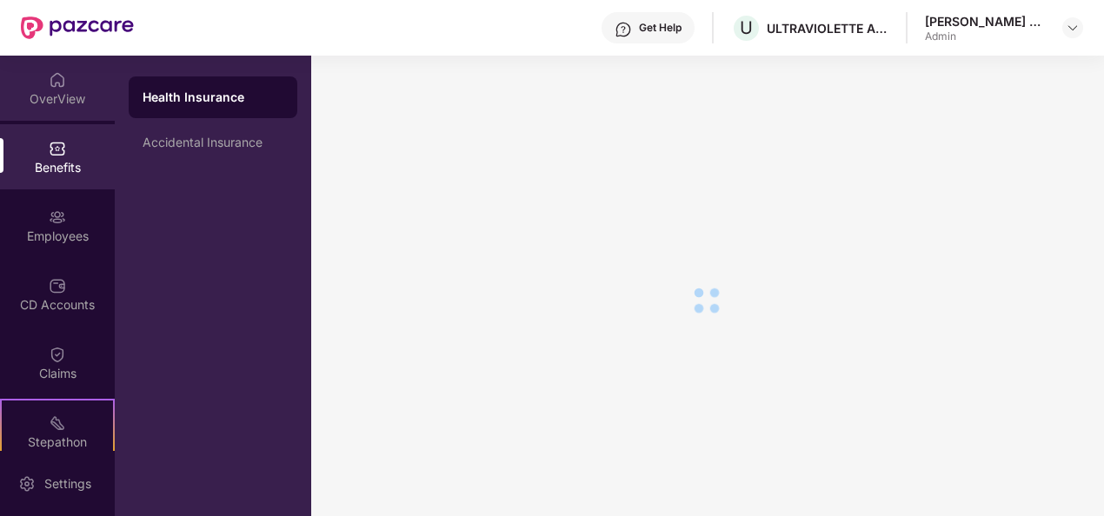
click at [49, 101] on div "OverView" at bounding box center [57, 98] width 115 height 17
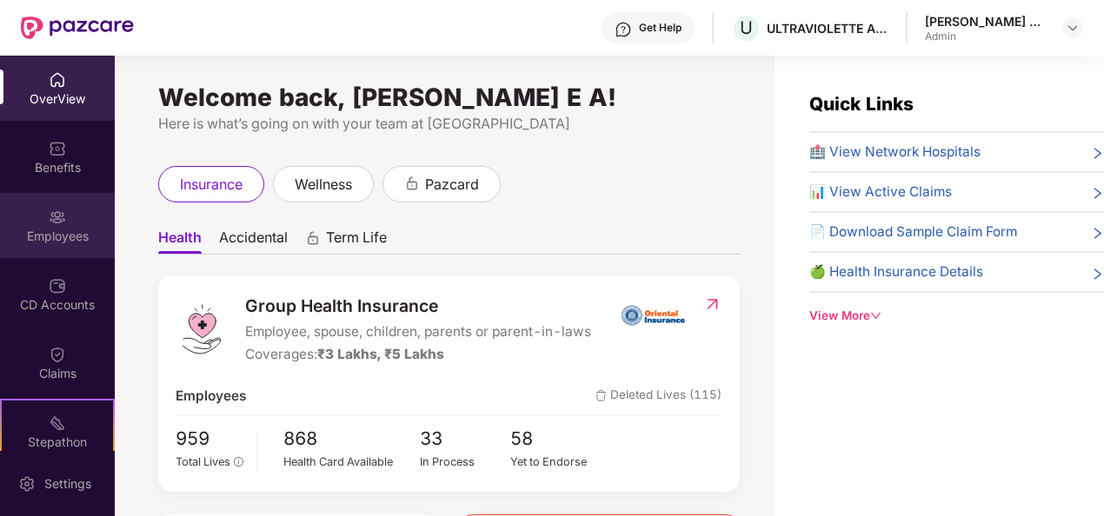
click at [61, 237] on div "Employees" at bounding box center [57, 236] width 115 height 17
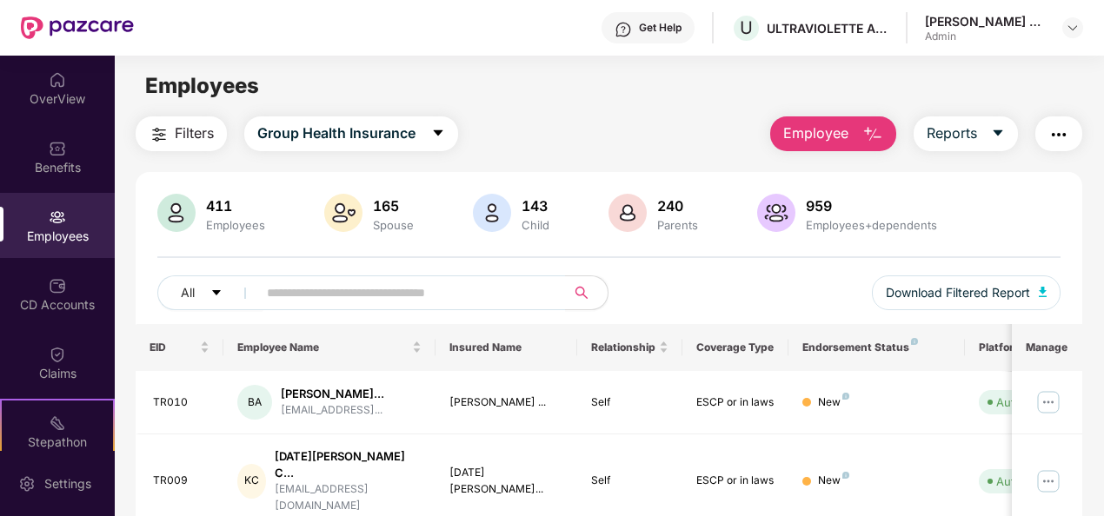
click at [883, 130] on img "button" at bounding box center [872, 134] width 21 height 21
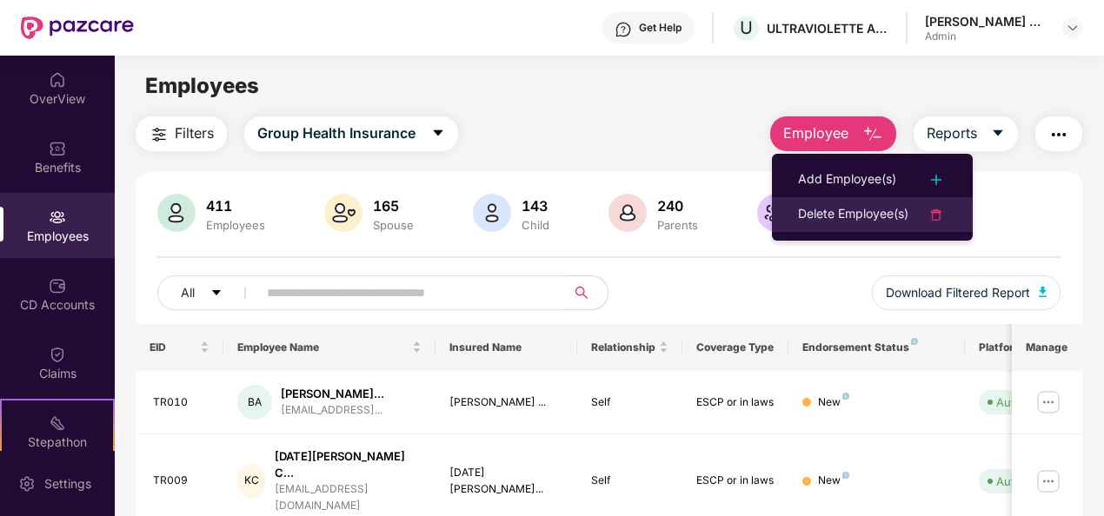
click at [867, 216] on div "Delete Employee(s)" at bounding box center [853, 214] width 110 height 21
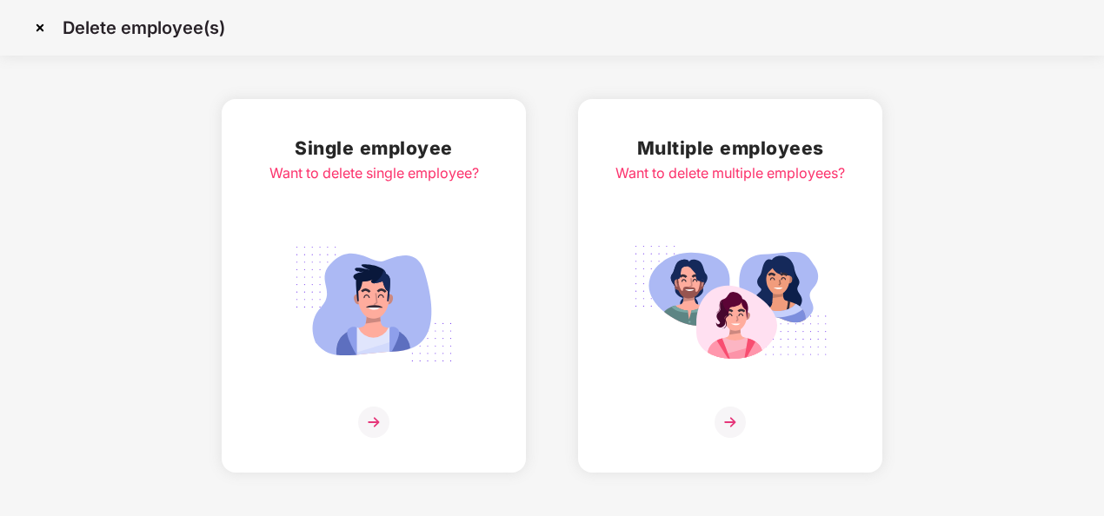
click at [746, 426] on div at bounding box center [729, 422] width 229 height 31
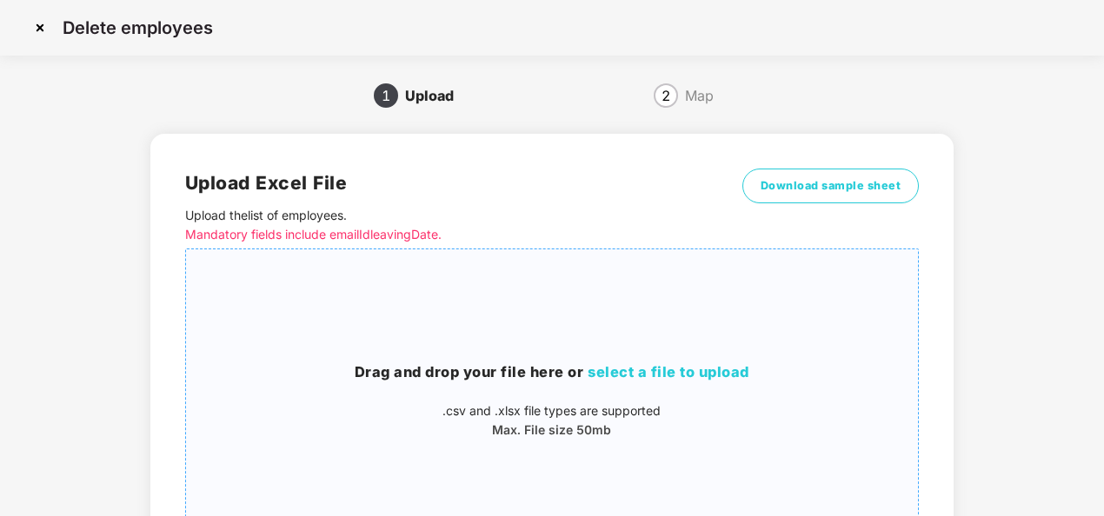
scroll to position [87, 0]
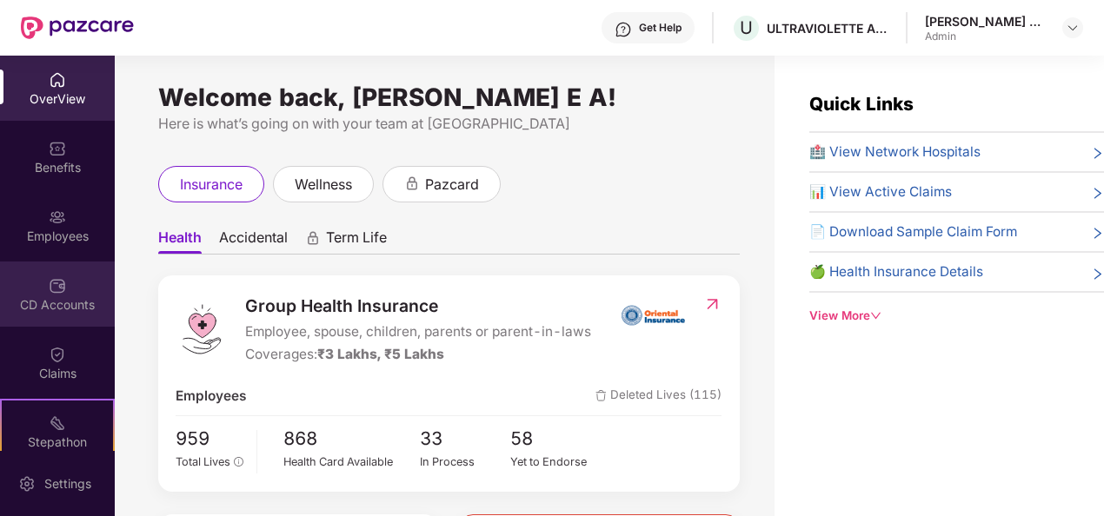
scroll to position [153, 0]
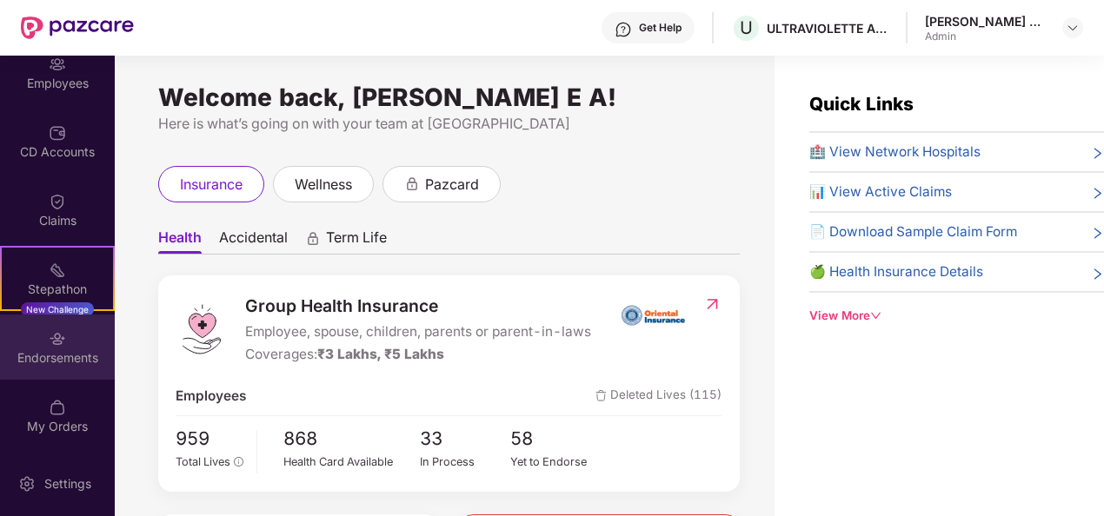
click at [61, 351] on div "Endorsements" at bounding box center [57, 357] width 115 height 17
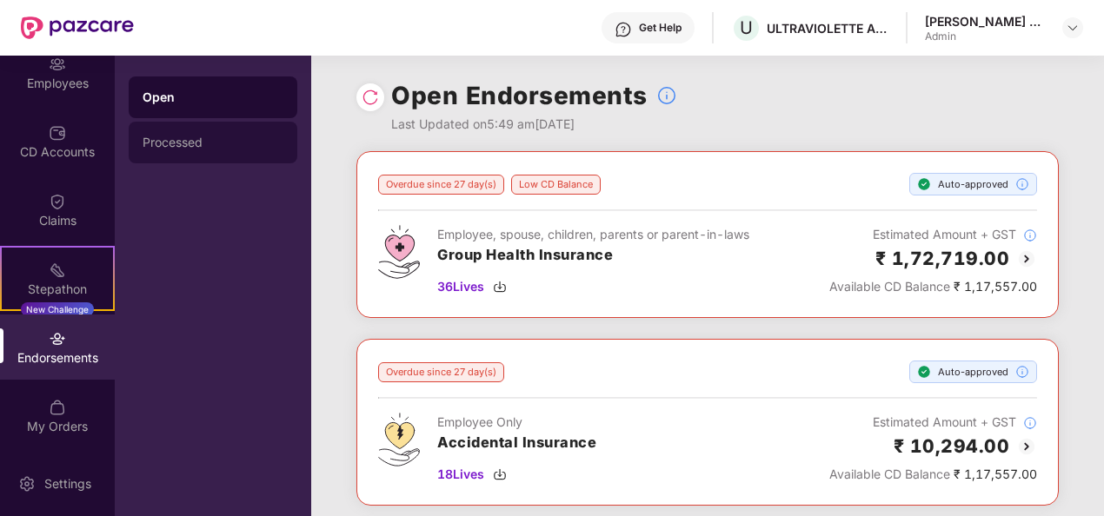
click at [198, 147] on div "Processed" at bounding box center [213, 143] width 141 height 14
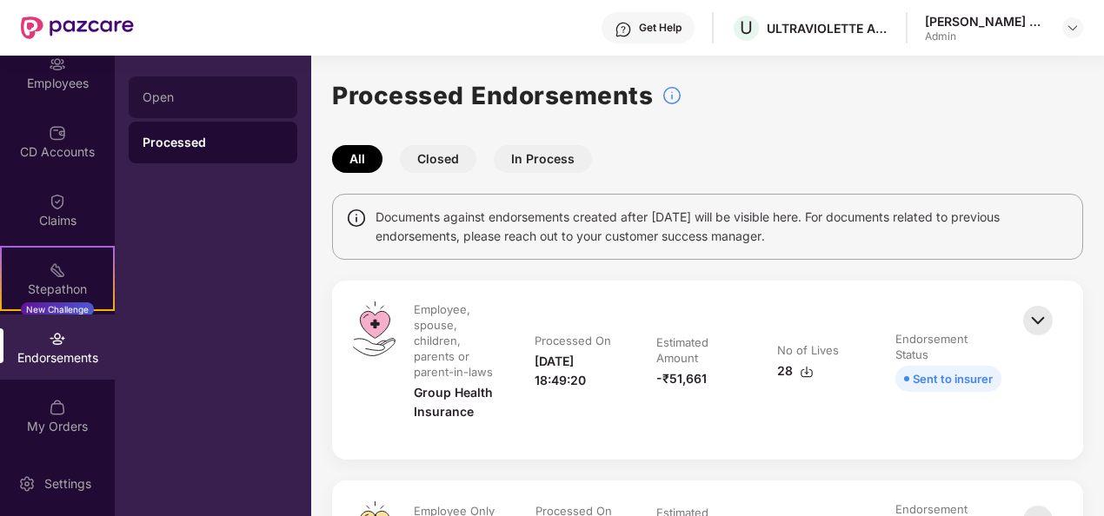
click at [196, 104] on div "Open" at bounding box center [213, 97] width 169 height 42
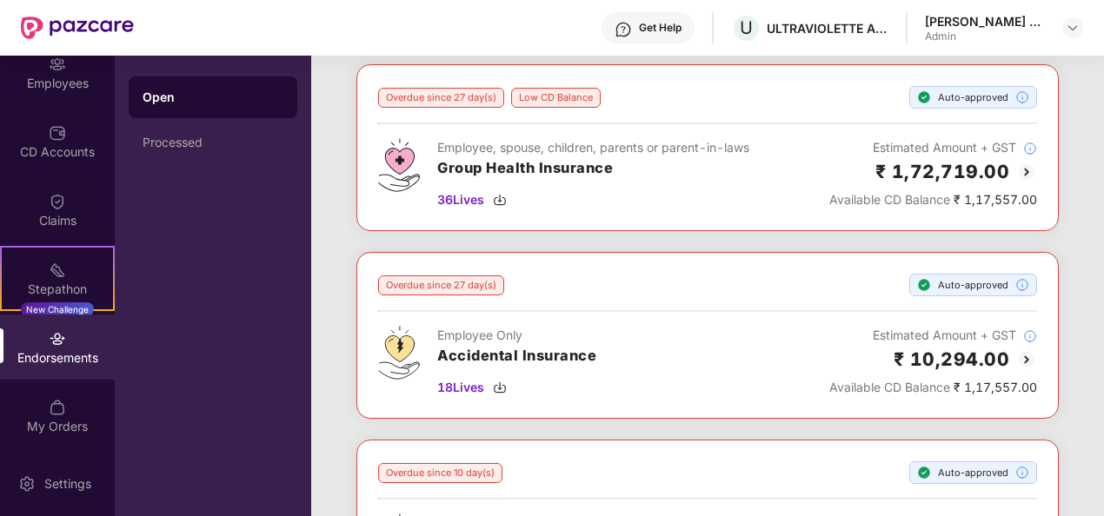
scroll to position [0, 0]
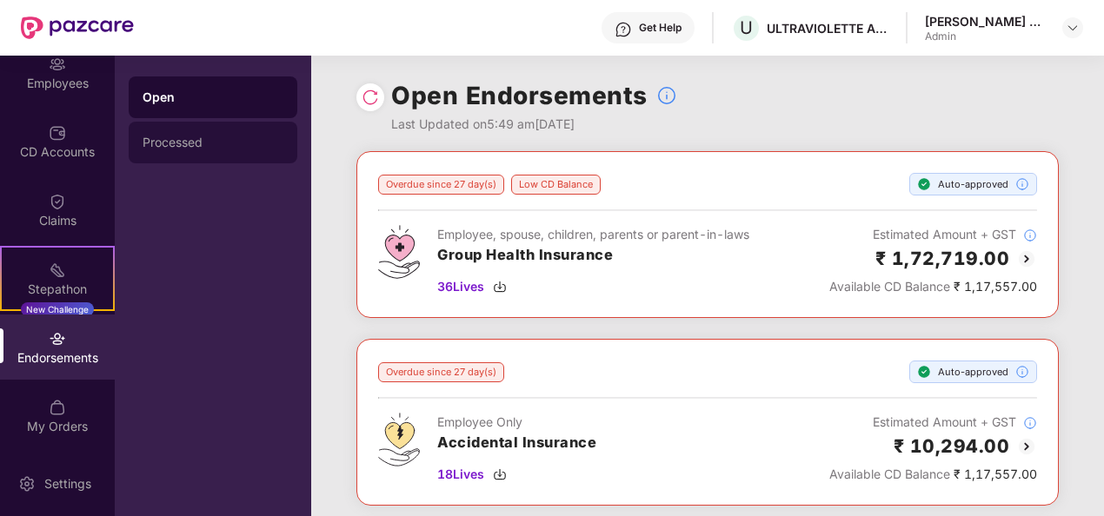
click at [168, 135] on div "Processed" at bounding box center [213, 143] width 169 height 42
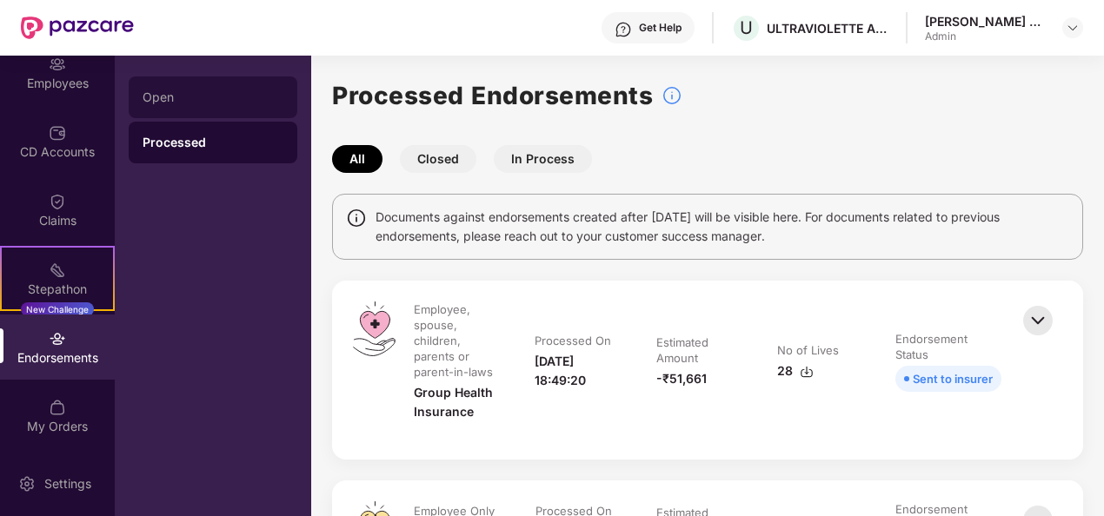
click at [232, 93] on div "Open" at bounding box center [213, 97] width 141 height 14
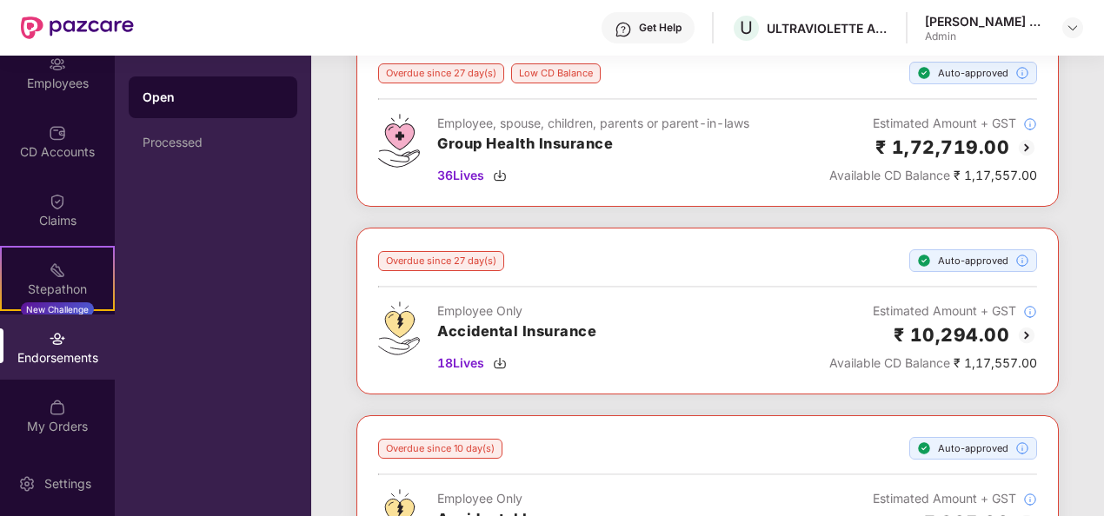
scroll to position [87, 0]
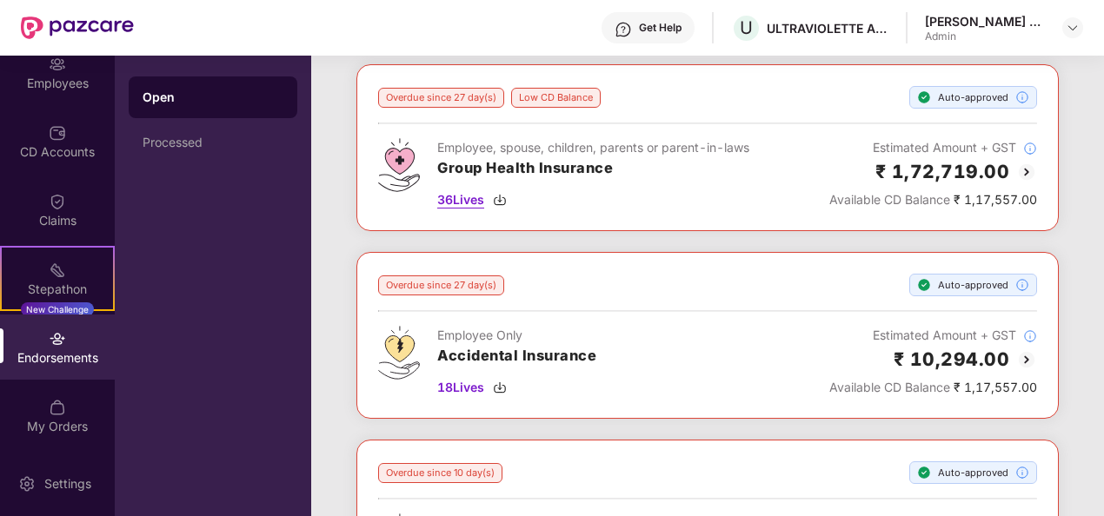
click at [461, 198] on span "36 Lives" at bounding box center [460, 199] width 47 height 19
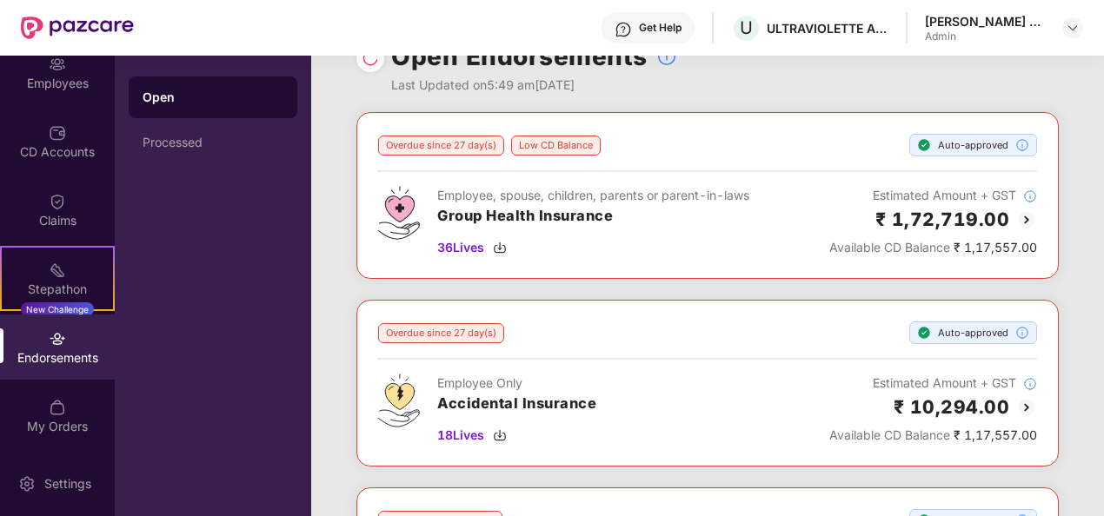
scroll to position [0, 0]
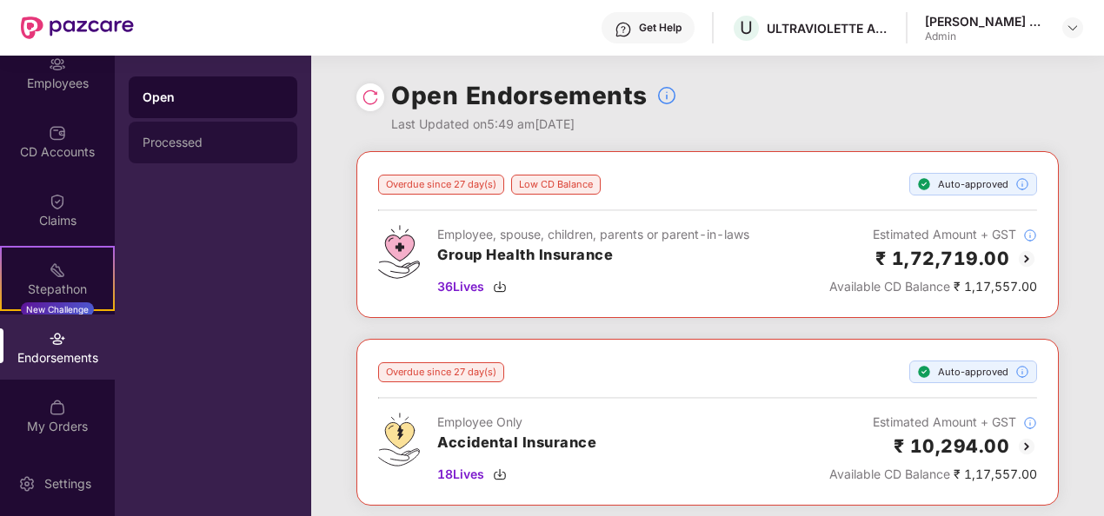
click at [197, 149] on div "Processed" at bounding box center [213, 143] width 169 height 42
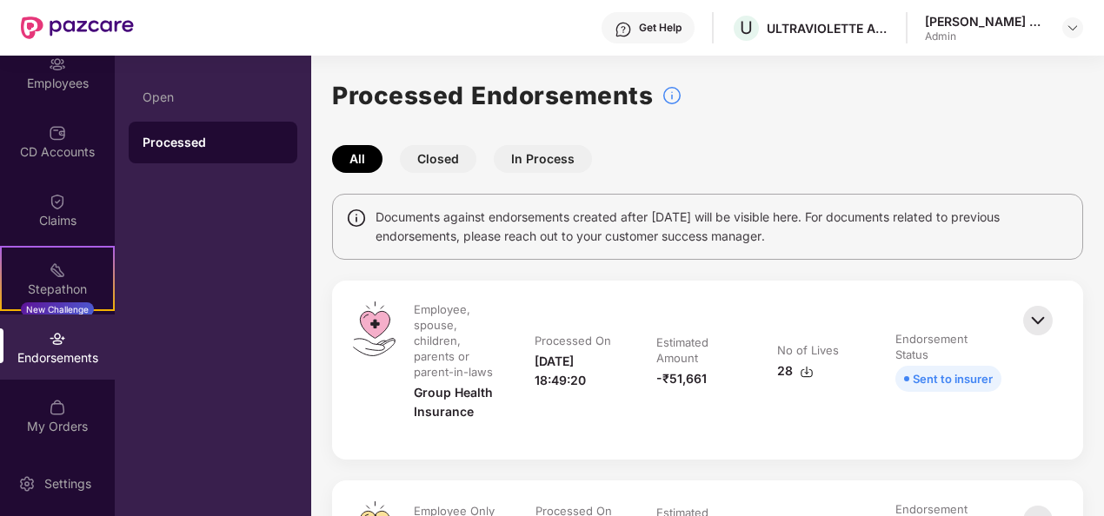
click at [452, 156] on button "Closed" at bounding box center [438, 159] width 76 height 28
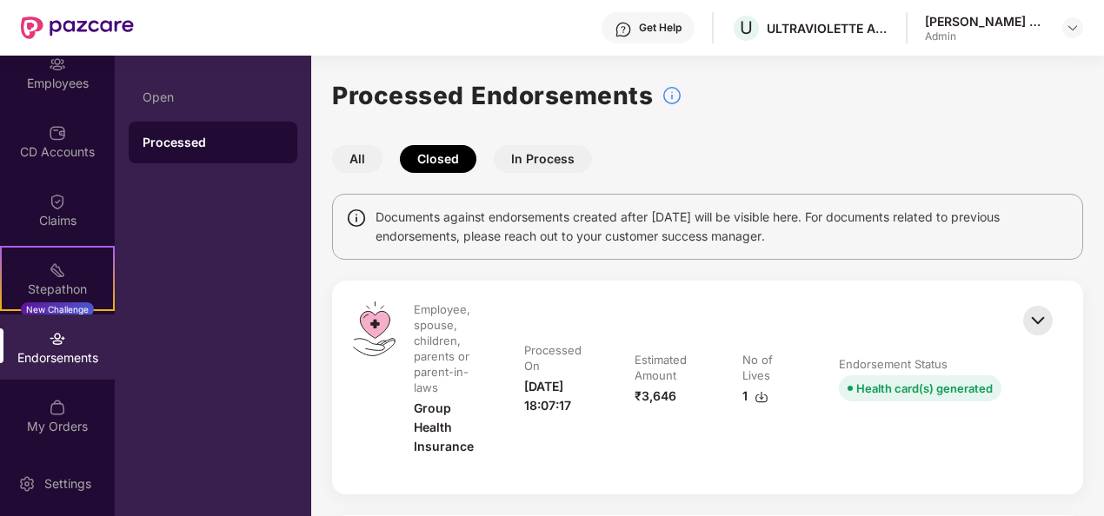
click at [367, 151] on button "All" at bounding box center [357, 159] width 50 height 28
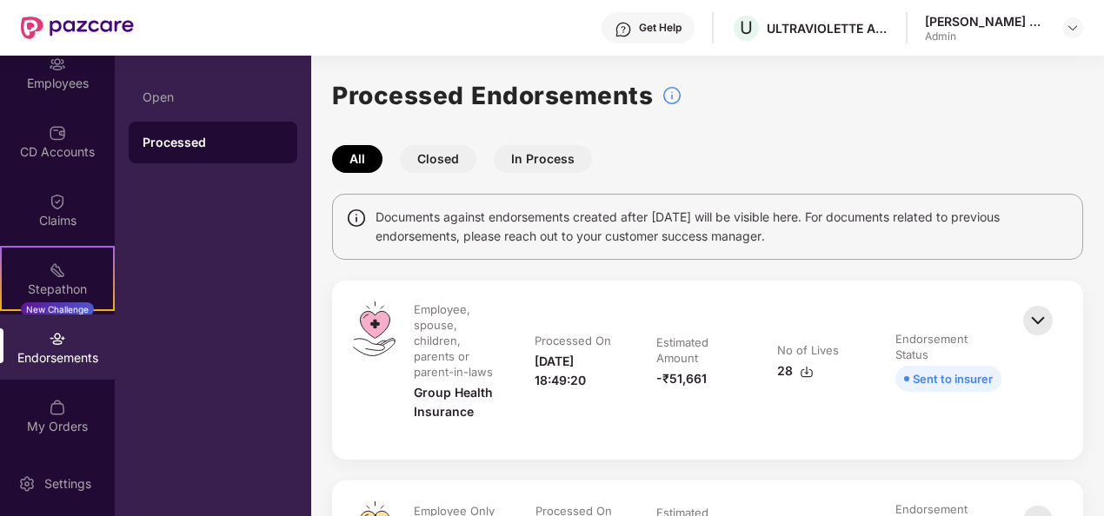
click at [520, 159] on button "In Process" at bounding box center [543, 159] width 98 height 28
click at [448, 168] on button "Closed" at bounding box center [438, 159] width 76 height 28
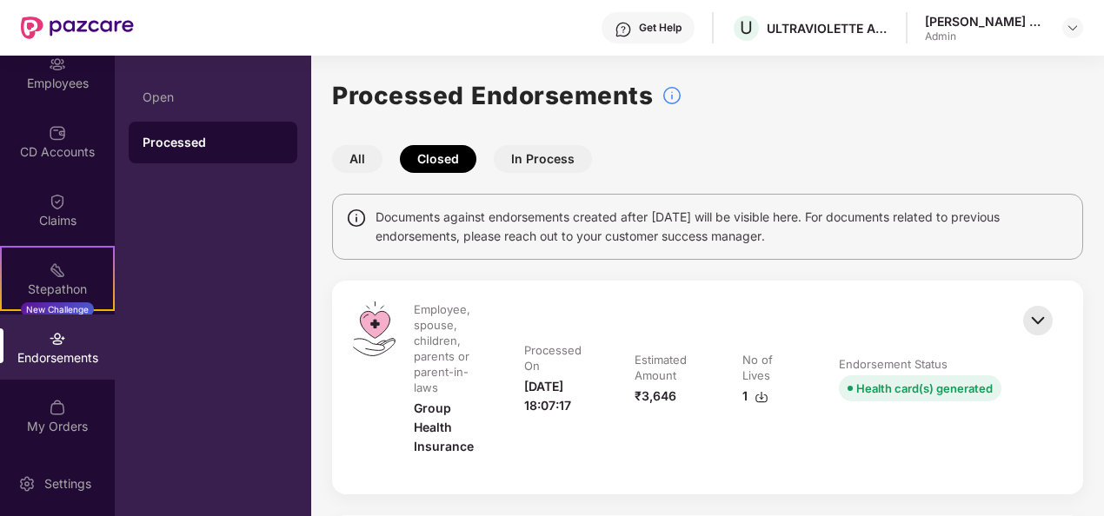
click at [374, 162] on button "All" at bounding box center [357, 159] width 50 height 28
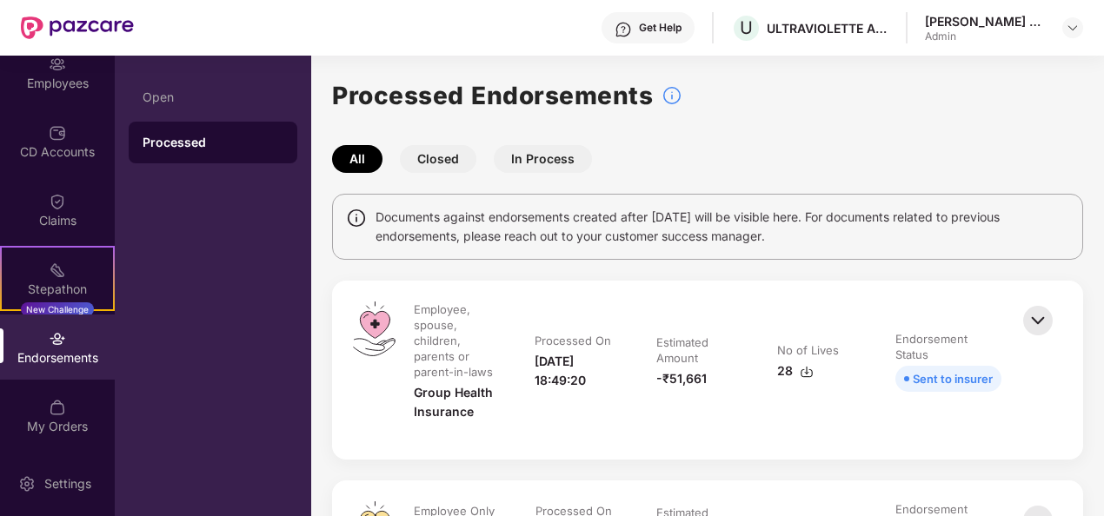
click at [179, 121] on div "Open Processed" at bounding box center [213, 119] width 169 height 87
click at [177, 110] on div "Open" at bounding box center [213, 97] width 169 height 42
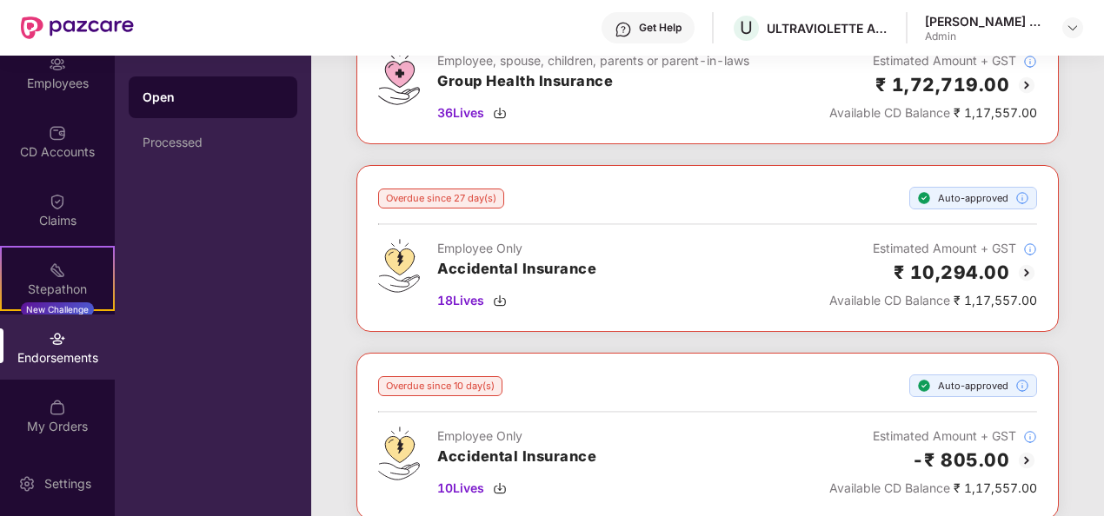
scroll to position [435, 0]
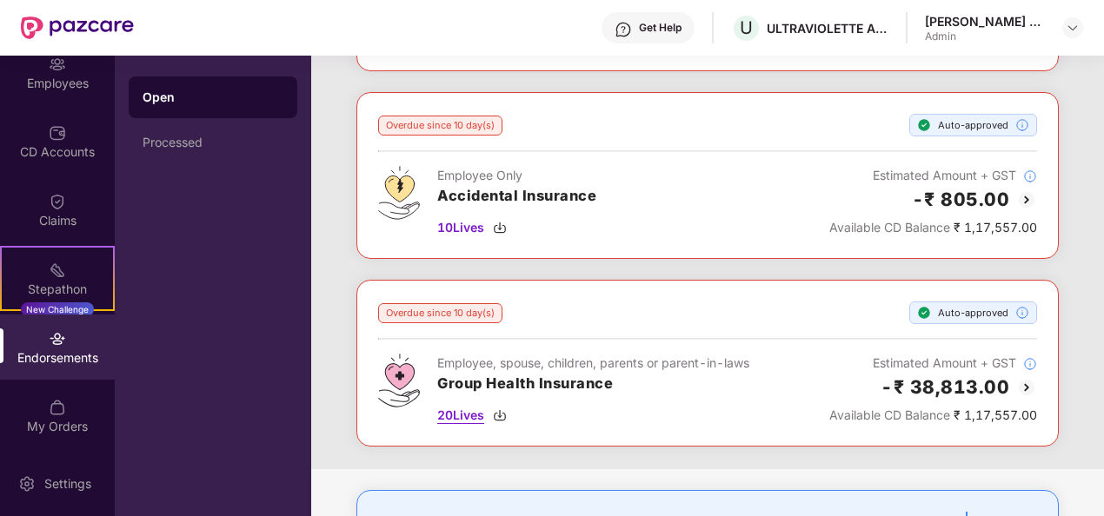
click at [478, 406] on span "20 Lives" at bounding box center [460, 415] width 47 height 19
click at [582, 34] on div "Get Help U ULTRAVIOLETTE AUTOMOTIVE PRIVATE LIMITED [PERSON_NAME] E A Admin" at bounding box center [608, 28] width 949 height 56
click at [468, 406] on span "20 Lives" at bounding box center [460, 415] width 47 height 19
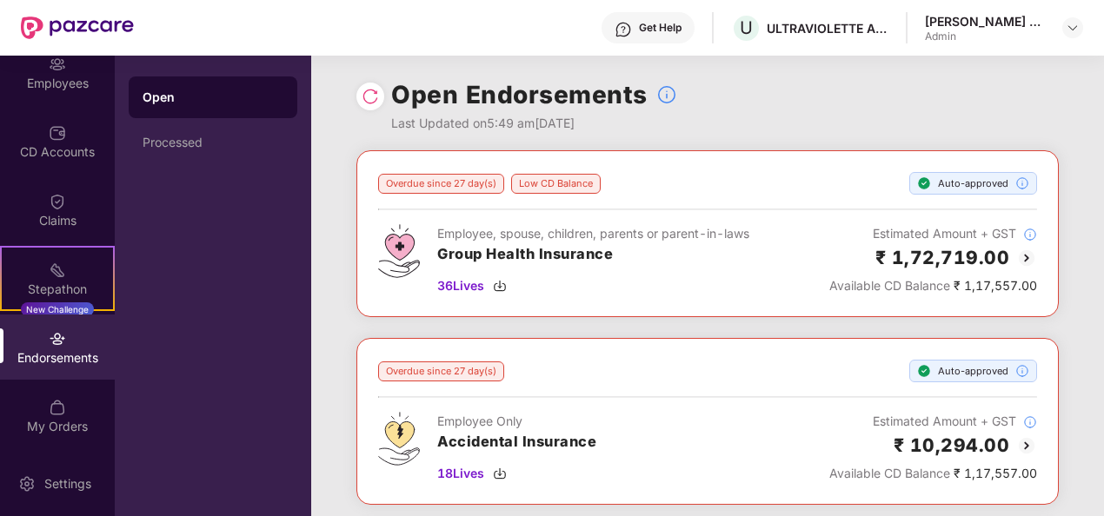
scroll to position [0, 0]
click at [469, 285] on span "36 Lives" at bounding box center [460, 286] width 47 height 19
click at [184, 90] on div "Open" at bounding box center [213, 97] width 141 height 17
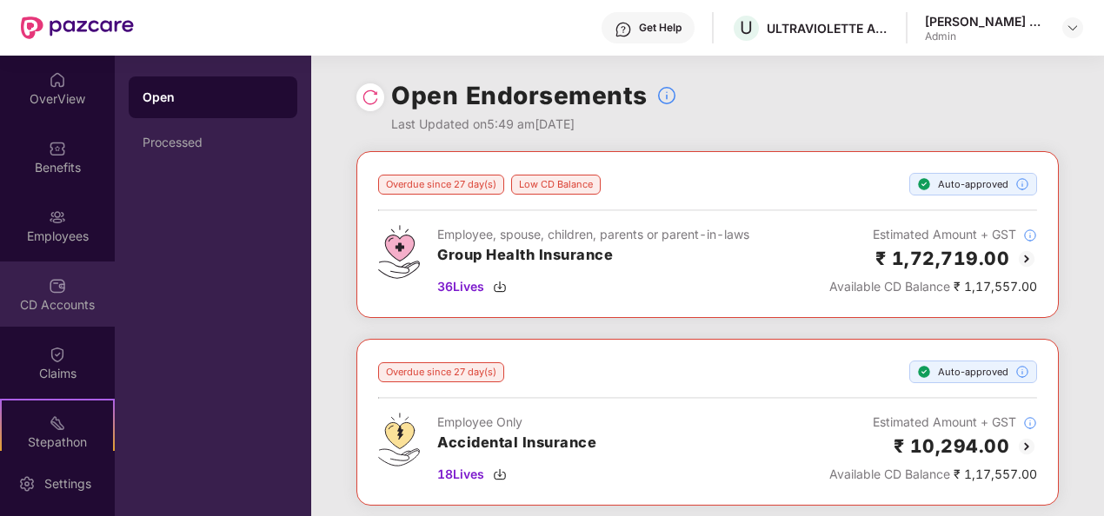
click at [63, 286] on div "CD Accounts" at bounding box center [57, 294] width 115 height 65
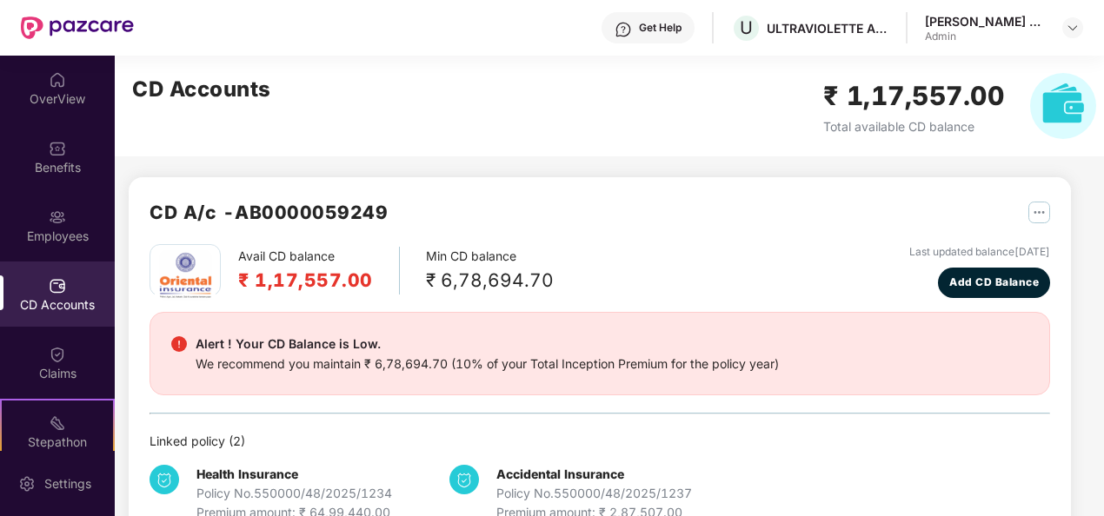
scroll to position [46, 0]
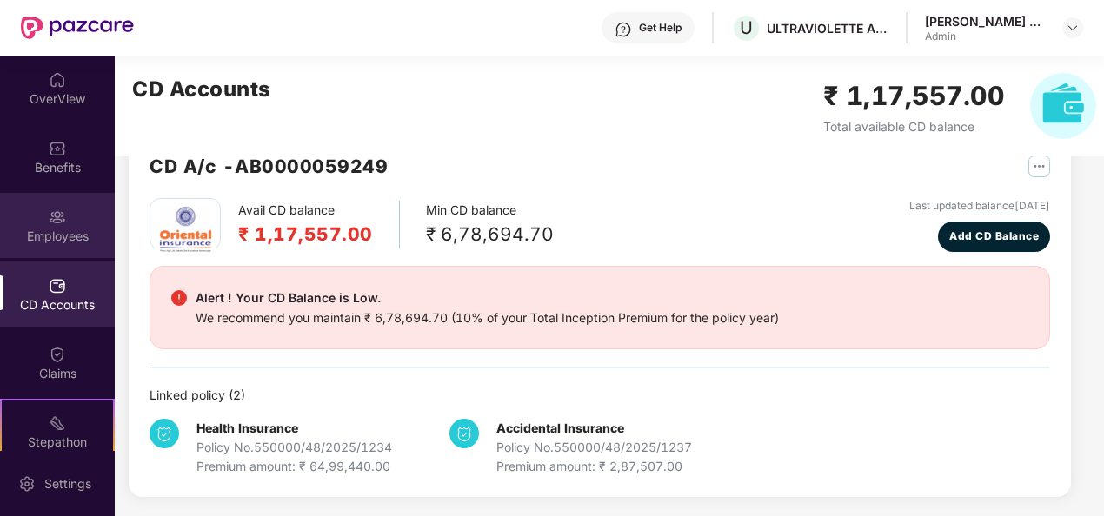
click at [64, 225] on div "Employees" at bounding box center [57, 225] width 115 height 65
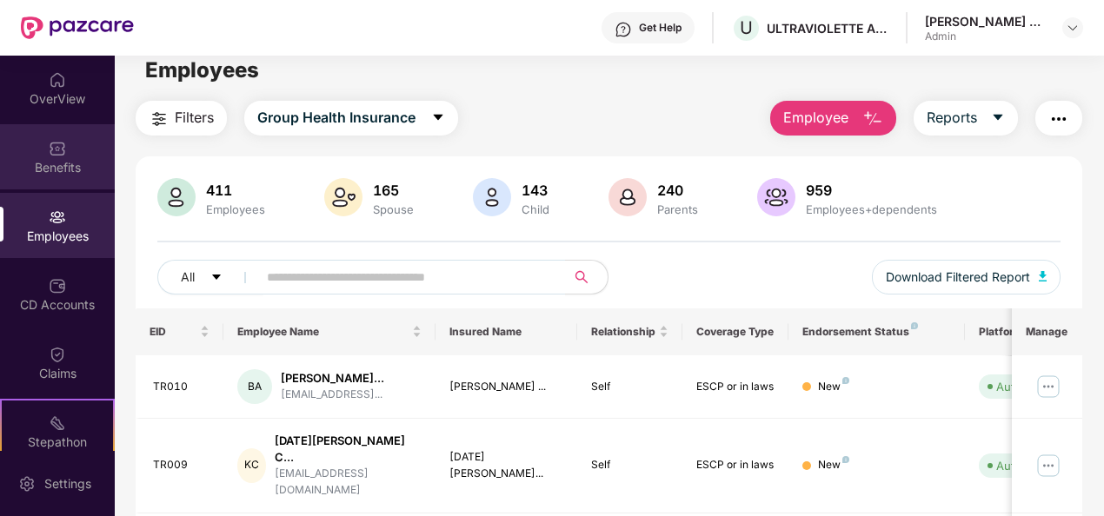
scroll to position [0, 0]
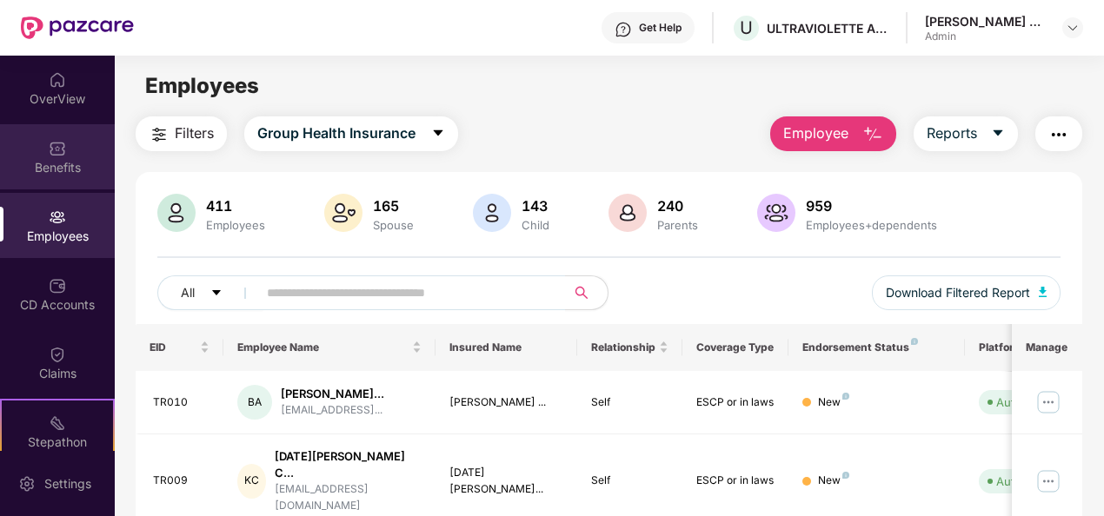
click at [44, 162] on div "Benefits" at bounding box center [57, 167] width 115 height 17
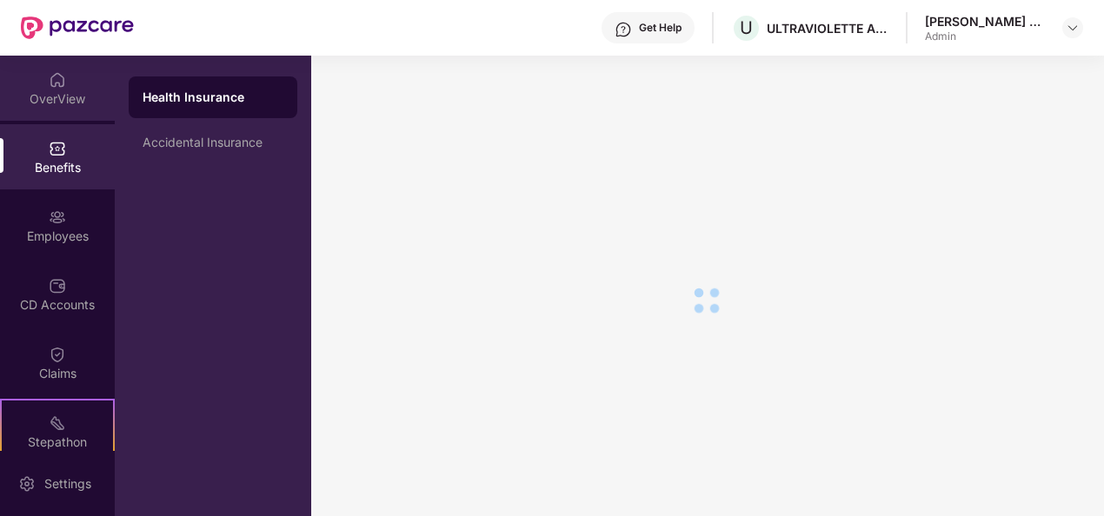
click at [57, 90] on div "OverView" at bounding box center [57, 98] width 115 height 17
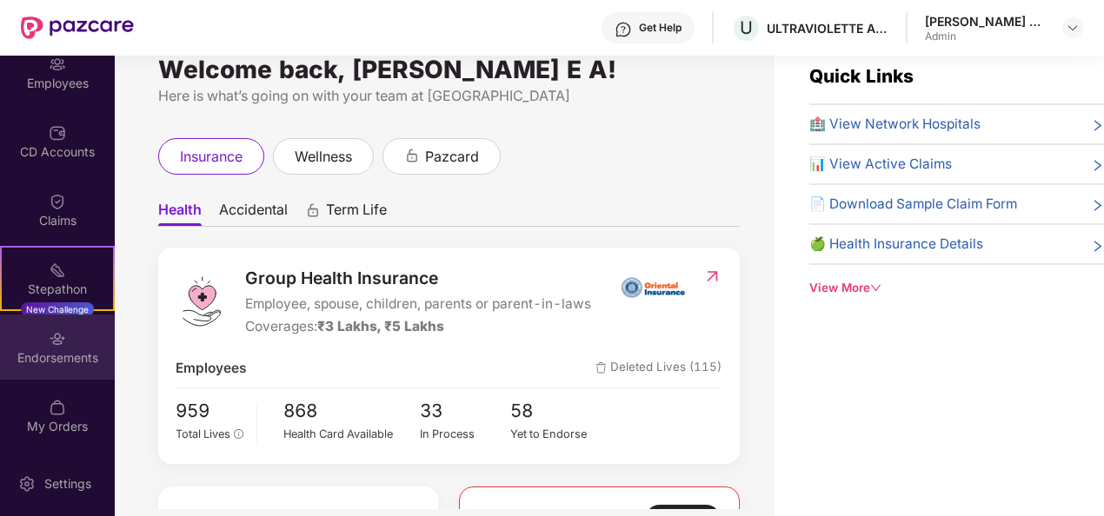
scroll to position [56, 0]
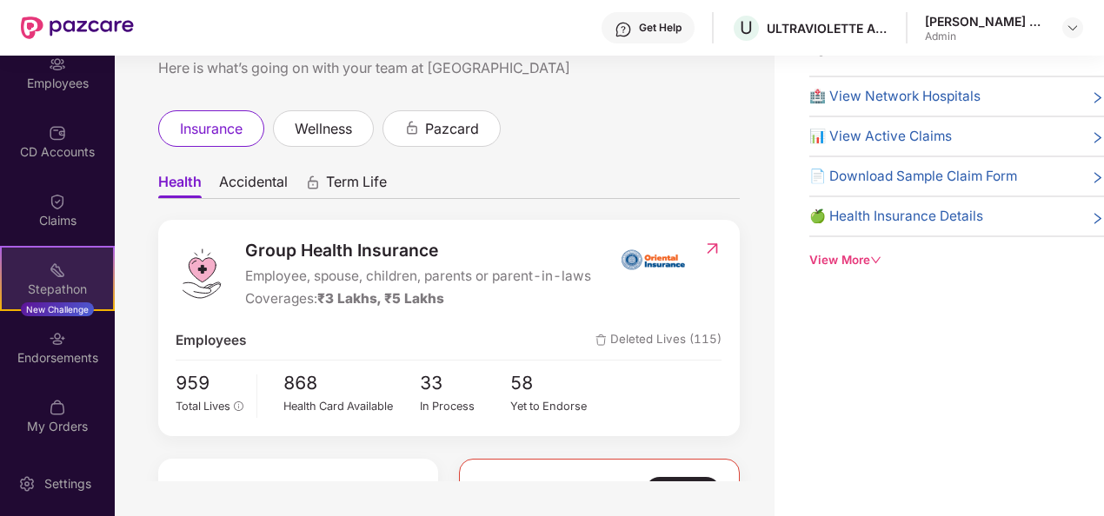
click at [59, 281] on div "Stepathon" at bounding box center [57, 289] width 111 height 17
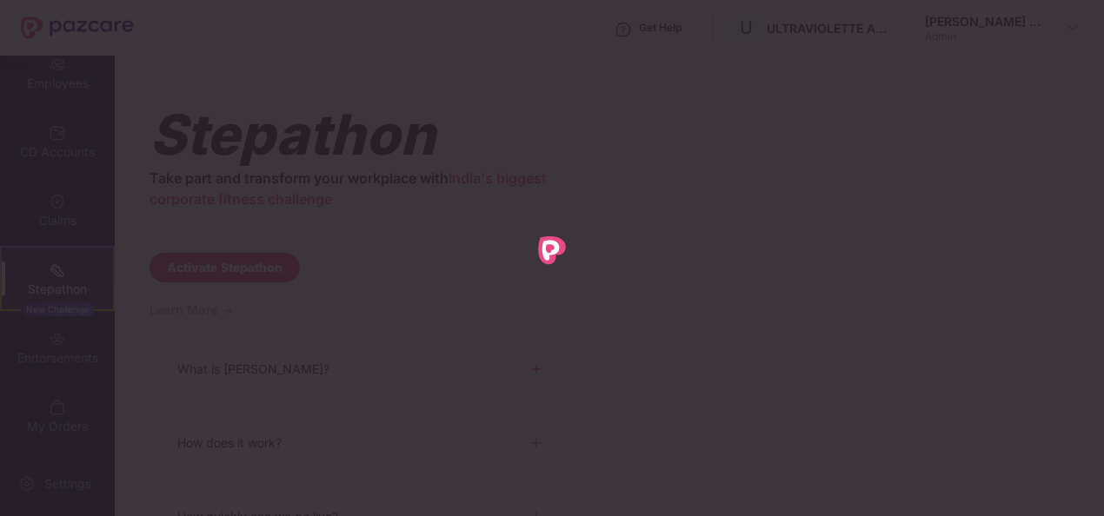
scroll to position [0, 0]
